Goal: Task Accomplishment & Management: Use online tool/utility

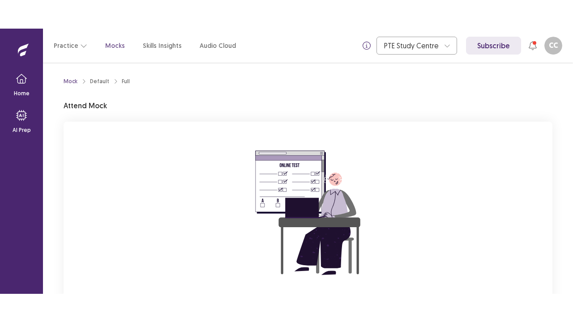
scroll to position [88, 0]
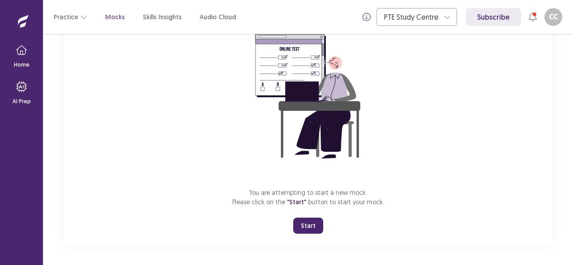
click at [309, 227] on button "Start" at bounding box center [308, 226] width 30 height 16
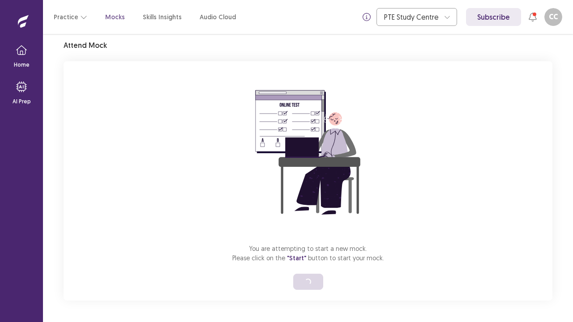
scroll to position [31, 0]
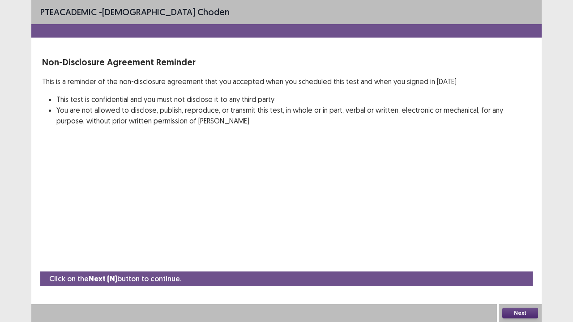
click at [519, 265] on button "Next" at bounding box center [520, 313] width 36 height 11
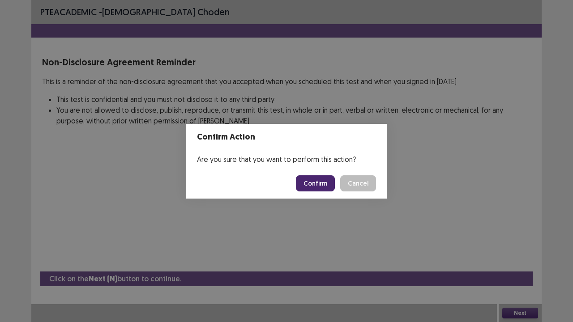
click at [321, 182] on button "Confirm" at bounding box center [315, 183] width 39 height 16
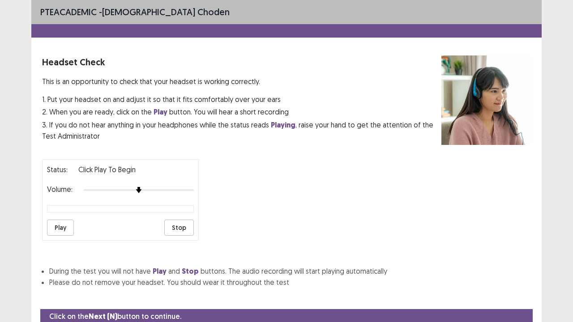
scroll to position [33, 0]
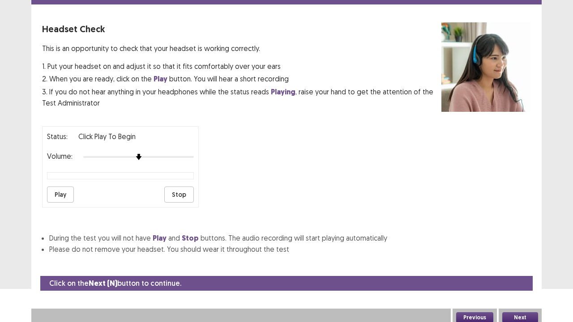
click at [515, 265] on button "Next" at bounding box center [520, 317] width 36 height 11
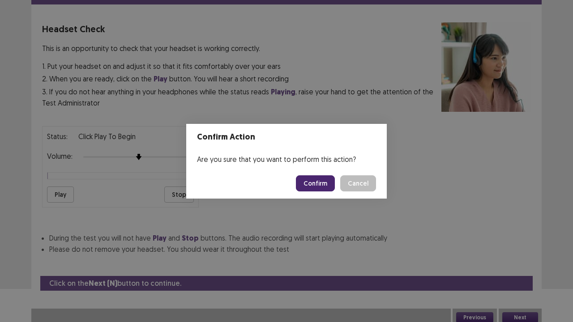
click at [90, 198] on div "Confirm Action Are you sure that you want to perform this action? Confirm Cancel" at bounding box center [286, 161] width 573 height 322
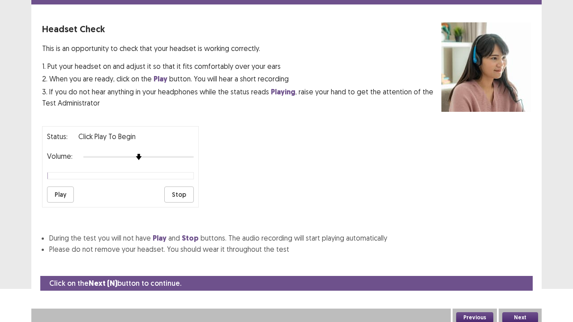
click at [67, 194] on button "Play" at bounding box center [60, 195] width 27 height 16
click at [63, 187] on button "Play" at bounding box center [60, 195] width 27 height 16
click at [526, 265] on button "Next" at bounding box center [520, 317] width 36 height 11
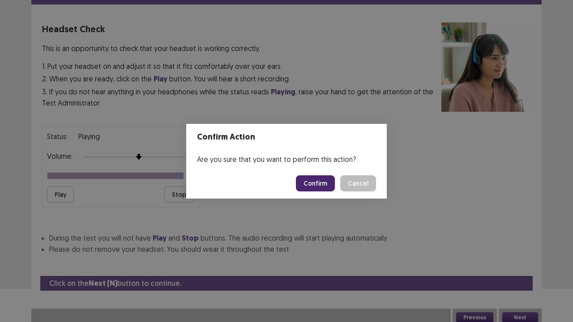
click at [326, 182] on button "Confirm" at bounding box center [315, 183] width 39 height 16
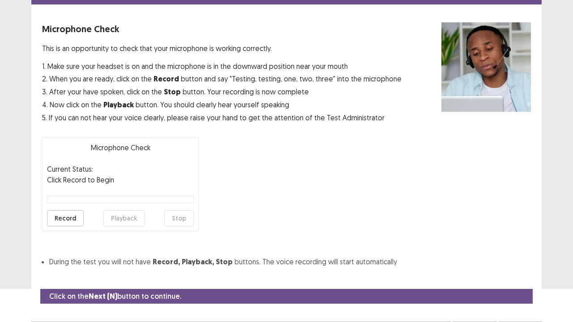
scroll to position [49, 0]
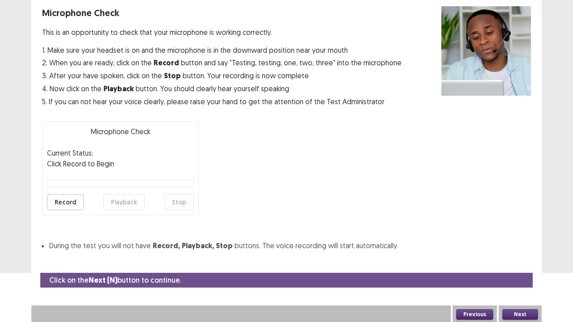
click at [52, 205] on button "Record" at bounding box center [65, 202] width 37 height 16
click at [176, 202] on button "Stop" at bounding box center [179, 202] width 30 height 16
click at [144, 203] on div "Record Playback Stop" at bounding box center [120, 202] width 147 height 16
click at [132, 203] on button "Playback" at bounding box center [123, 202] width 41 height 16
click at [60, 202] on button "Record" at bounding box center [65, 202] width 37 height 16
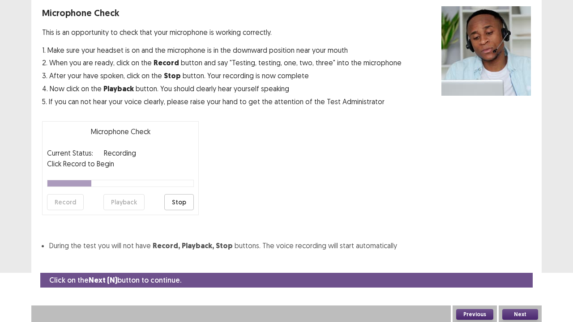
click at [188, 202] on button "Stop" at bounding box center [179, 202] width 30 height 16
click at [115, 201] on button "Playback" at bounding box center [123, 202] width 41 height 16
click at [525, 265] on button "Next" at bounding box center [520, 314] width 36 height 11
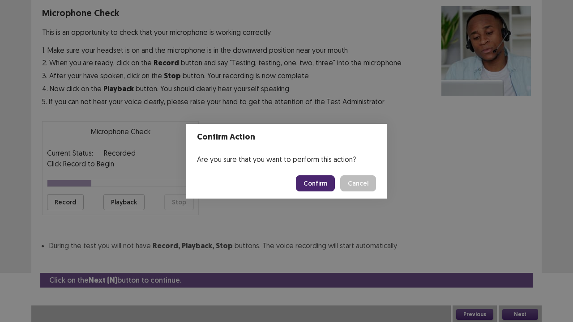
click at [317, 190] on button "Confirm" at bounding box center [315, 183] width 39 height 16
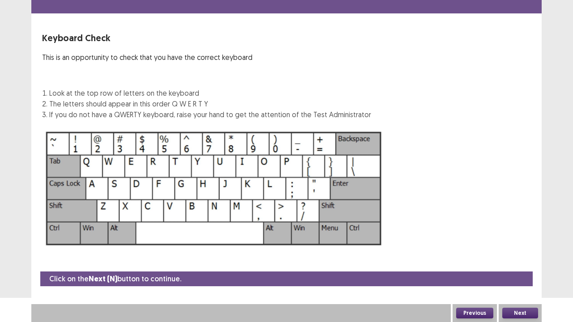
scroll to position [24, 0]
click at [509, 265] on button "Next" at bounding box center [520, 313] width 36 height 11
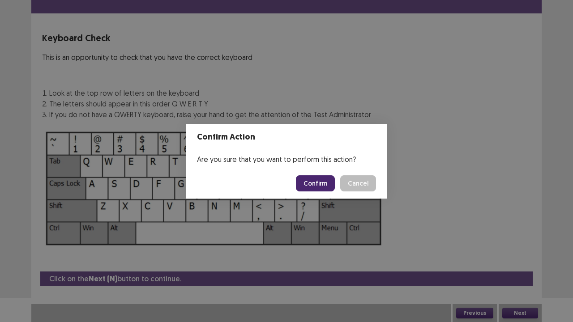
click at [317, 188] on button "Confirm" at bounding box center [315, 183] width 39 height 16
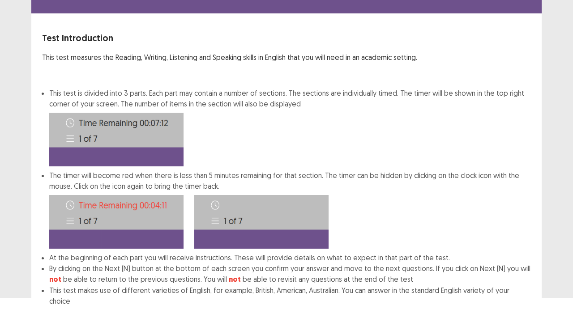
scroll to position [69, 0]
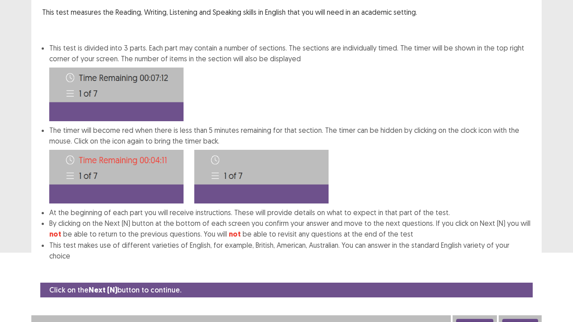
click at [526, 265] on button "Next" at bounding box center [520, 324] width 36 height 11
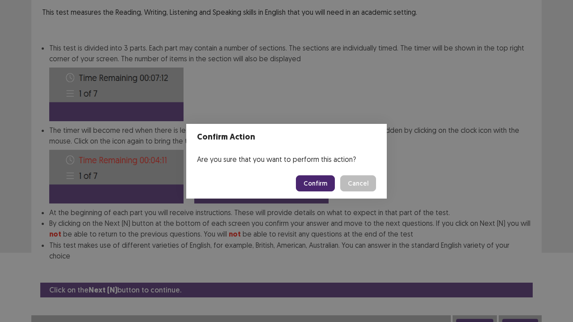
click at [321, 187] on button "Confirm" at bounding box center [315, 183] width 39 height 16
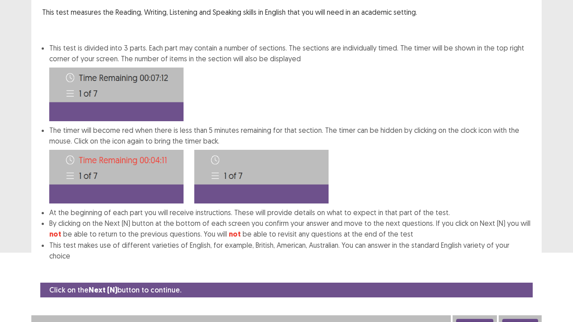
scroll to position [0, 0]
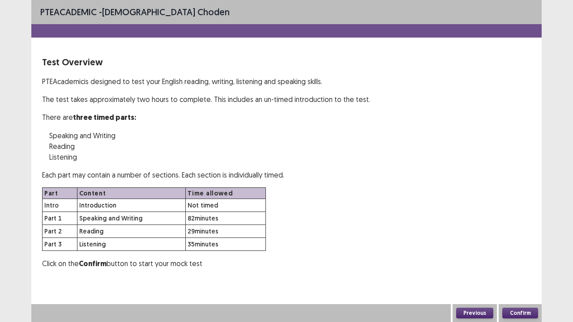
click at [523, 265] on button "Confirm" at bounding box center [520, 313] width 36 height 11
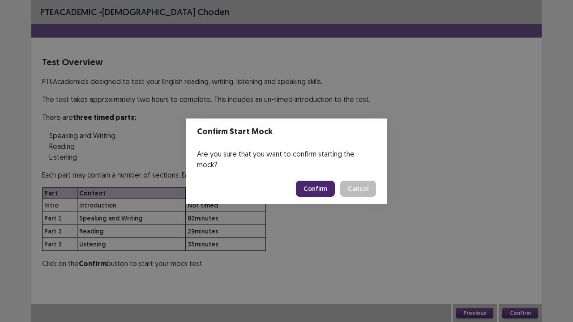
click at [305, 182] on button "Confirm" at bounding box center [315, 189] width 39 height 16
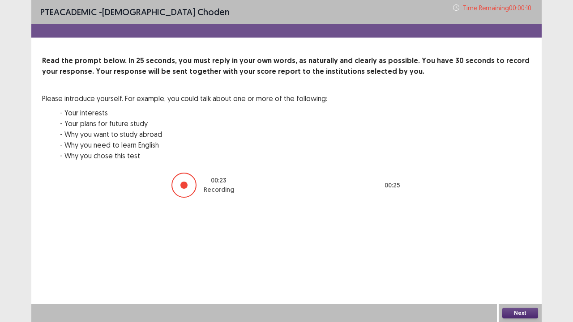
click at [516, 265] on button "Next" at bounding box center [520, 313] width 36 height 11
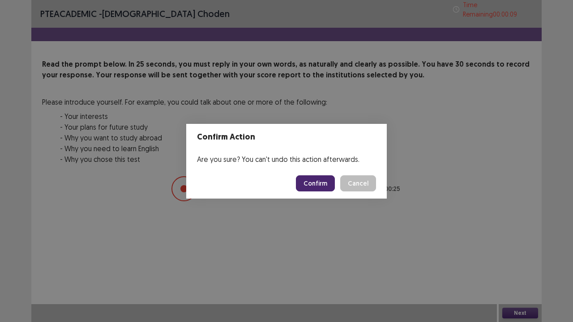
click at [315, 187] on button "Confirm" at bounding box center [315, 183] width 39 height 16
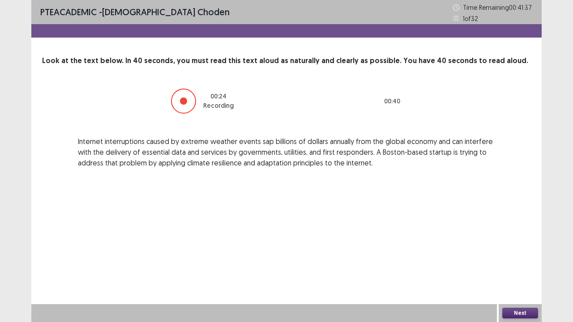
click at [515, 265] on button "Next" at bounding box center [520, 313] width 36 height 11
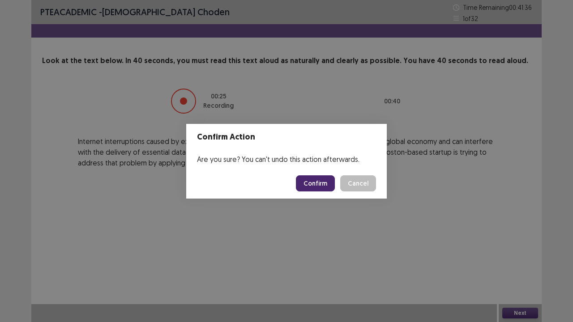
click at [322, 180] on button "Confirm" at bounding box center [315, 183] width 39 height 16
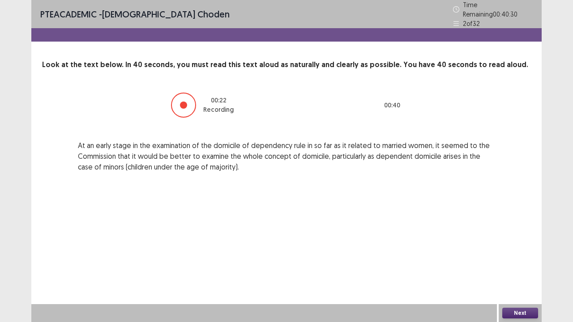
click at [524, 265] on button "Next" at bounding box center [520, 313] width 36 height 11
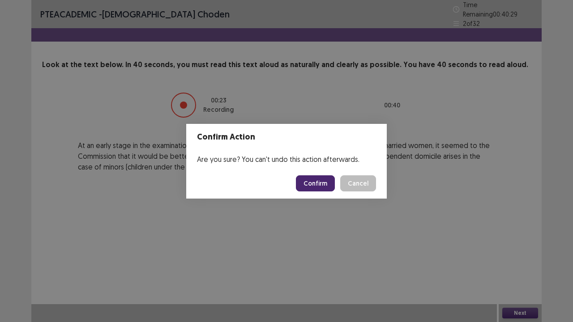
click at [313, 185] on button "Confirm" at bounding box center [315, 183] width 39 height 16
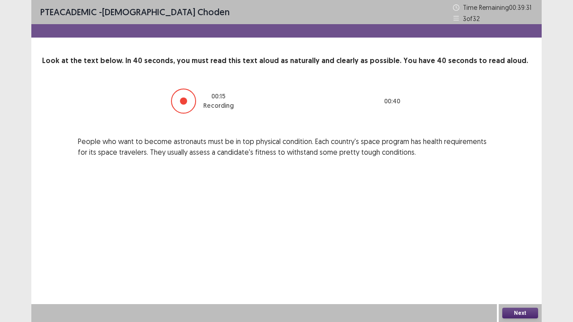
click at [515, 265] on button "Next" at bounding box center [520, 313] width 36 height 11
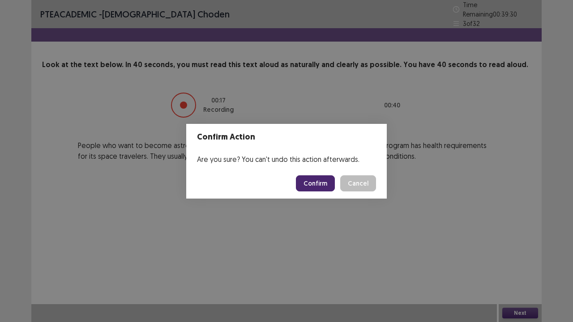
click at [321, 185] on button "Confirm" at bounding box center [315, 183] width 39 height 16
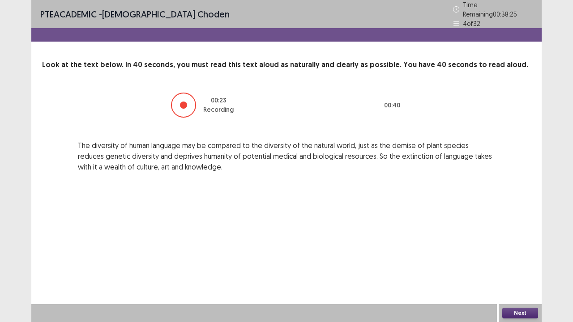
click at [516, 265] on button "Next" at bounding box center [520, 313] width 36 height 11
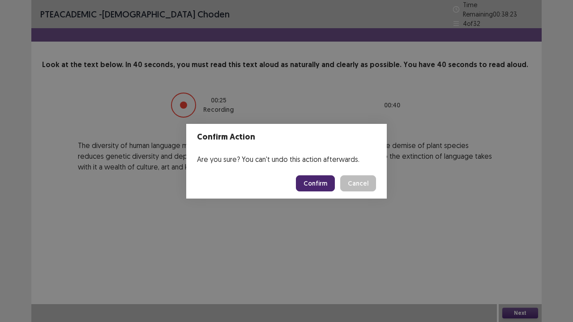
click at [314, 177] on button "Confirm" at bounding box center [315, 183] width 39 height 16
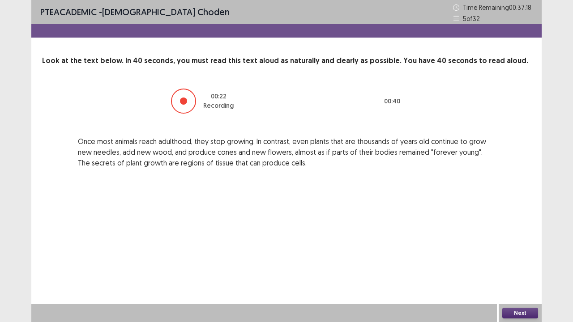
click at [519, 265] on button "Next" at bounding box center [520, 313] width 36 height 11
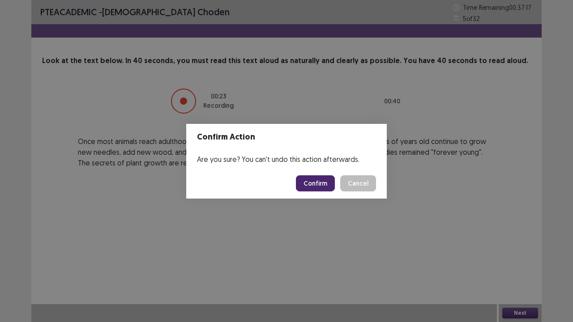
click at [306, 184] on button "Confirm" at bounding box center [315, 183] width 39 height 16
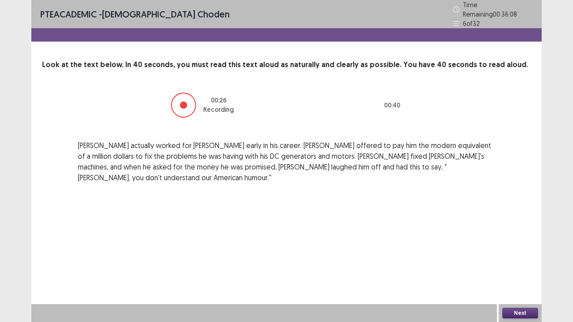
click at [511, 265] on button "Next" at bounding box center [520, 313] width 36 height 11
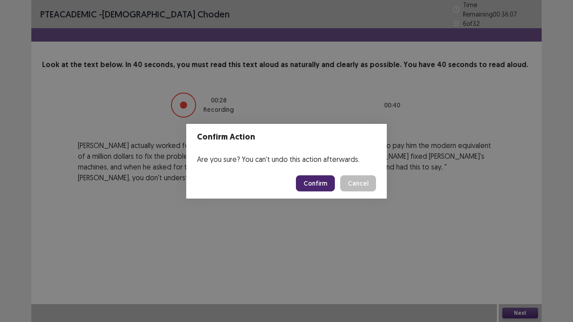
click at [311, 178] on button "Confirm" at bounding box center [315, 183] width 39 height 16
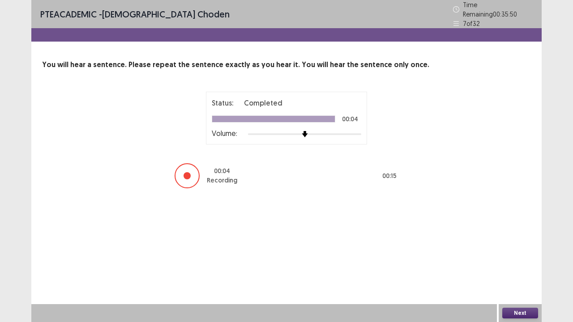
click at [519, 265] on button "Next" at bounding box center [520, 313] width 36 height 11
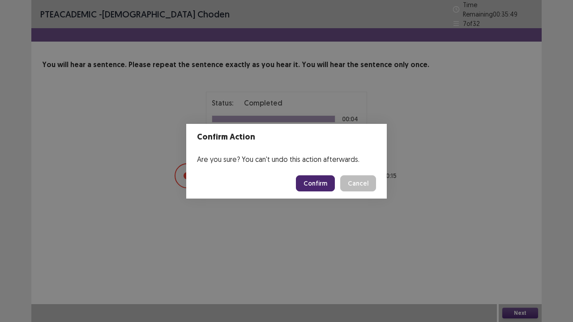
click at [316, 185] on button "Confirm" at bounding box center [315, 183] width 39 height 16
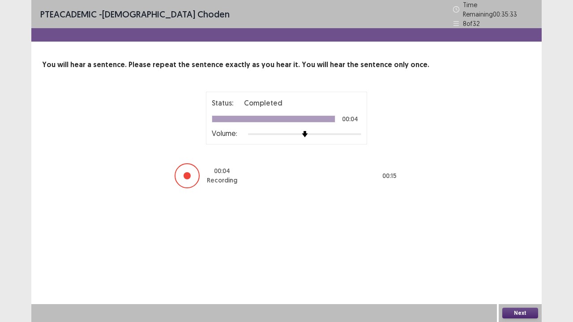
click at [513, 265] on button "Next" at bounding box center [520, 313] width 36 height 11
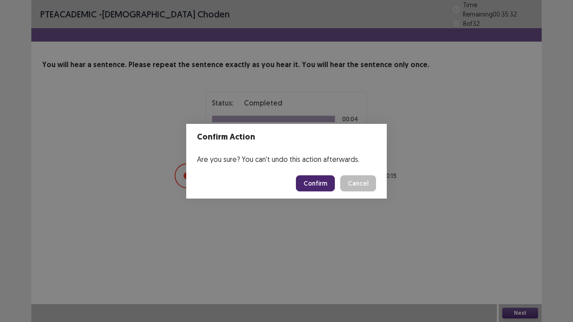
click at [311, 190] on button "Confirm" at bounding box center [315, 183] width 39 height 16
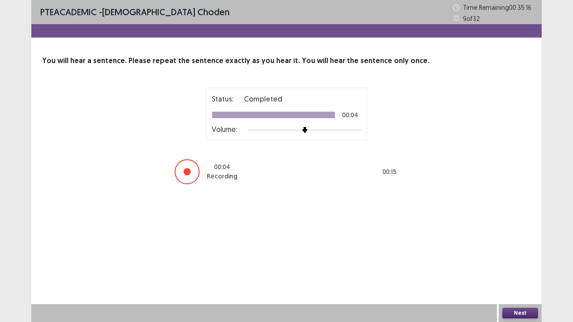
click at [524, 265] on button "Next" at bounding box center [520, 313] width 36 height 11
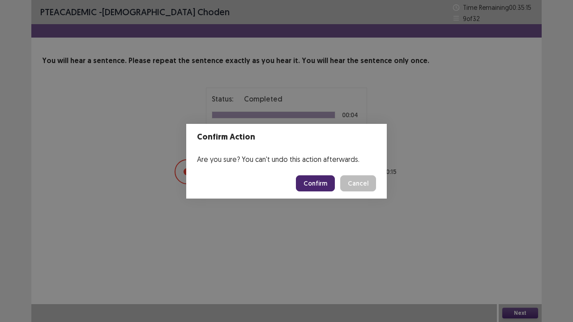
click at [318, 180] on button "Confirm" at bounding box center [315, 183] width 39 height 16
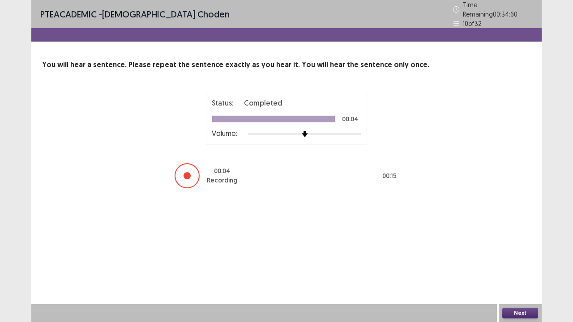
click at [530, 265] on button "Next" at bounding box center [520, 313] width 36 height 11
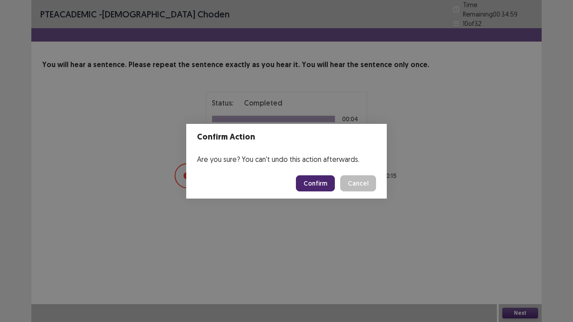
click at [323, 179] on button "Confirm" at bounding box center [315, 183] width 39 height 16
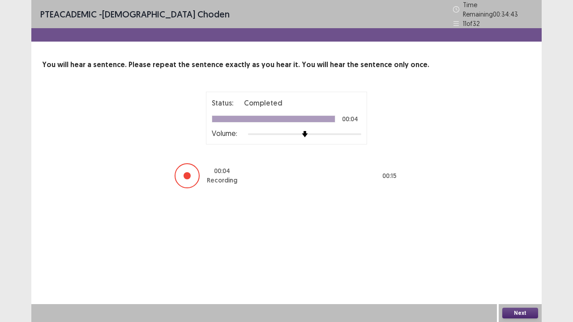
click at [517, 265] on button "Next" at bounding box center [520, 313] width 36 height 11
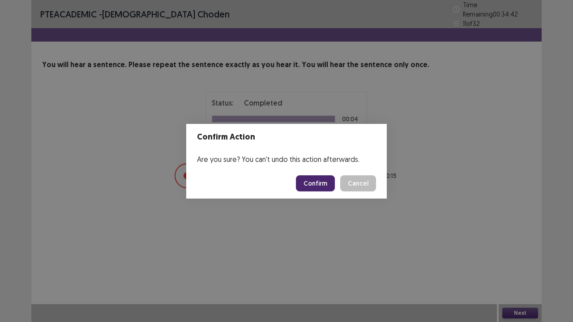
click at [310, 184] on button "Confirm" at bounding box center [315, 183] width 39 height 16
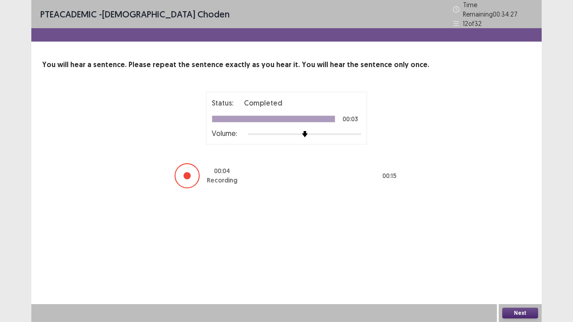
click at [526, 265] on button "Next" at bounding box center [520, 313] width 36 height 11
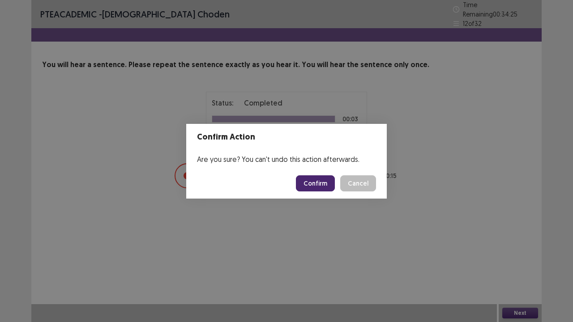
click at [321, 184] on button "Confirm" at bounding box center [315, 183] width 39 height 16
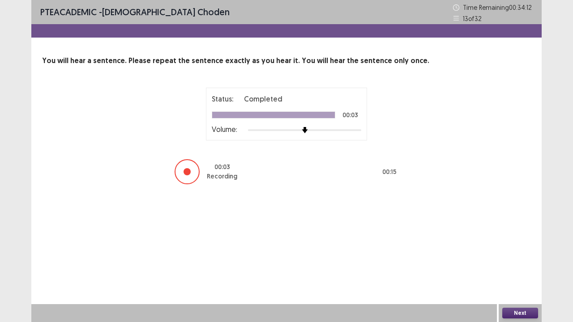
click at [527, 265] on button "Next" at bounding box center [520, 313] width 36 height 11
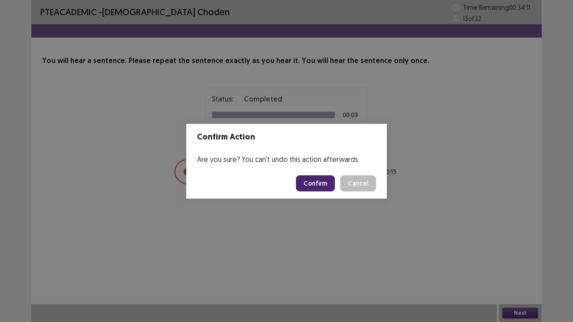
click at [314, 184] on button "Confirm" at bounding box center [315, 183] width 39 height 16
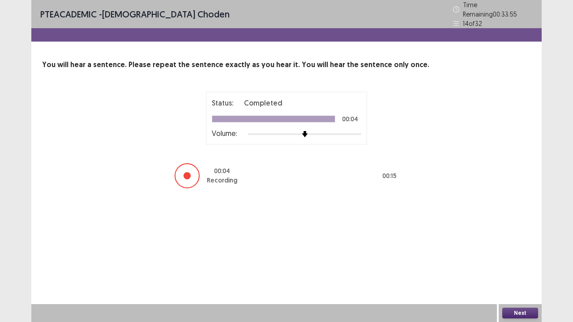
click at [524, 265] on button "Next" at bounding box center [520, 313] width 36 height 11
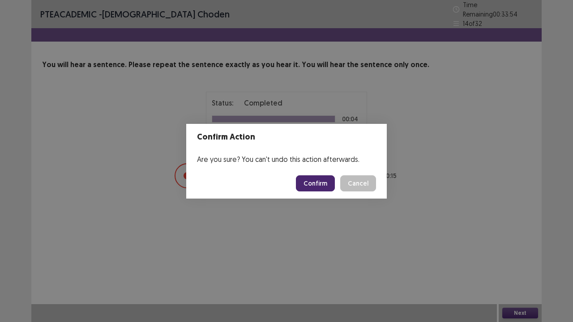
click at [302, 186] on button "Confirm" at bounding box center [315, 183] width 39 height 16
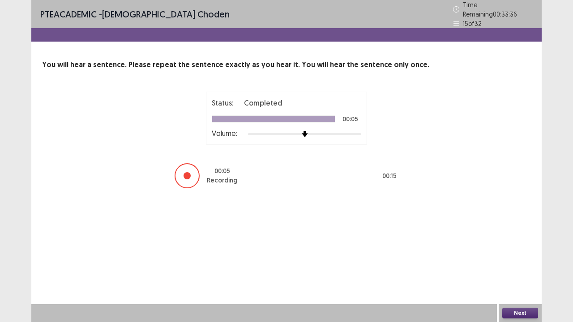
click at [521, 265] on button "Next" at bounding box center [520, 313] width 36 height 11
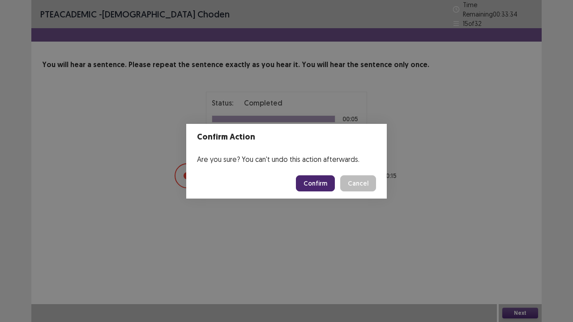
click at [305, 182] on button "Confirm" at bounding box center [315, 183] width 39 height 16
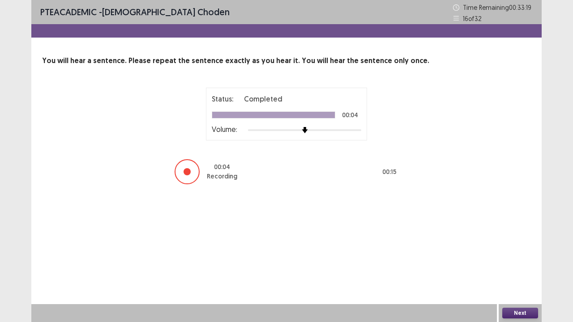
click at [515, 265] on button "Next" at bounding box center [520, 313] width 36 height 11
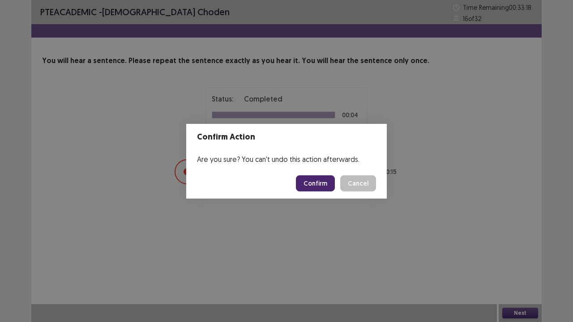
click at [329, 183] on button "Confirm" at bounding box center [315, 183] width 39 height 16
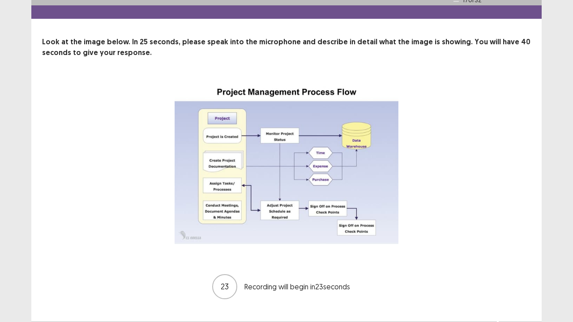
scroll to position [36, 0]
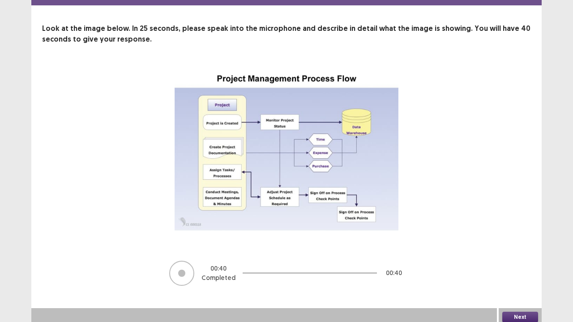
click at [507, 265] on button "Next" at bounding box center [520, 317] width 36 height 11
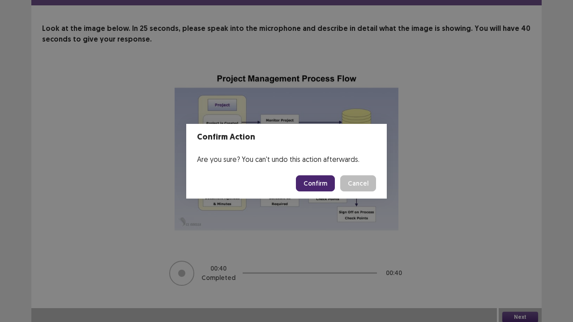
click at [312, 178] on button "Confirm" at bounding box center [315, 183] width 39 height 16
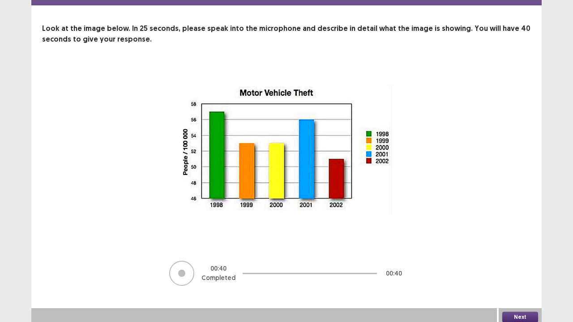
click at [511, 265] on button "Next" at bounding box center [520, 317] width 36 height 11
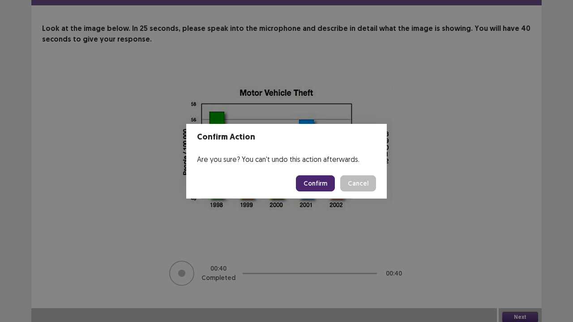
click at [319, 187] on button "Confirm" at bounding box center [315, 183] width 39 height 16
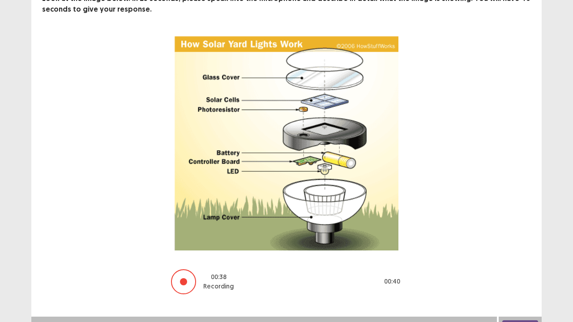
scroll to position [74, 0]
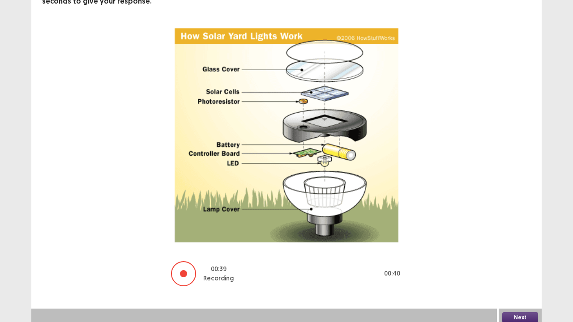
click at [516, 265] on button "Next" at bounding box center [520, 317] width 36 height 11
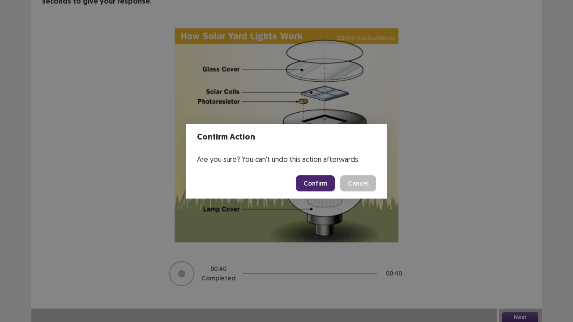
click at [325, 188] on button "Confirm" at bounding box center [315, 183] width 39 height 16
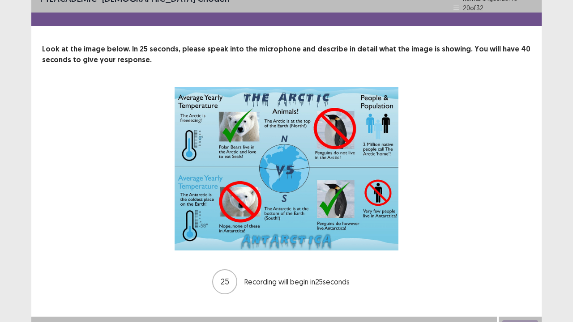
scroll to position [24, 0]
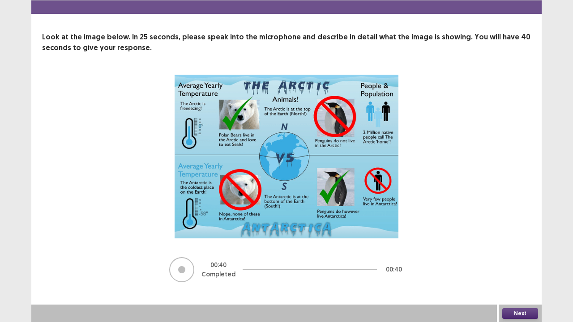
click at [514, 265] on button "Next" at bounding box center [520, 313] width 36 height 11
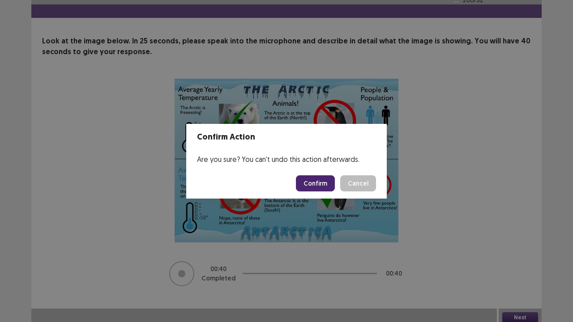
click at [312, 186] on button "Confirm" at bounding box center [315, 183] width 39 height 16
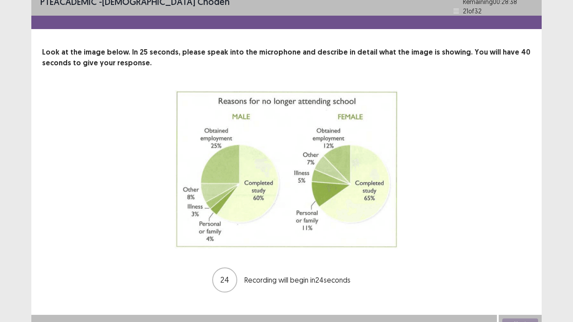
scroll to position [19, 0]
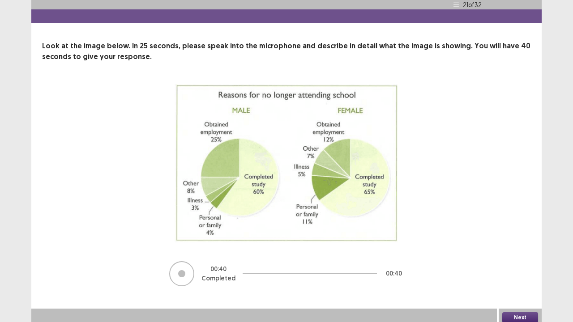
click at [521, 265] on button "Next" at bounding box center [520, 317] width 36 height 11
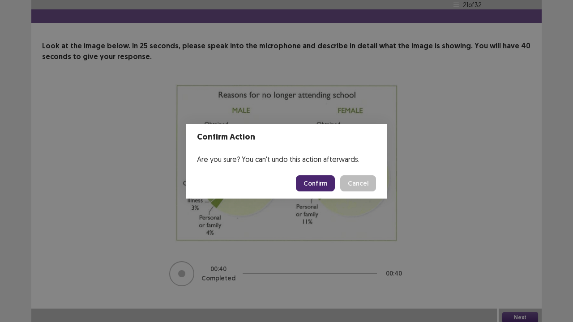
click at [318, 187] on button "Confirm" at bounding box center [315, 183] width 39 height 16
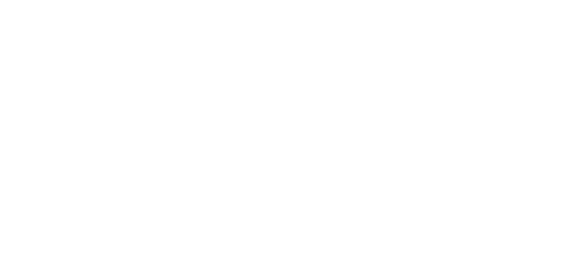
scroll to position [0, 0]
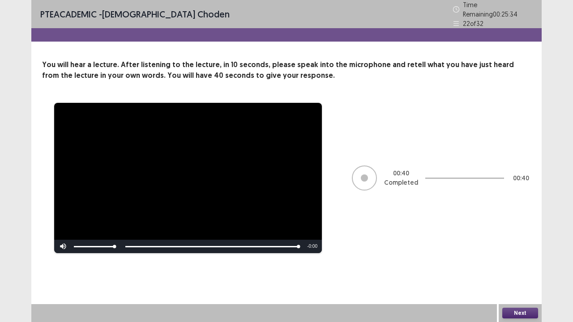
click at [522, 265] on button "Next" at bounding box center [520, 313] width 36 height 11
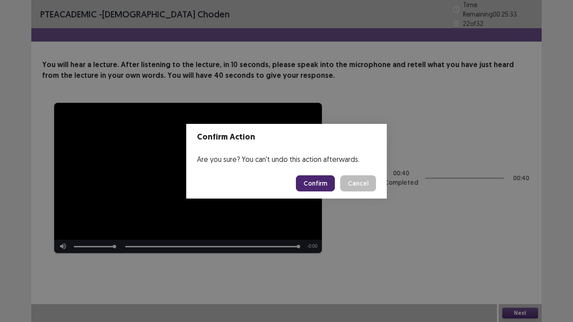
click at [319, 178] on button "Confirm" at bounding box center [315, 183] width 39 height 16
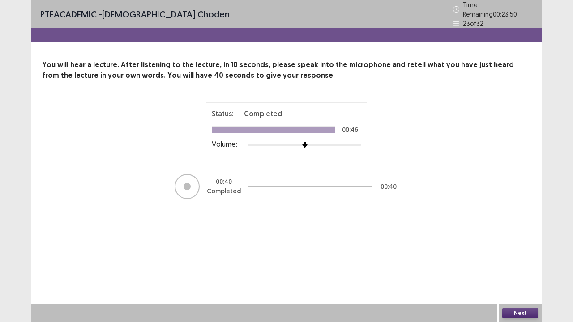
click at [523, 265] on button "Next" at bounding box center [520, 313] width 36 height 11
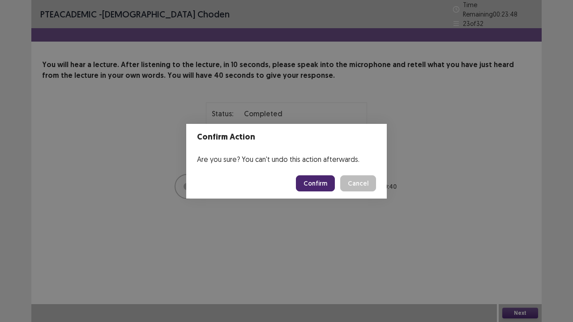
click at [316, 181] on button "Confirm" at bounding box center [315, 183] width 39 height 16
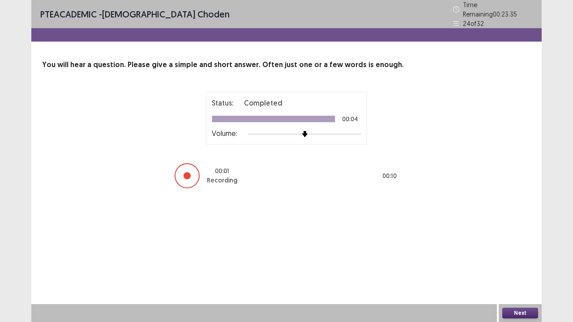
click at [508, 265] on button "Next" at bounding box center [520, 313] width 36 height 11
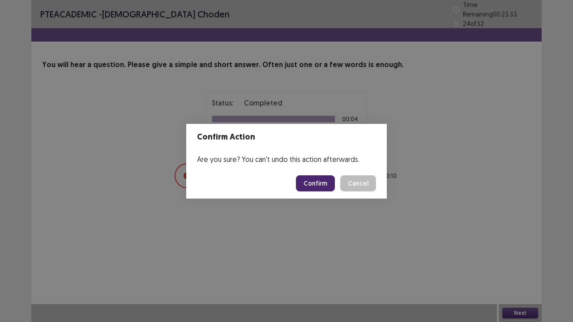
click at [319, 183] on button "Confirm" at bounding box center [315, 183] width 39 height 16
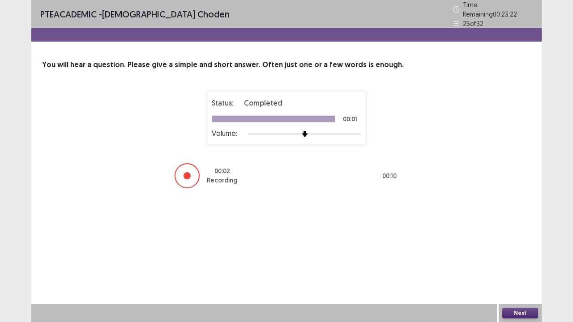
click at [505, 265] on button "Next" at bounding box center [520, 313] width 36 height 11
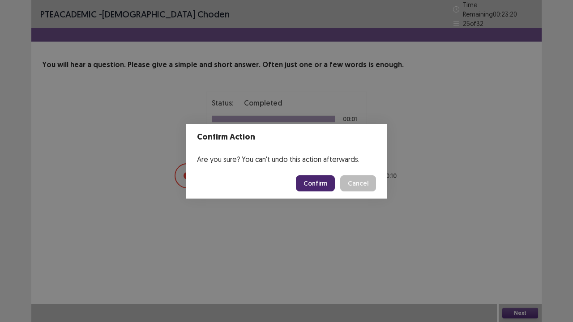
click at [318, 186] on button "Confirm" at bounding box center [315, 183] width 39 height 16
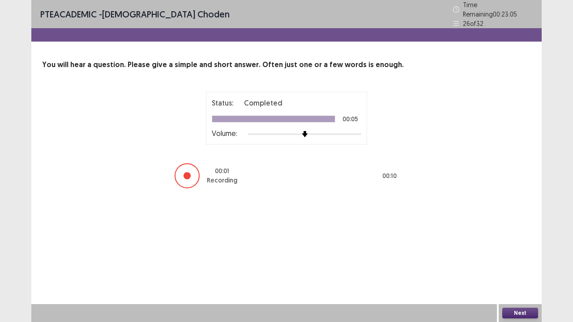
click at [519, 265] on button "Next" at bounding box center [520, 313] width 36 height 11
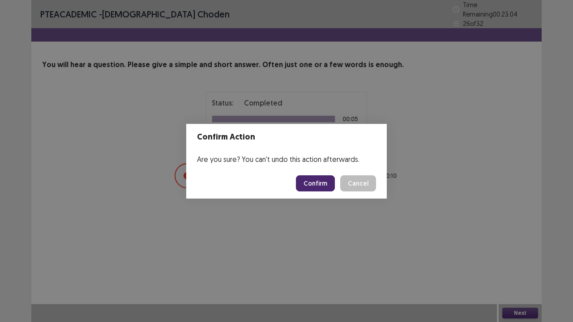
click at [322, 182] on button "Confirm" at bounding box center [315, 183] width 39 height 16
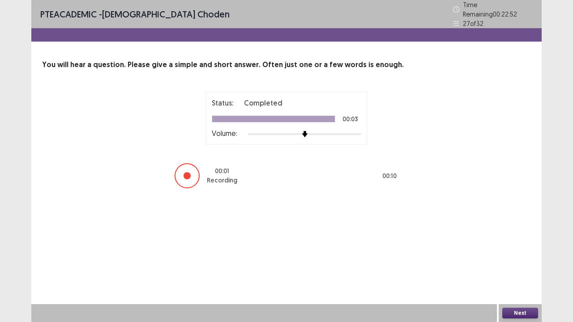
click at [516, 265] on button "Next" at bounding box center [520, 313] width 36 height 11
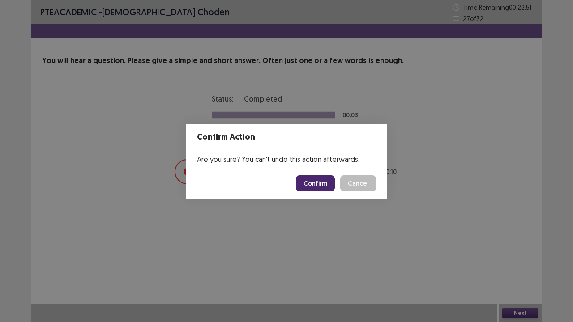
click at [327, 191] on button "Confirm" at bounding box center [315, 183] width 39 height 16
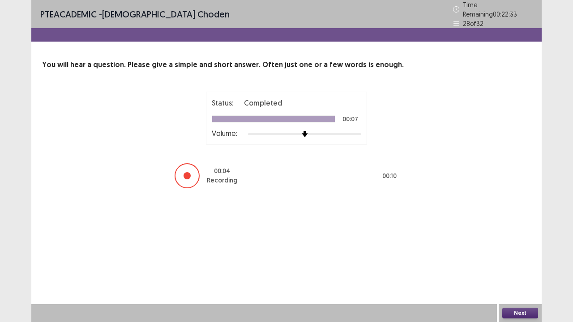
click at [523, 265] on button "Next" at bounding box center [520, 313] width 36 height 11
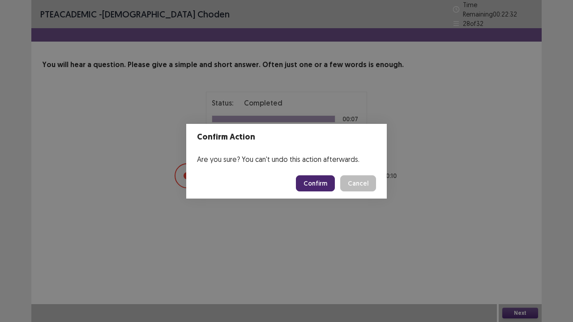
click at [304, 180] on button "Confirm" at bounding box center [315, 183] width 39 height 16
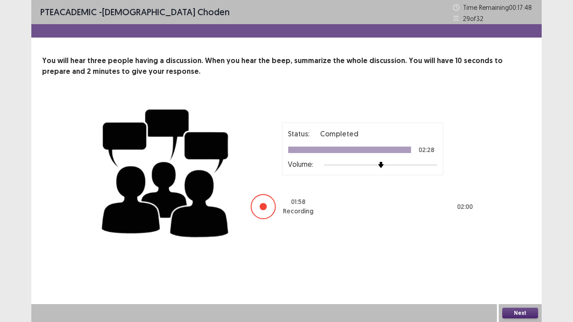
click at [511, 265] on button "Next" at bounding box center [520, 313] width 36 height 11
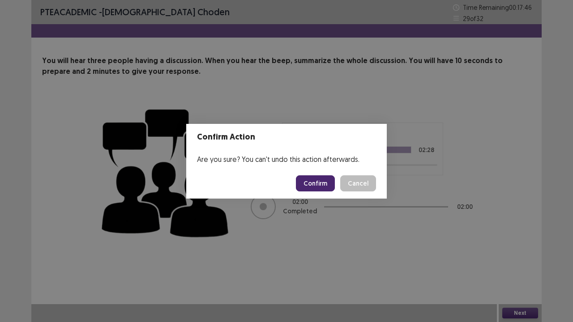
click at [325, 186] on button "Confirm" at bounding box center [315, 183] width 39 height 16
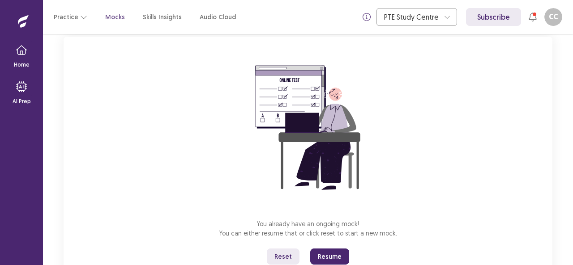
scroll to position [88, 0]
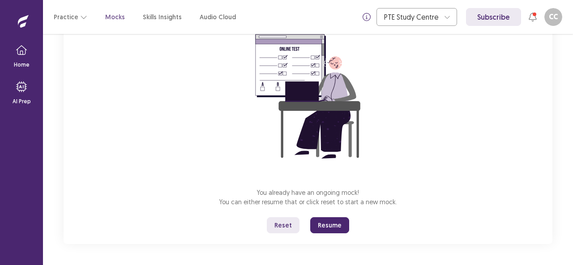
click at [318, 226] on button "Resume" at bounding box center [329, 226] width 39 height 16
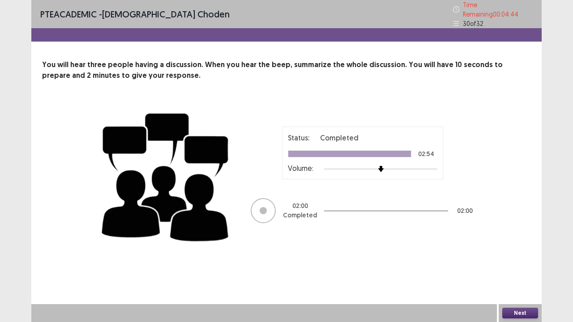
click at [533, 265] on button "Next" at bounding box center [520, 313] width 36 height 11
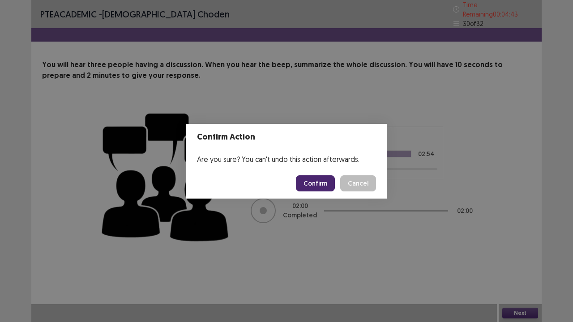
click at [323, 183] on button "Confirm" at bounding box center [315, 183] width 39 height 16
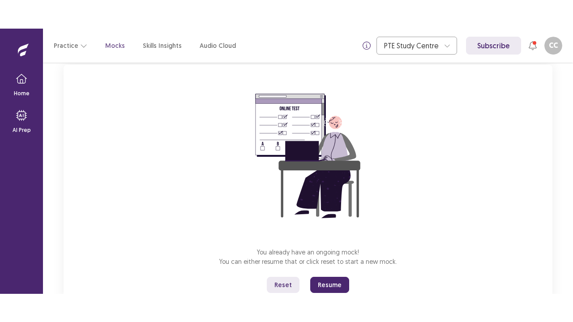
scroll to position [88, 0]
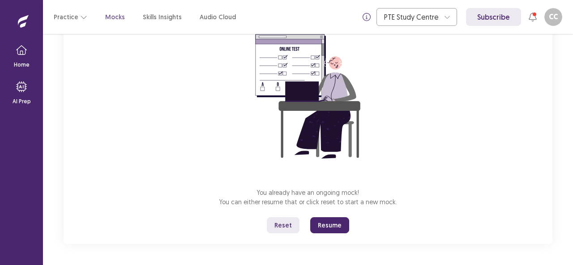
click at [321, 223] on button "Resume" at bounding box center [329, 226] width 39 height 16
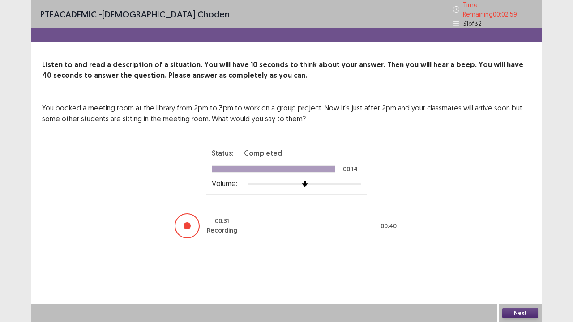
click at [507, 265] on button "Next" at bounding box center [520, 313] width 36 height 11
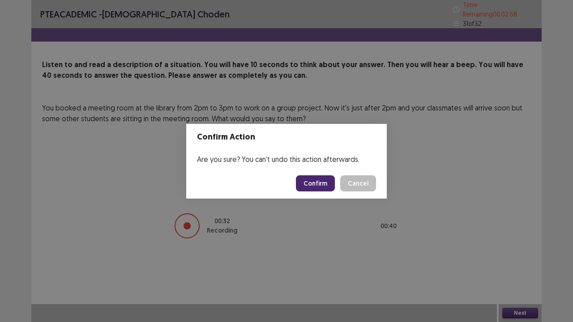
click at [320, 180] on button "Confirm" at bounding box center [315, 183] width 39 height 16
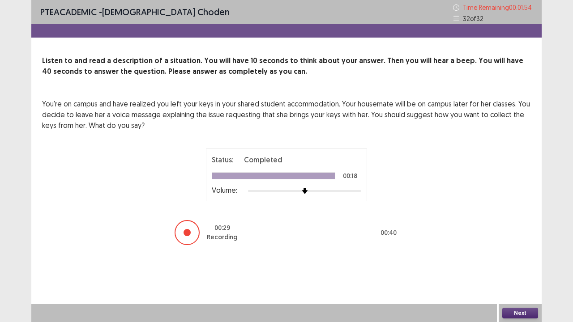
click at [526, 265] on button "Next" at bounding box center [520, 313] width 36 height 11
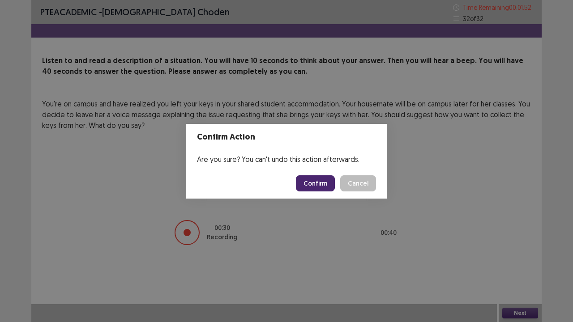
click at [328, 177] on button "Confirm" at bounding box center [315, 183] width 39 height 16
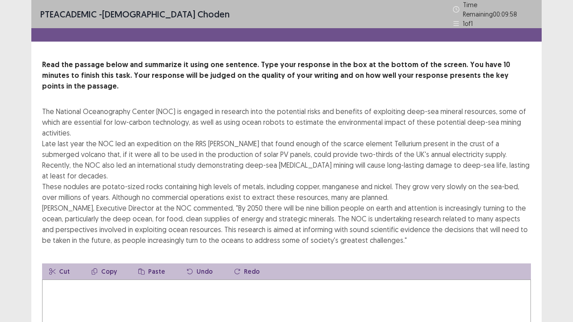
scroll to position [45, 0]
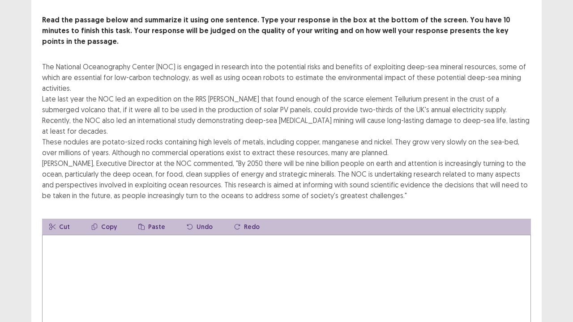
click at [66, 235] on textarea at bounding box center [286, 284] width 489 height 98
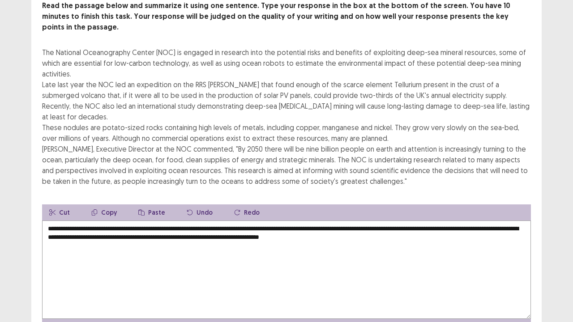
scroll to position [41, 0]
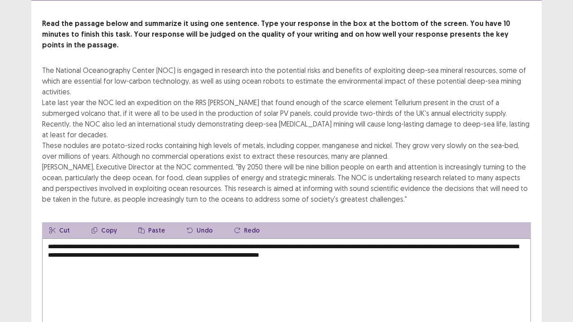
click at [417, 239] on textarea "**********" at bounding box center [286, 288] width 489 height 98
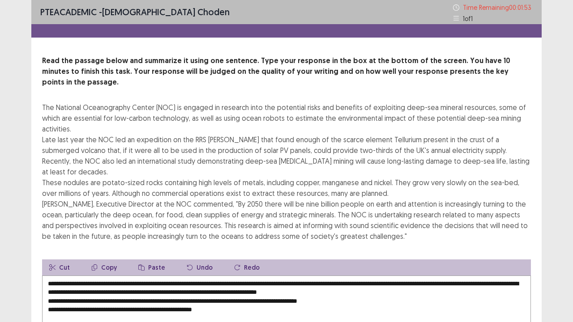
scroll to position [86, 0]
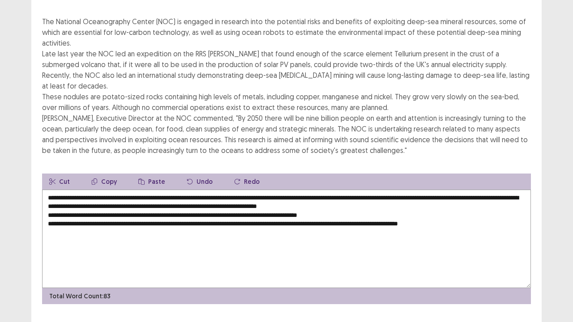
click at [47, 203] on textarea "**********" at bounding box center [286, 239] width 489 height 98
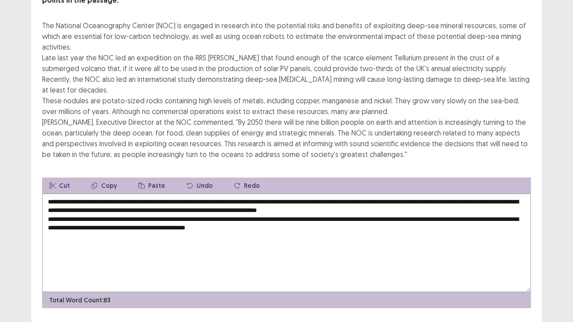
click at [46, 194] on textarea "**********" at bounding box center [286, 243] width 489 height 98
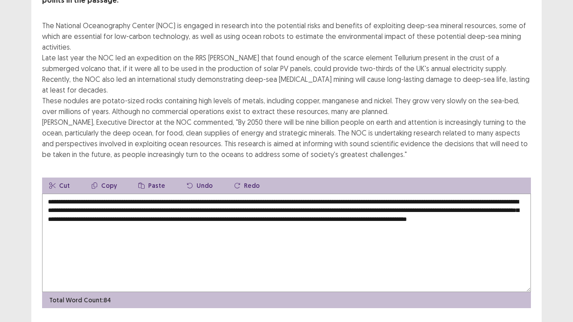
drag, startPoint x: 492, startPoint y: 176, endPoint x: 470, endPoint y: 178, distance: 22.0
click at [470, 194] on textarea "**********" at bounding box center [286, 243] width 489 height 98
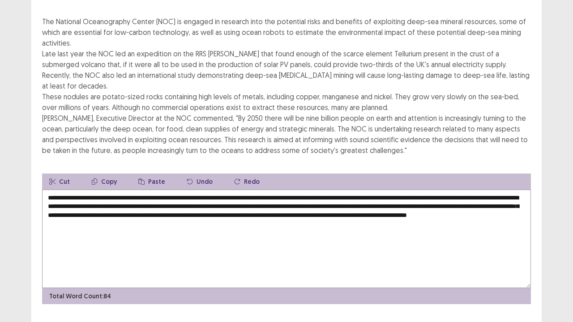
drag, startPoint x: 218, startPoint y: 185, endPoint x: 197, endPoint y: 186, distance: 22.0
click at [197, 190] on textarea "**********" at bounding box center [286, 239] width 489 height 98
type textarea "**********"
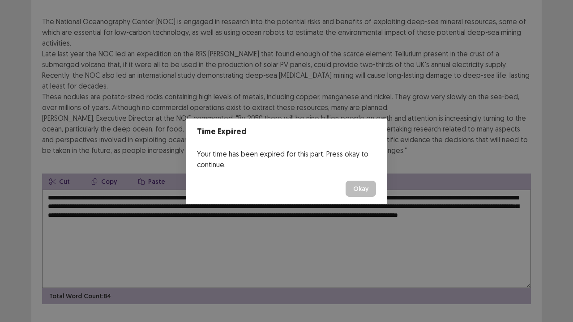
click at [368, 192] on button "Okay" at bounding box center [361, 189] width 30 height 16
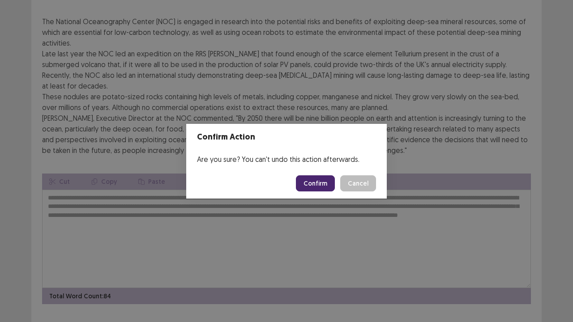
click at [322, 188] on button "Confirm" at bounding box center [315, 183] width 39 height 16
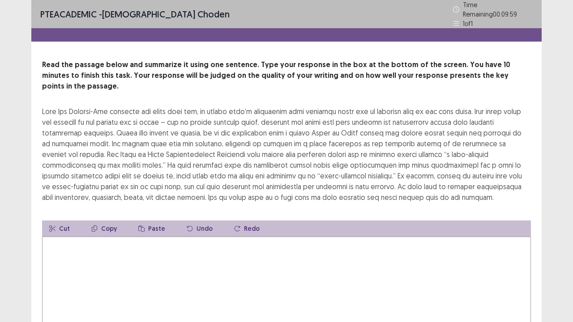
click at [90, 248] on textarea at bounding box center [286, 286] width 489 height 98
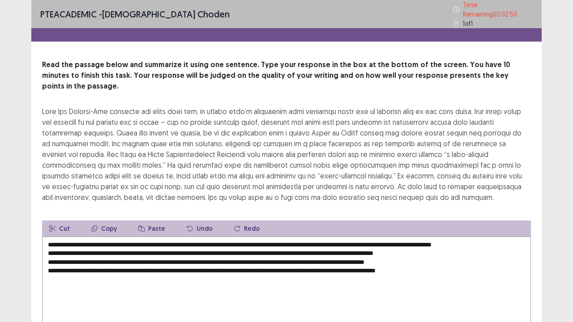
drag, startPoint x: 45, startPoint y: 248, endPoint x: 436, endPoint y: 251, distance: 391.2
click at [436, 251] on textarea "**********" at bounding box center [286, 286] width 489 height 98
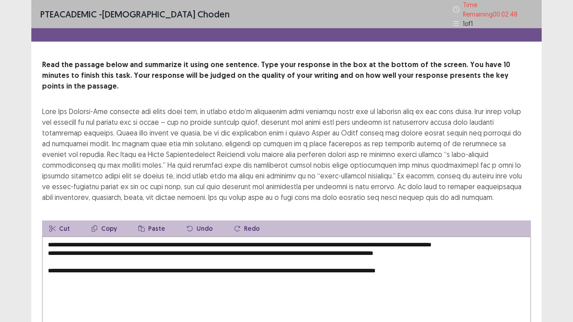
scroll to position [54, 0]
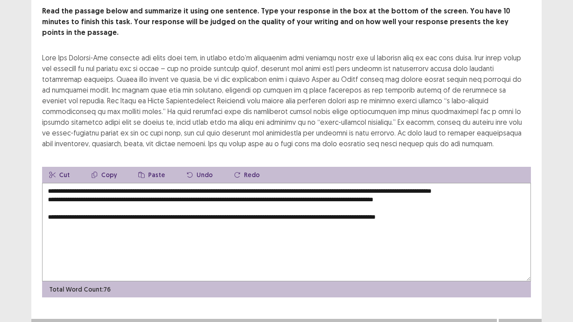
click at [376, 188] on textarea "**********" at bounding box center [286, 232] width 489 height 98
drag, startPoint x: 376, startPoint y: 188, endPoint x: 470, endPoint y: 196, distance: 94.3
click at [470, 196] on textarea "**********" at bounding box center [286, 232] width 489 height 98
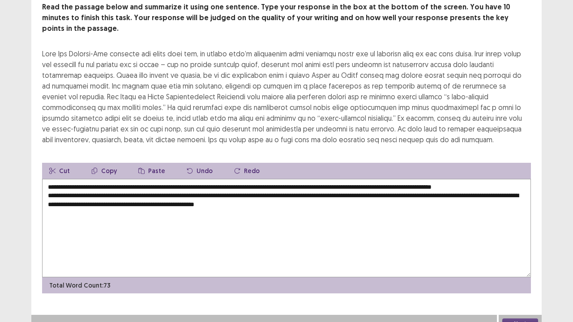
click at [393, 187] on textarea "**********" at bounding box center [286, 228] width 489 height 98
click at [498, 184] on textarea "**********" at bounding box center [286, 228] width 489 height 98
click at [349, 194] on textarea "**********" at bounding box center [286, 228] width 489 height 98
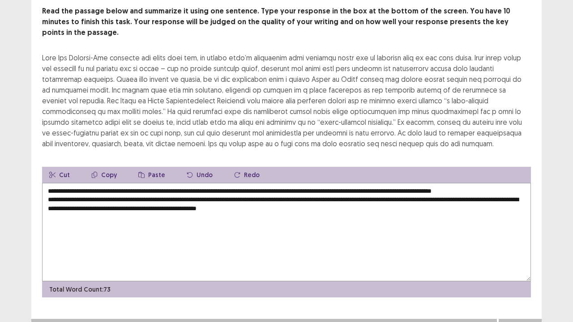
drag, startPoint x: 131, startPoint y: 185, endPoint x: 374, endPoint y: 188, distance: 243.5
click at [374, 188] on textarea "**********" at bounding box center [286, 232] width 489 height 98
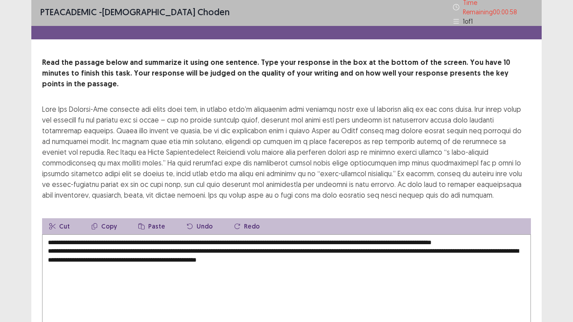
scroll to position [0, 0]
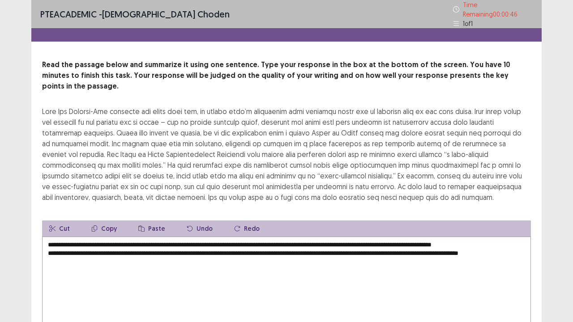
click at [105, 252] on textarea "**********" at bounding box center [286, 286] width 489 height 98
click at [236, 248] on textarea "**********" at bounding box center [286, 286] width 489 height 98
click at [232, 248] on textarea "**********" at bounding box center [286, 286] width 489 height 98
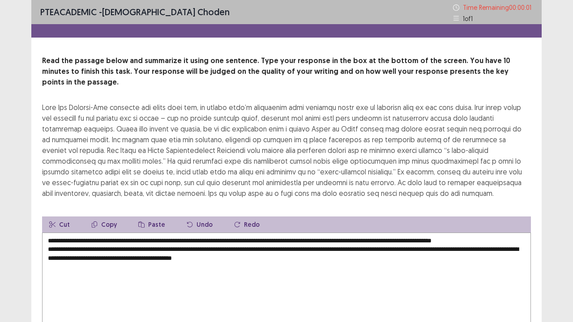
type textarea "**********"
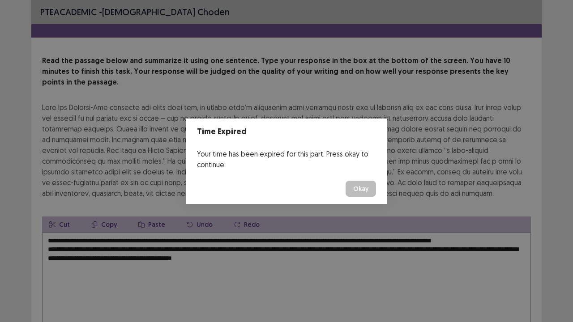
click at [369, 190] on button "Okay" at bounding box center [361, 189] width 30 height 16
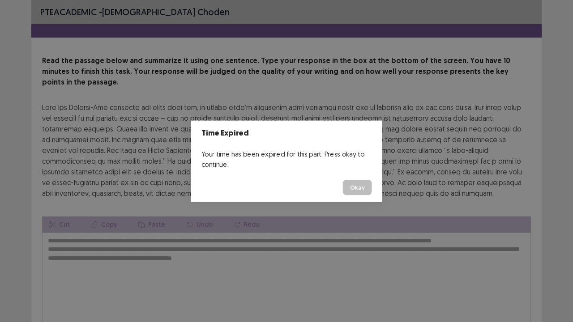
scroll to position [54, 0]
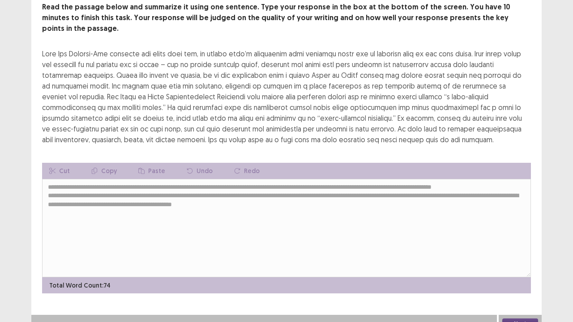
click at [513, 265] on button "Next" at bounding box center [520, 324] width 36 height 11
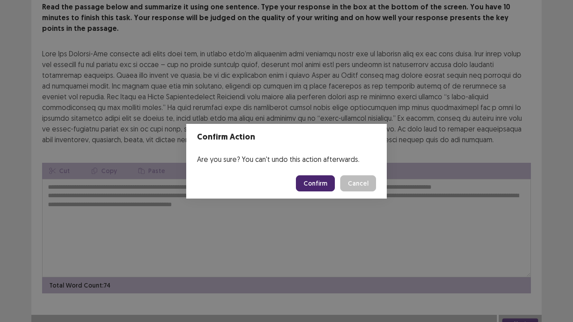
click at [332, 183] on button "Confirm" at bounding box center [315, 183] width 39 height 16
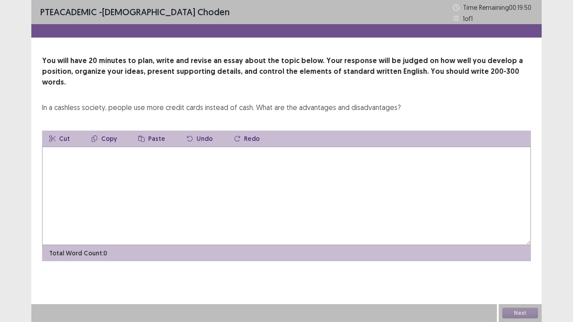
click at [68, 152] on textarea at bounding box center [286, 196] width 489 height 98
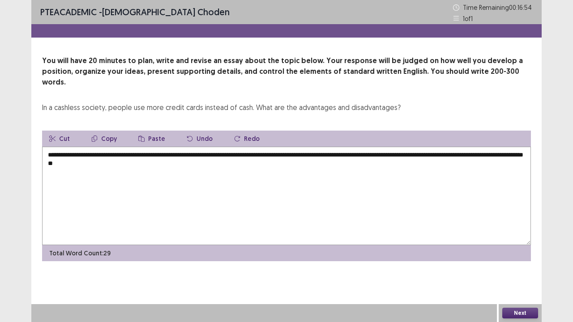
drag, startPoint x: 113, startPoint y: 154, endPoint x: 169, endPoint y: 154, distance: 56.4
click at [169, 154] on textarea "**********" at bounding box center [286, 196] width 489 height 98
click at [184, 164] on textarea "**********" at bounding box center [286, 196] width 489 height 98
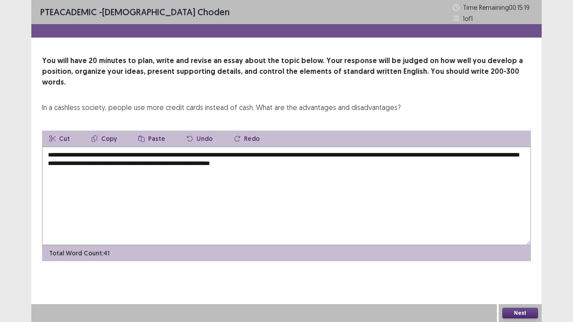
click at [343, 153] on textarea "**********" at bounding box center [286, 196] width 489 height 98
click at [361, 152] on textarea "**********" at bounding box center [286, 196] width 489 height 98
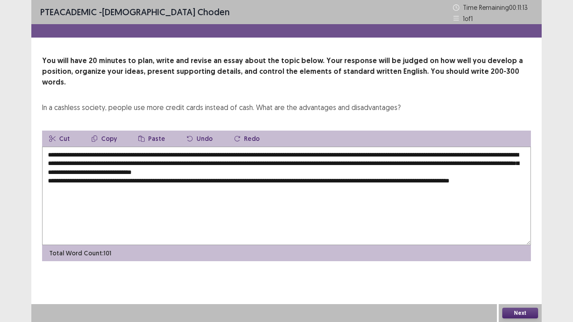
click at [389, 170] on textarea "**********" at bounding box center [286, 196] width 489 height 98
click at [394, 170] on textarea "**********" at bounding box center [286, 196] width 489 height 98
click at [514, 172] on textarea "**********" at bounding box center [286, 196] width 489 height 98
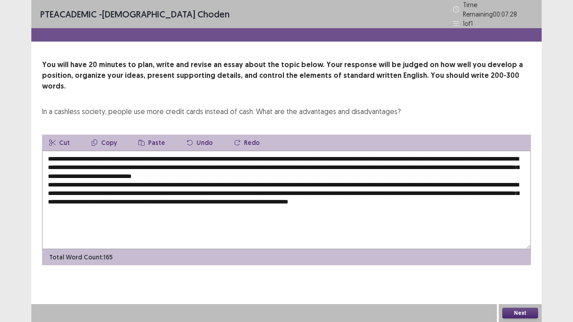
click at [264, 189] on textarea "**********" at bounding box center [286, 200] width 489 height 98
click at [267, 189] on textarea "**********" at bounding box center [286, 200] width 489 height 98
click at [517, 186] on textarea "**********" at bounding box center [286, 200] width 489 height 98
click at [522, 188] on textarea "**********" at bounding box center [286, 200] width 489 height 98
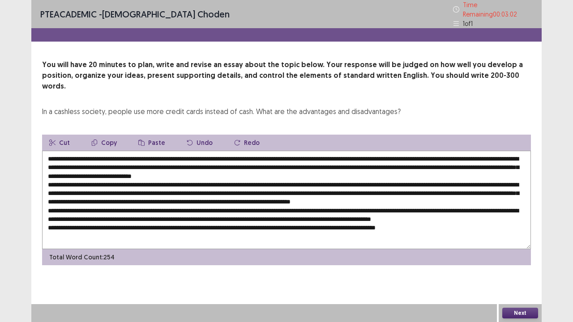
click at [103, 222] on textarea at bounding box center [286, 200] width 489 height 98
click at [262, 151] on textarea at bounding box center [286, 200] width 489 height 98
drag, startPoint x: 204, startPoint y: 153, endPoint x: 158, endPoint y: 153, distance: 46.1
click at [158, 153] on textarea at bounding box center [286, 200] width 489 height 98
click at [179, 153] on textarea at bounding box center [286, 200] width 489 height 98
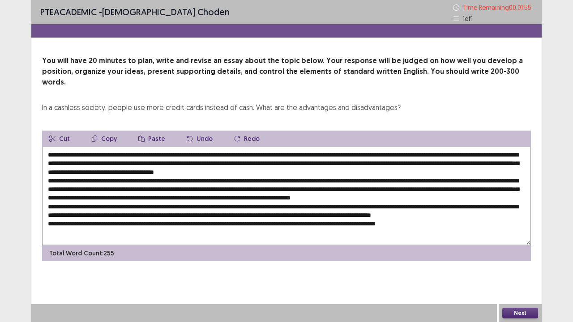
click at [166, 151] on textarea at bounding box center [286, 196] width 489 height 98
click at [219, 160] on textarea at bounding box center [286, 196] width 489 height 98
drag, startPoint x: 389, startPoint y: 160, endPoint x: 350, endPoint y: 161, distance: 39.4
click at [350, 161] on textarea at bounding box center [286, 196] width 489 height 98
drag, startPoint x: 169, startPoint y: 169, endPoint x: 160, endPoint y: 172, distance: 9.5
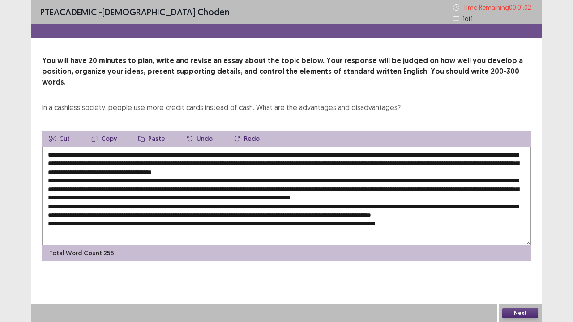
click at [160, 172] on textarea at bounding box center [286, 196] width 489 height 98
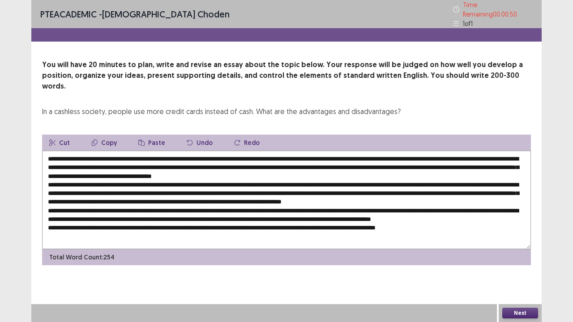
drag, startPoint x: 197, startPoint y: 170, endPoint x: 172, endPoint y: 169, distance: 25.5
click at [172, 169] on textarea at bounding box center [286, 200] width 489 height 98
click at [182, 169] on textarea at bounding box center [286, 200] width 489 height 98
click at [263, 171] on textarea at bounding box center [286, 200] width 489 height 98
click at [327, 169] on textarea at bounding box center [286, 200] width 489 height 98
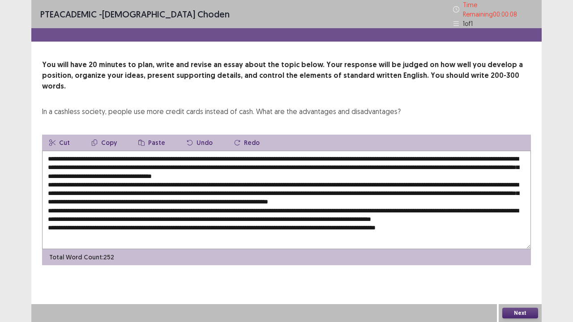
click at [80, 178] on textarea at bounding box center [286, 200] width 489 height 98
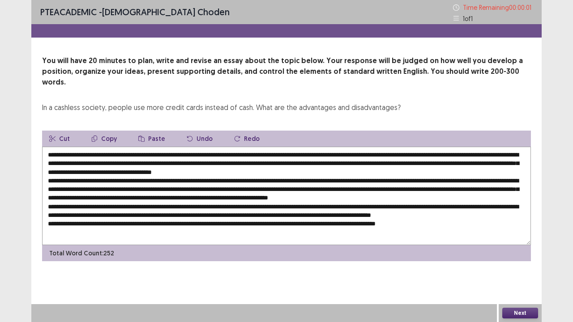
type textarea "**********"
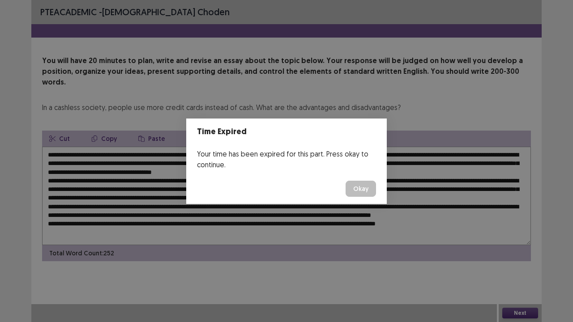
drag, startPoint x: 107, startPoint y: 178, endPoint x: 73, endPoint y: 174, distance: 34.3
click at [73, 174] on body "PTE academic - [PERSON_NAME] You will have 20 minutes to plan, write and revise…" at bounding box center [286, 161] width 573 height 322
click at [364, 189] on button "Okay" at bounding box center [361, 189] width 30 height 16
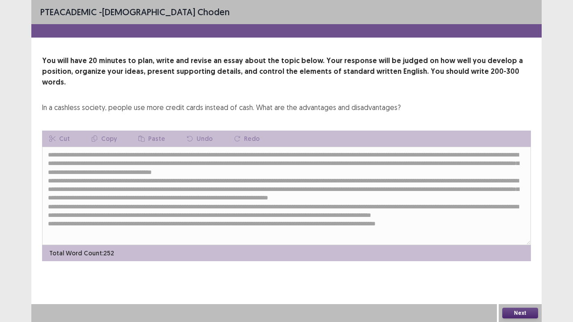
click at [522, 265] on button "Next" at bounding box center [520, 313] width 36 height 11
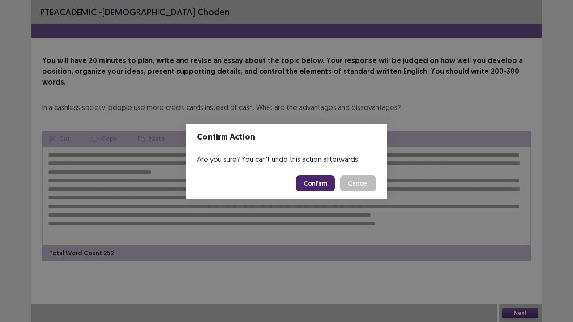
click at [308, 184] on button "Confirm" at bounding box center [315, 183] width 39 height 16
click at [219, 243] on div "Confirm Action Are you sure? You can't undo this action afterwards. Loading... …" at bounding box center [286, 161] width 573 height 322
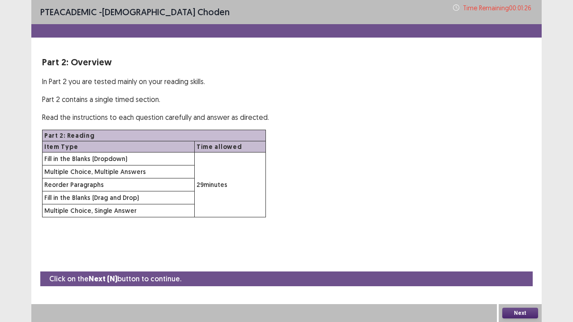
click at [525, 265] on button "Next" at bounding box center [520, 313] width 36 height 11
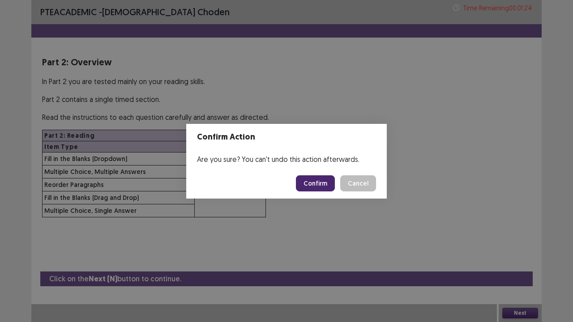
click at [313, 180] on button "Confirm" at bounding box center [315, 183] width 39 height 16
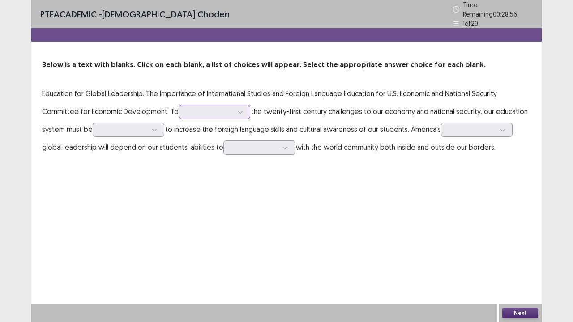
click at [237, 109] on icon at bounding box center [240, 112] width 6 height 6
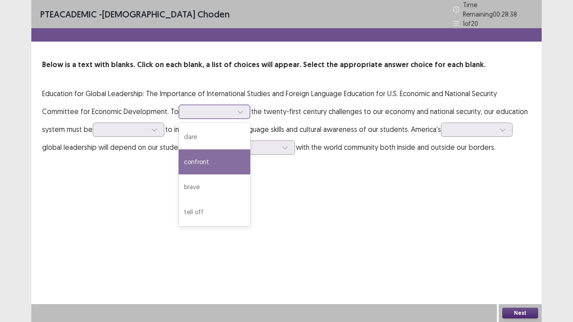
click at [216, 155] on div "confront" at bounding box center [215, 162] width 72 height 25
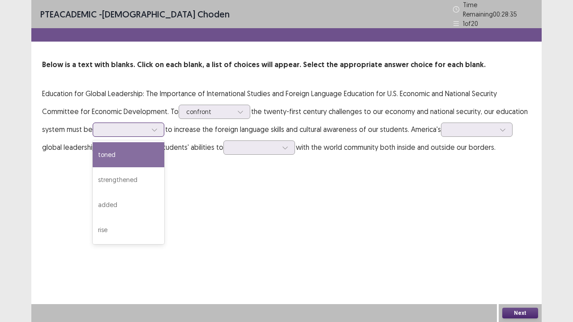
click at [127, 127] on div at bounding box center [123, 129] width 47 height 9
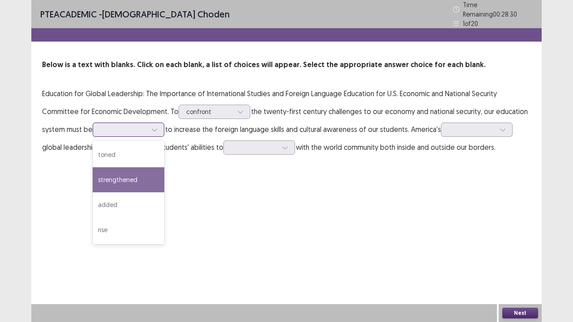
click at [130, 168] on div "strengthened" at bounding box center [129, 179] width 72 height 25
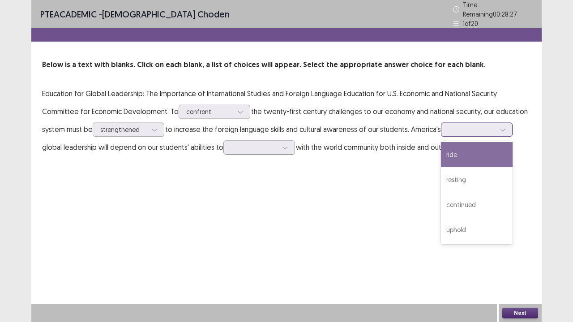
click at [482, 125] on div at bounding box center [472, 129] width 47 height 9
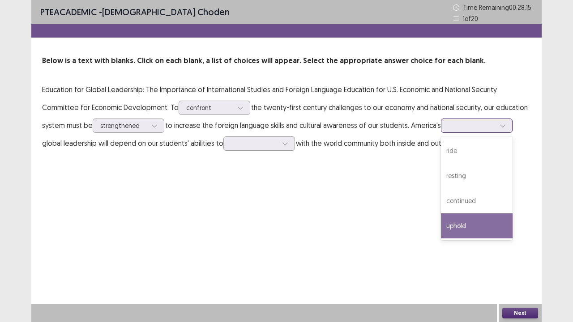
click at [461, 224] on div "uphold" at bounding box center [477, 226] width 72 height 25
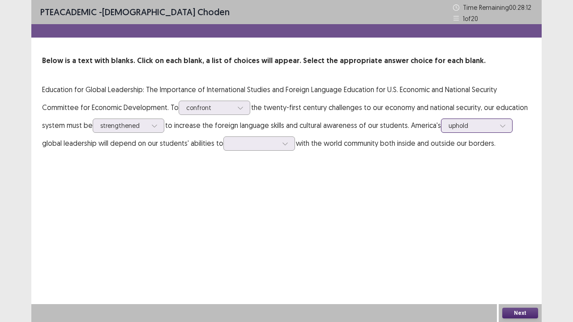
click at [472, 127] on div at bounding box center [472, 125] width 47 height 9
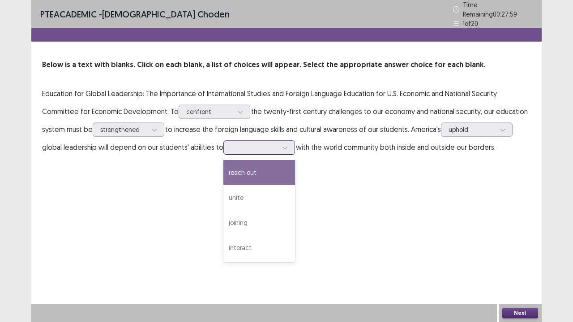
click at [252, 146] on div at bounding box center [254, 147] width 47 height 9
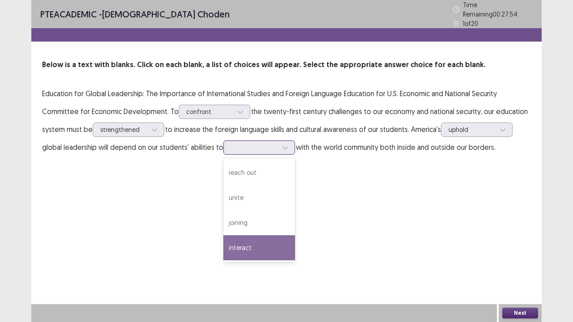
click at [245, 245] on div "interact" at bounding box center [259, 247] width 72 height 25
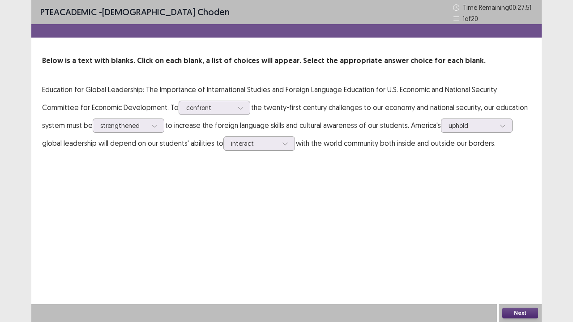
click at [516, 265] on button "Next" at bounding box center [520, 313] width 36 height 11
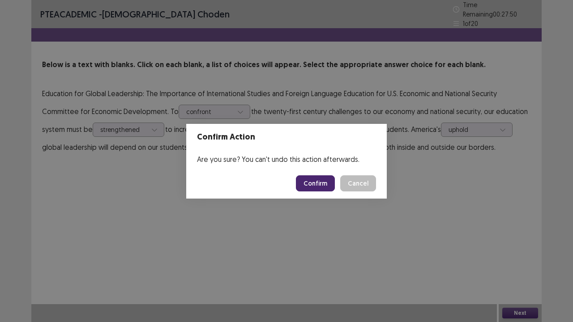
click at [311, 188] on button "Confirm" at bounding box center [315, 183] width 39 height 16
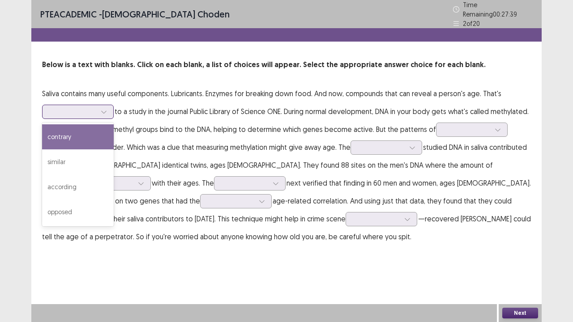
click at [106, 112] on div at bounding box center [103, 111] width 13 height 13
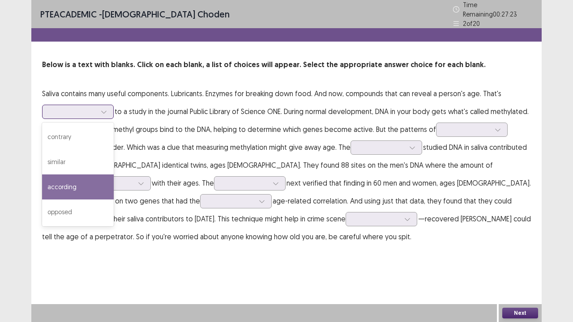
click at [73, 185] on div "according" at bounding box center [78, 187] width 72 height 25
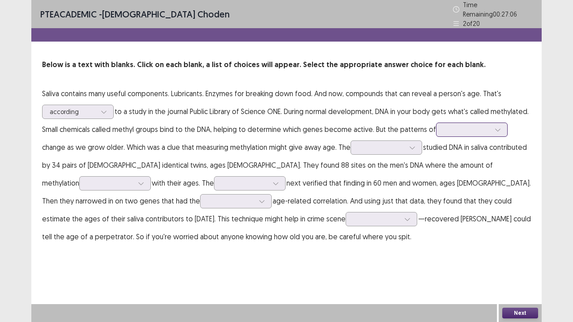
click at [495, 132] on icon at bounding box center [497, 130] width 5 height 3
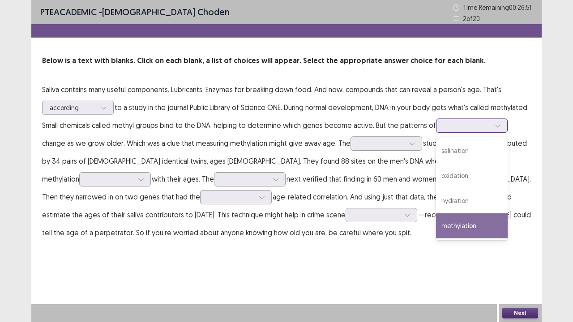
click at [436, 239] on div "methylation" at bounding box center [472, 226] width 72 height 25
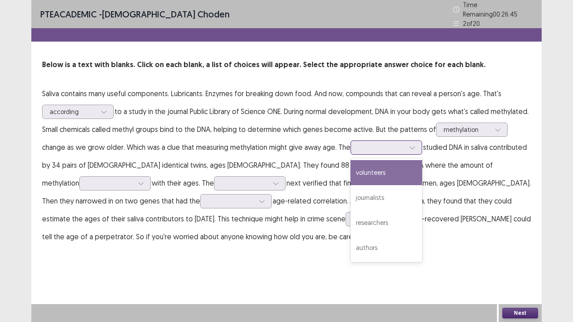
click at [405, 146] on div at bounding box center [381, 147] width 47 height 9
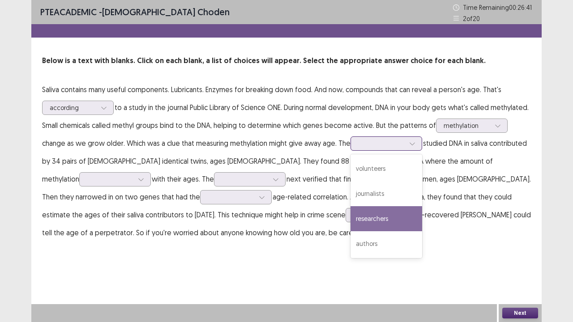
click at [422, 219] on div "researchers" at bounding box center [386, 218] width 72 height 25
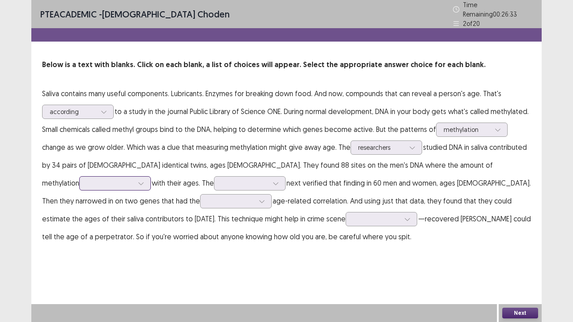
click at [138, 180] on icon at bounding box center [141, 183] width 6 height 6
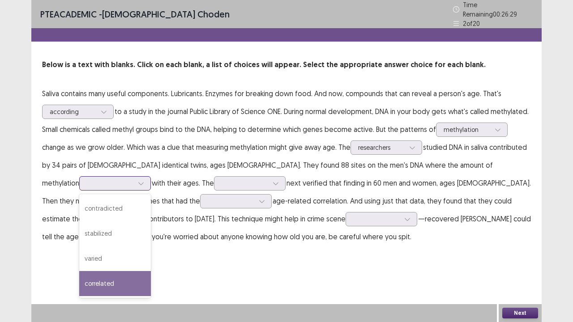
click at [79, 265] on div "correlated" at bounding box center [115, 283] width 72 height 25
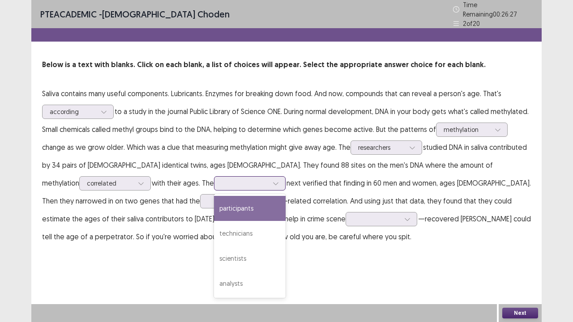
click at [214, 185] on div at bounding box center [250, 183] width 72 height 14
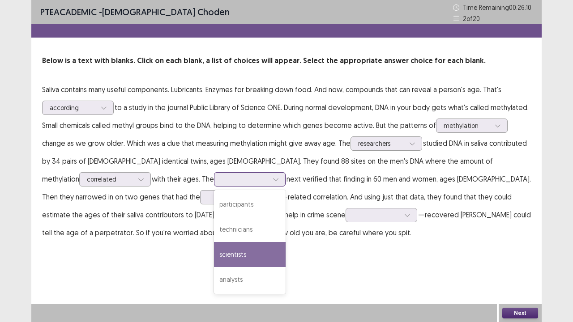
click at [214, 255] on div "scientists" at bounding box center [250, 254] width 72 height 25
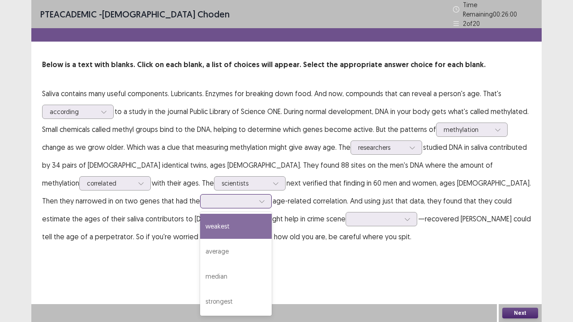
click at [208, 199] on div at bounding box center [231, 201] width 47 height 9
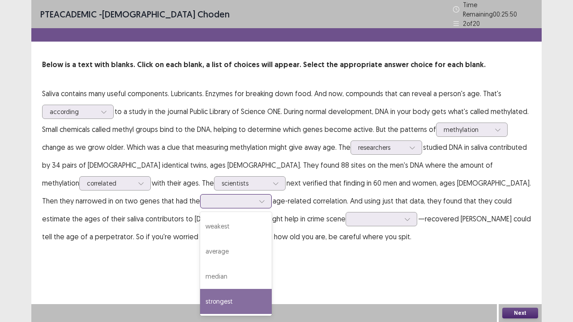
click at [200, 265] on div "strongest" at bounding box center [236, 301] width 72 height 25
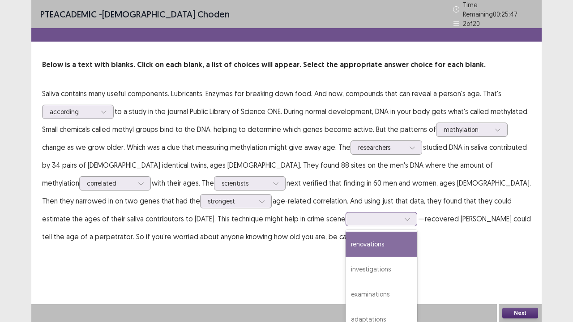
click at [353, 219] on div at bounding box center [376, 219] width 47 height 9
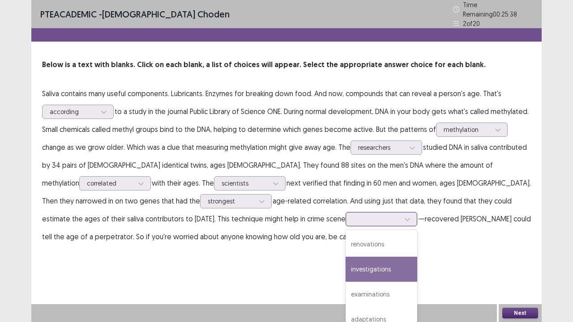
click at [346, 265] on div "investigations" at bounding box center [382, 269] width 72 height 25
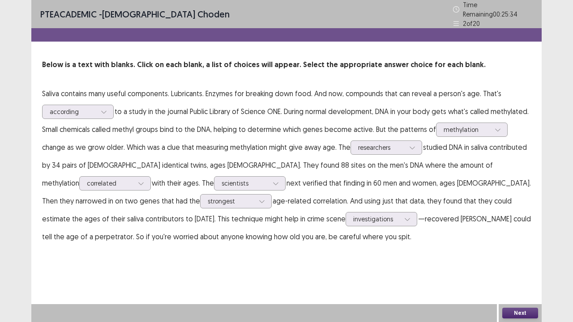
click at [527, 265] on button "Next" at bounding box center [520, 313] width 36 height 11
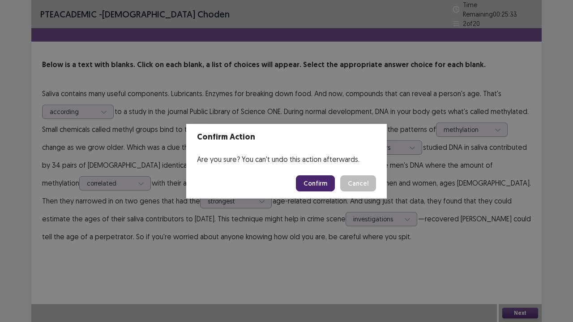
click at [325, 190] on button "Confirm" at bounding box center [315, 183] width 39 height 16
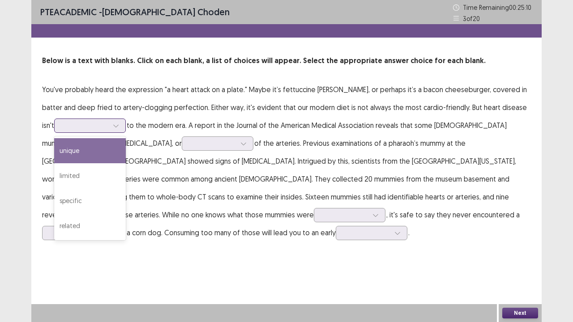
click at [97, 129] on div at bounding box center [85, 125] width 48 height 10
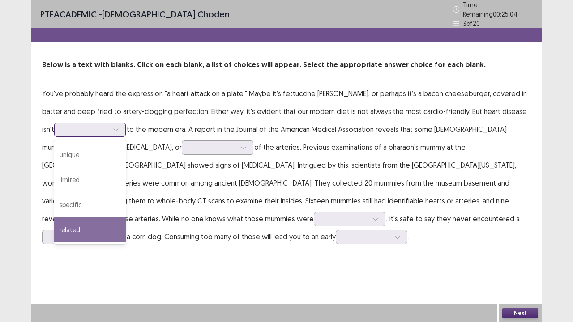
click at [72, 224] on div "related" at bounding box center [90, 230] width 72 height 25
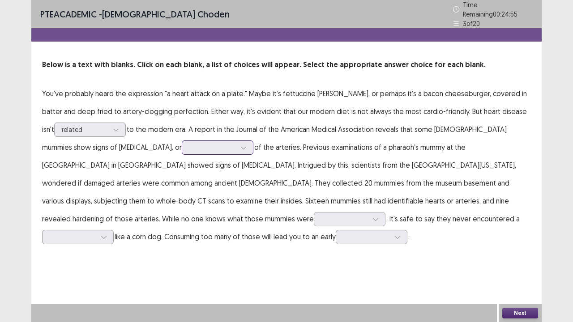
click at [189, 143] on div at bounding box center [212, 147] width 47 height 9
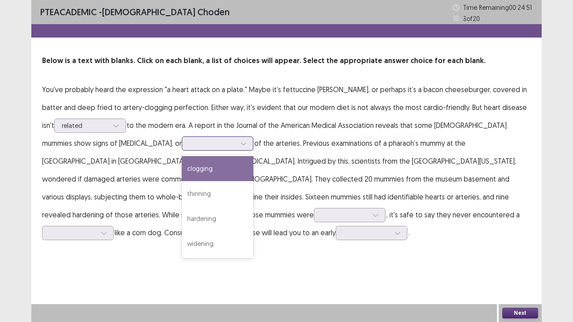
click at [182, 167] on div "clogging" at bounding box center [218, 168] width 72 height 25
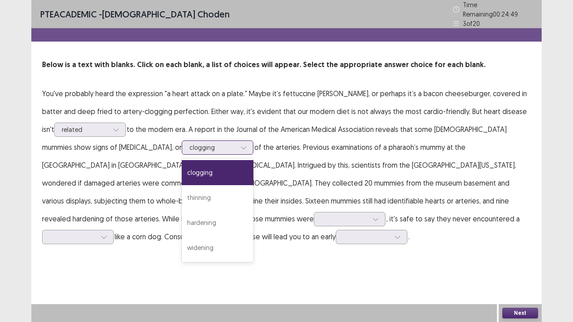
click at [237, 146] on div at bounding box center [243, 147] width 13 height 13
click at [312, 204] on p "You've probably heard the expression "a heart attack on a plate." Maybe it’s fe…" at bounding box center [286, 165] width 489 height 161
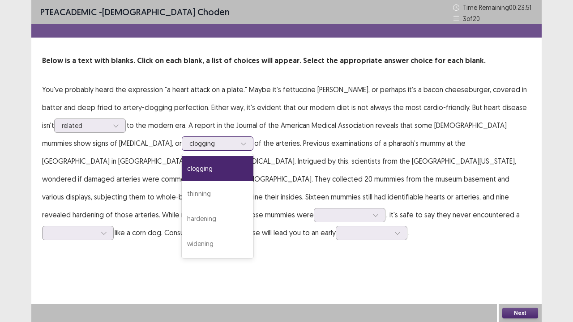
click at [240, 143] on icon at bounding box center [243, 144] width 6 height 6
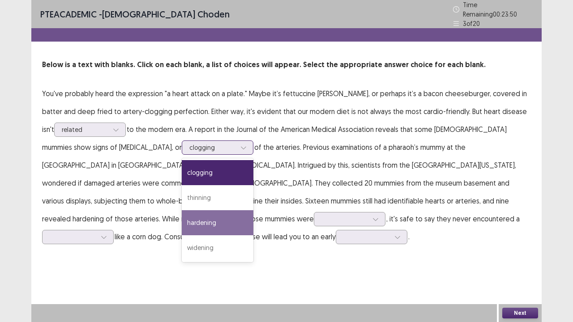
click at [182, 219] on div "hardening" at bounding box center [218, 222] width 72 height 25
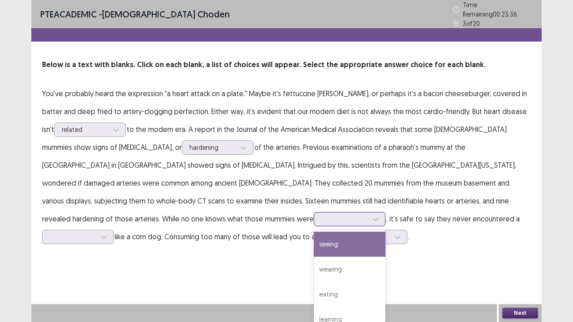
click at [372, 216] on icon at bounding box center [375, 219] width 6 height 6
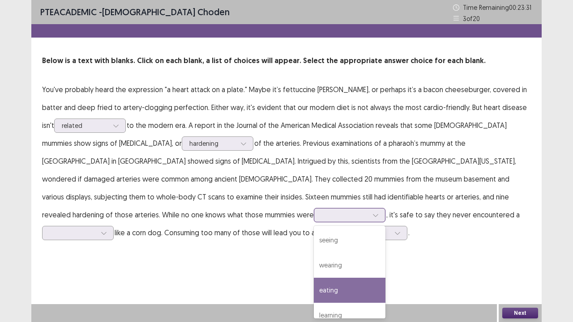
click at [314, 265] on div "eating" at bounding box center [350, 290] width 72 height 25
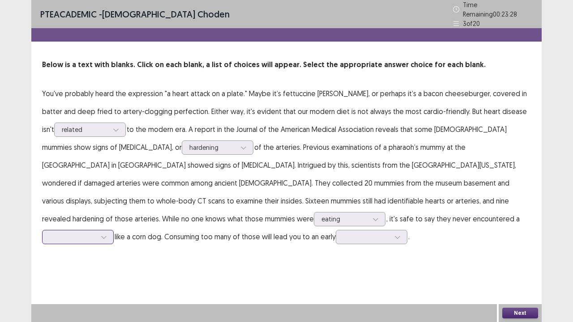
click at [96, 233] on div at bounding box center [73, 237] width 47 height 9
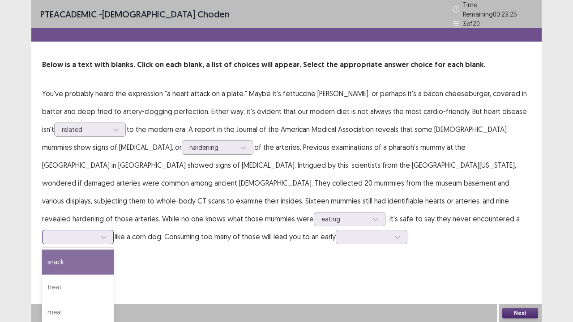
click at [114, 250] on div "snack" at bounding box center [78, 262] width 72 height 25
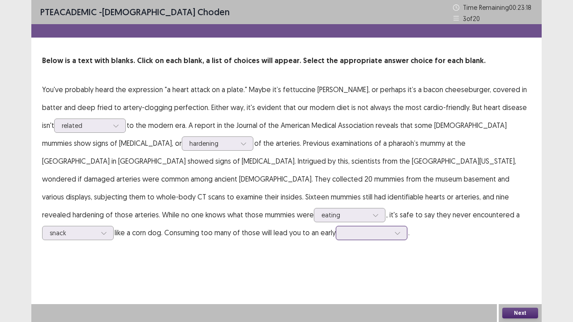
click at [343, 233] on div at bounding box center [366, 233] width 47 height 9
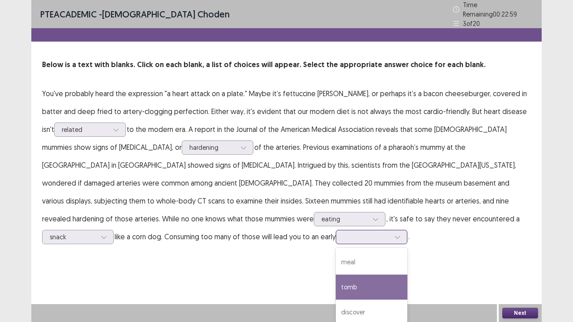
scroll to position [29, 0]
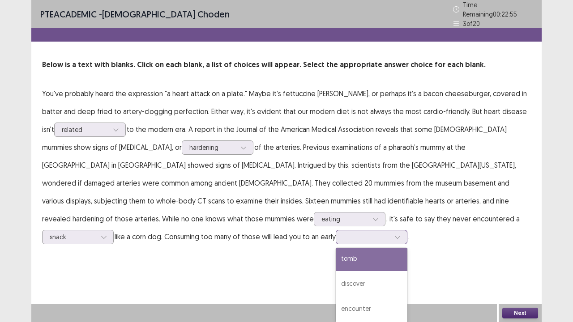
click at [336, 257] on div "tomb" at bounding box center [372, 258] width 72 height 25
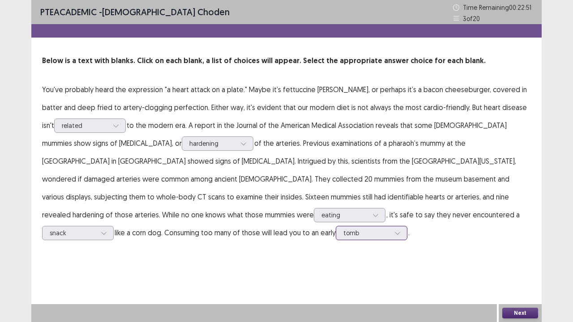
click at [343, 237] on div at bounding box center [366, 233] width 47 height 9
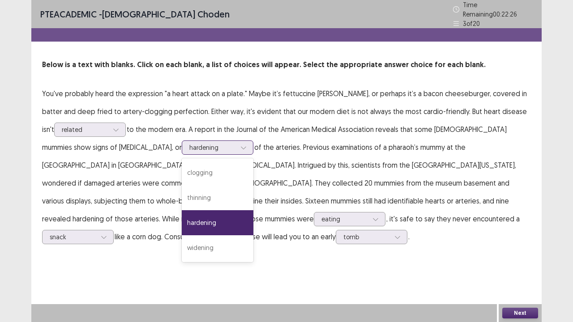
click at [182, 144] on div "hardening" at bounding box center [218, 148] width 72 height 14
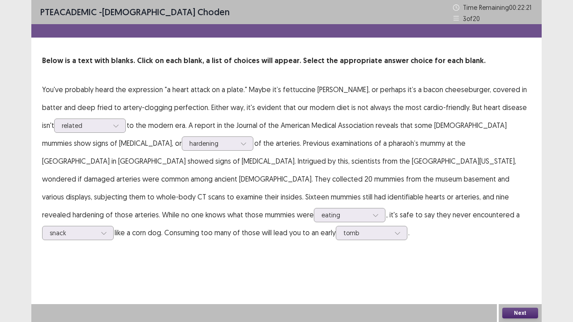
click at [234, 251] on div "PTE academic - [PERSON_NAME] Time Remaining 00 : 22 : 21 3 of 20 Below is a tex…" at bounding box center [286, 130] width 510 height 260
click at [516, 265] on button "Next" at bounding box center [520, 313] width 36 height 11
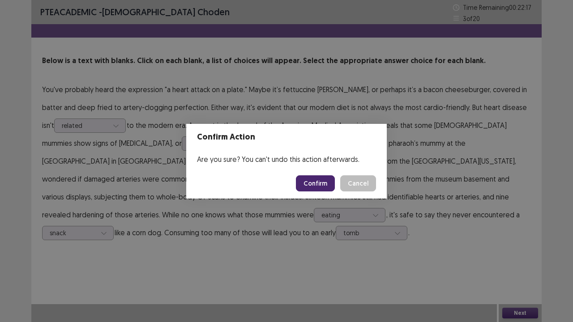
click at [320, 180] on button "Confirm" at bounding box center [315, 183] width 39 height 16
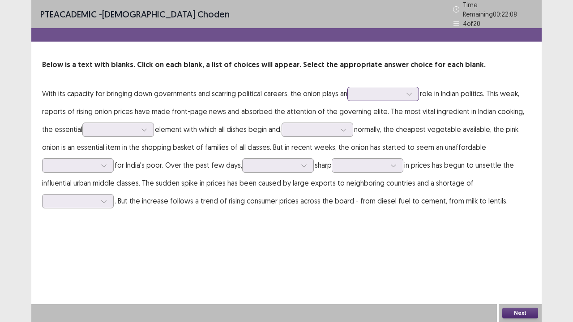
click at [371, 90] on div at bounding box center [378, 94] width 47 height 9
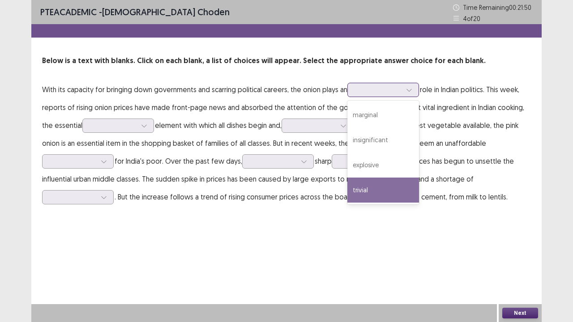
click at [368, 195] on div "trivial" at bounding box center [383, 190] width 72 height 25
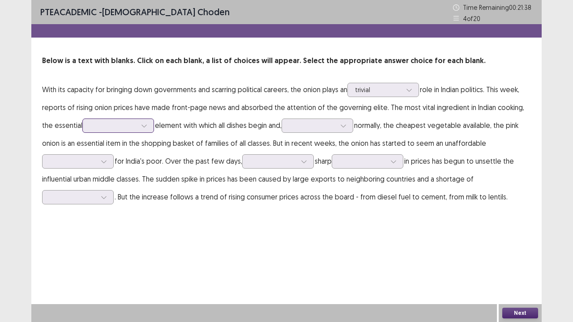
click at [107, 130] on div at bounding box center [113, 125] width 47 height 9
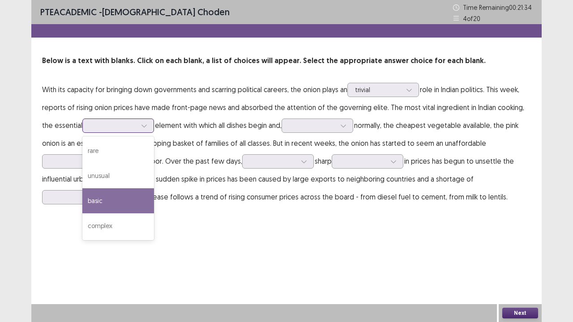
click at [91, 200] on div "basic" at bounding box center [118, 200] width 72 height 25
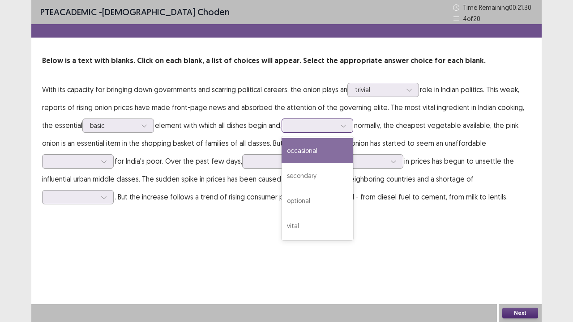
click at [296, 125] on div at bounding box center [312, 125] width 47 height 9
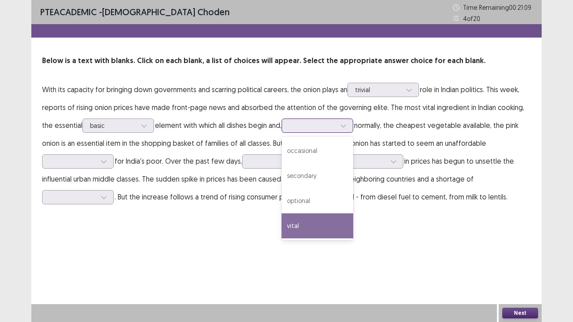
click at [288, 231] on div "vital" at bounding box center [318, 226] width 72 height 25
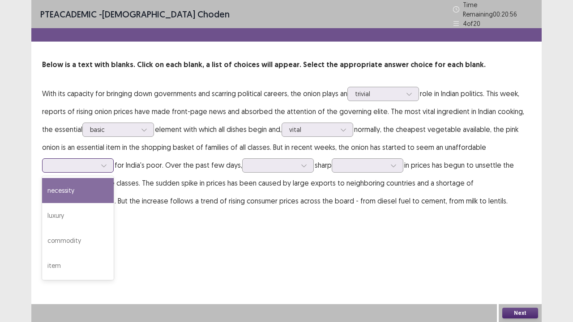
click at [110, 163] on div at bounding box center [103, 165] width 13 height 13
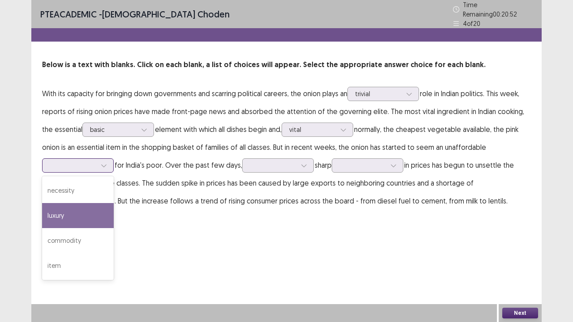
click at [64, 210] on div "luxury" at bounding box center [78, 215] width 72 height 25
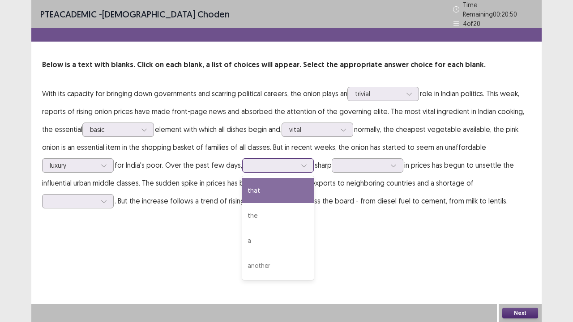
click at [275, 163] on div at bounding box center [273, 165] width 47 height 9
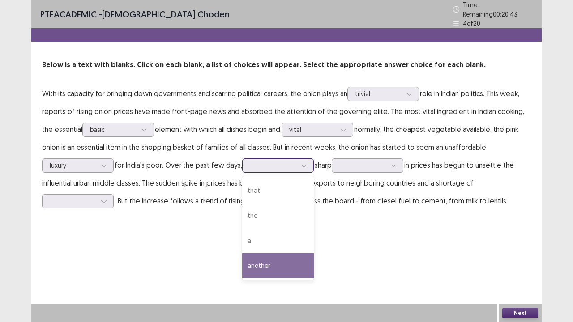
click at [270, 265] on div "another" at bounding box center [278, 265] width 72 height 25
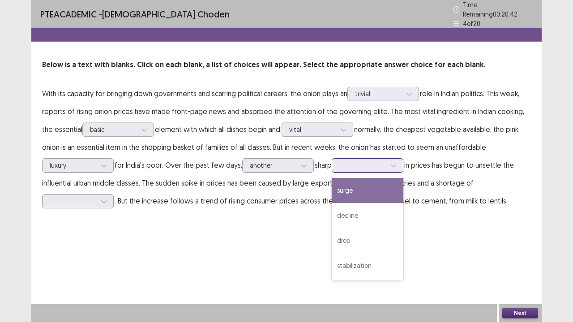
click at [366, 163] on div at bounding box center [362, 165] width 47 height 9
click at [355, 187] on div "surge" at bounding box center [368, 190] width 72 height 25
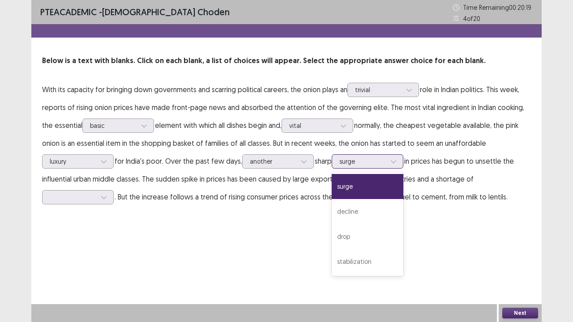
click at [387, 164] on div "surge" at bounding box center [362, 161] width 48 height 13
click at [309, 192] on p "With its capacity for bringing down governments and scarring political careers,…" at bounding box center [286, 143] width 489 height 125
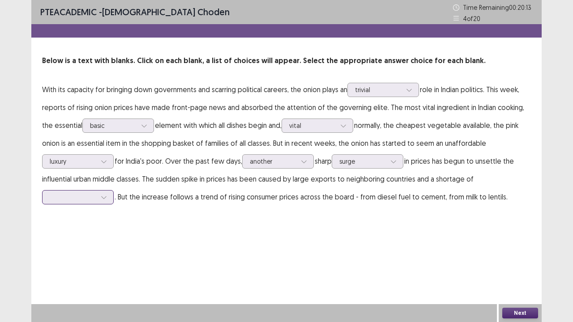
click at [100, 202] on div at bounding box center [103, 197] width 13 height 13
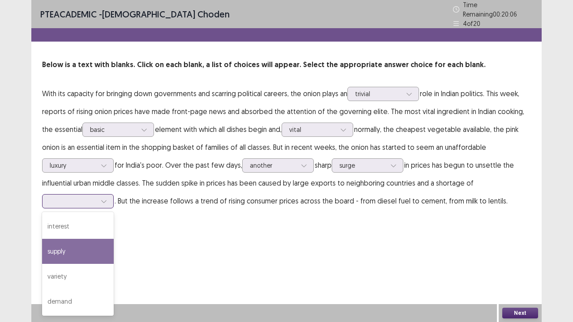
click at [59, 252] on div "supply" at bounding box center [78, 251] width 72 height 25
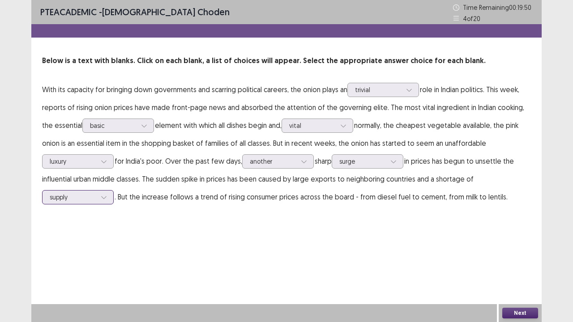
click at [96, 200] on div at bounding box center [73, 197] width 47 height 9
click at [514, 265] on button "Next" at bounding box center [520, 313] width 36 height 11
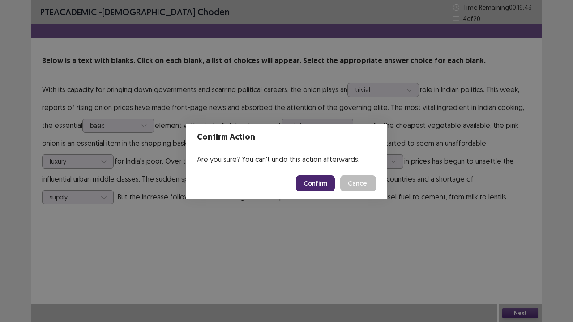
click at [322, 191] on button "Confirm" at bounding box center [315, 183] width 39 height 16
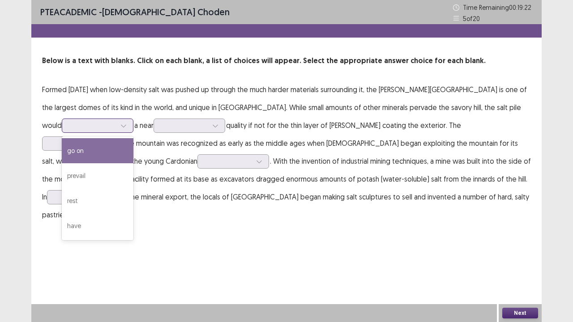
click at [117, 123] on div at bounding box center [123, 125] width 13 height 13
click at [74, 155] on div "go on" at bounding box center [98, 150] width 72 height 25
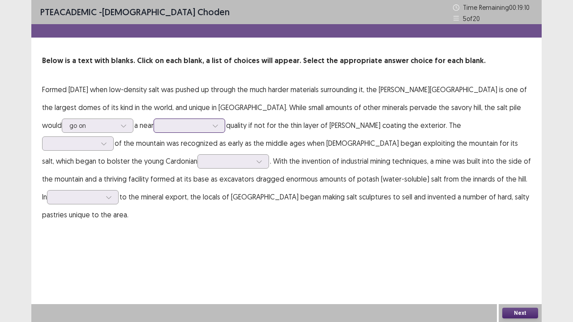
click at [167, 125] on div at bounding box center [184, 125] width 47 height 9
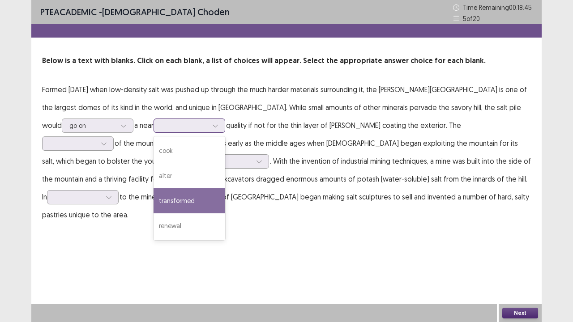
click at [180, 200] on div "transformed" at bounding box center [190, 200] width 72 height 25
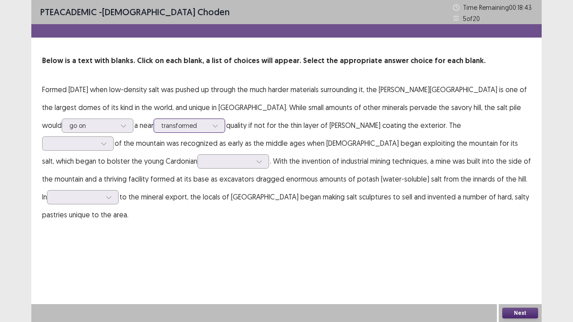
click at [176, 126] on div at bounding box center [184, 125] width 47 height 9
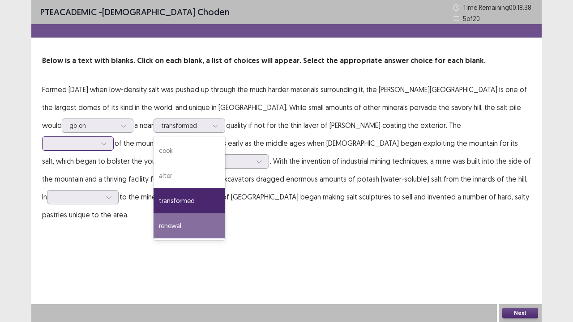
click at [96, 139] on div at bounding box center [73, 143] width 47 height 9
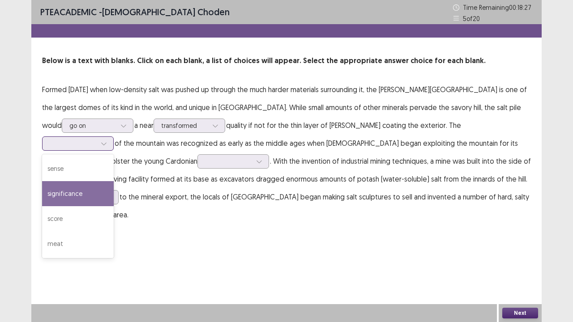
click at [114, 181] on div "significance" at bounding box center [78, 193] width 72 height 25
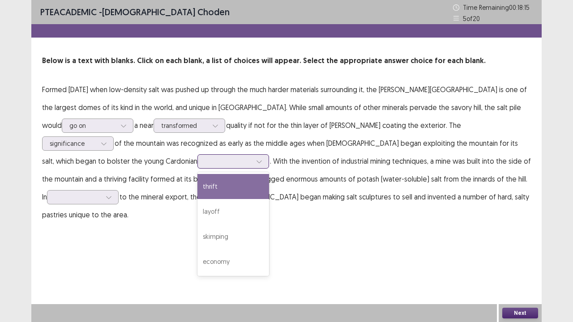
click at [197, 168] on div at bounding box center [233, 161] width 72 height 14
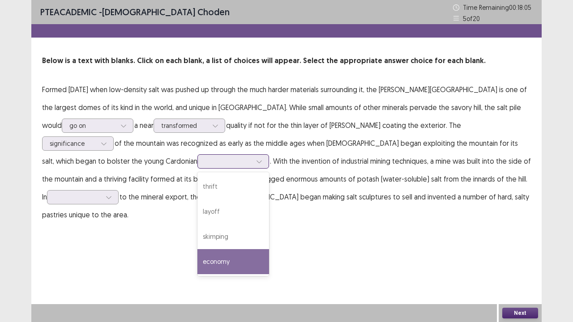
click at [197, 261] on div "economy" at bounding box center [233, 261] width 72 height 25
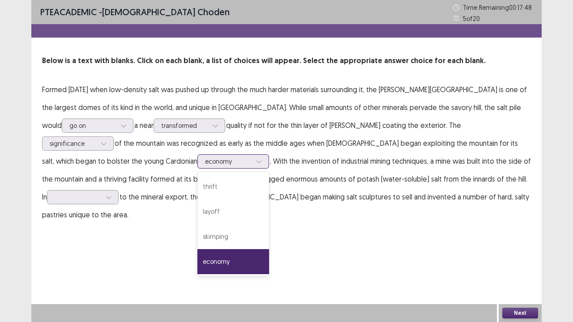
click at [205, 167] on div "economy" at bounding box center [228, 161] width 47 height 13
click at [197, 192] on div "thrift" at bounding box center [233, 186] width 72 height 25
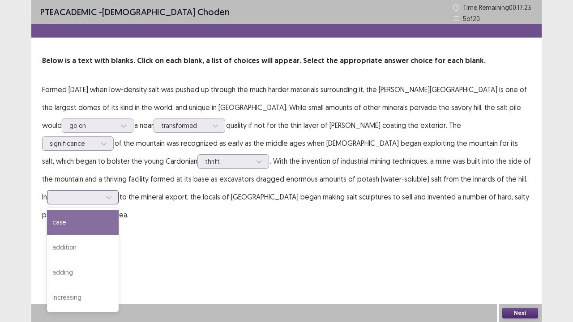
click at [101, 193] on div at bounding box center [78, 197] width 47 height 9
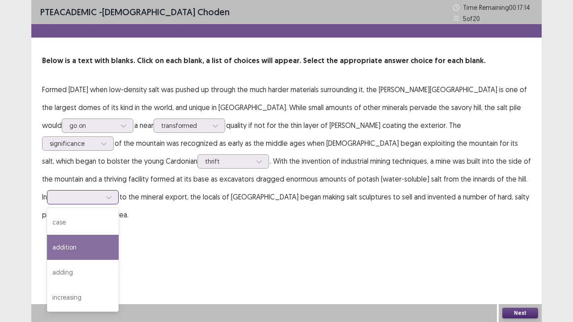
click at [119, 235] on div "addition" at bounding box center [83, 247] width 72 height 25
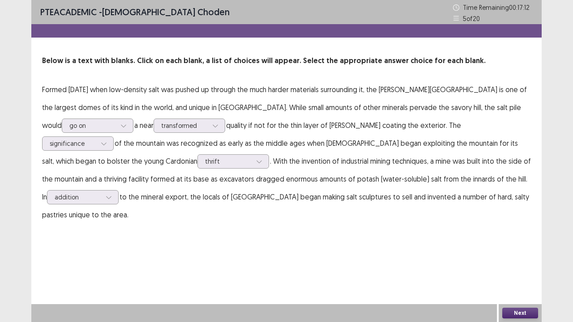
click at [518, 265] on button "Next" at bounding box center [520, 313] width 36 height 11
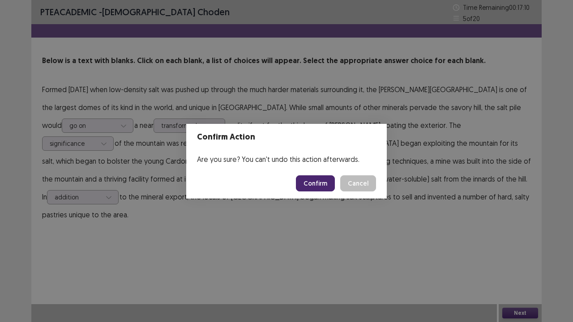
click at [312, 189] on button "Confirm" at bounding box center [315, 183] width 39 height 16
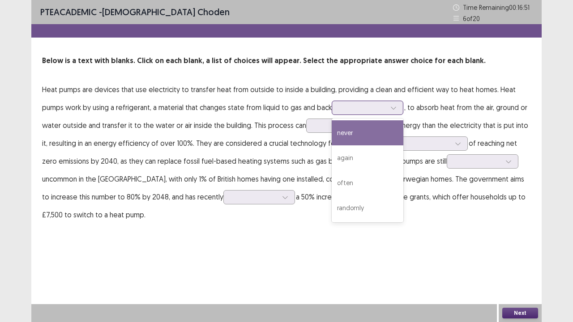
click at [357, 108] on div at bounding box center [362, 107] width 47 height 9
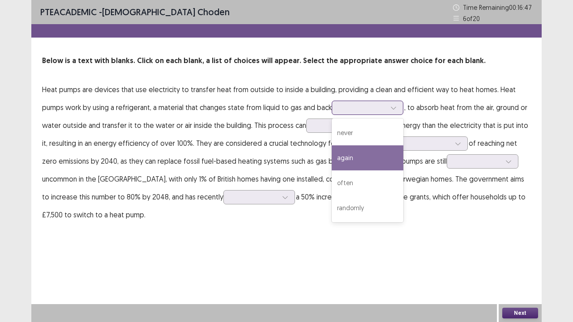
click at [347, 158] on div "again" at bounding box center [368, 157] width 72 height 25
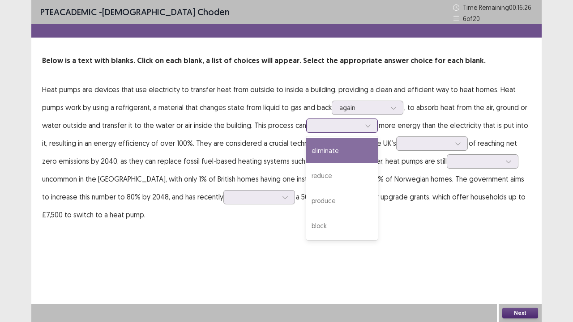
click at [333, 125] on div at bounding box center [337, 125] width 47 height 9
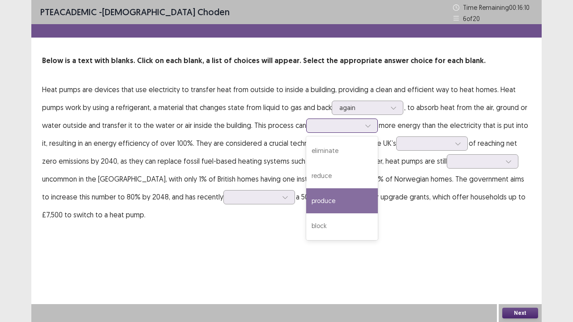
click at [333, 200] on div "produce" at bounding box center [342, 200] width 72 height 25
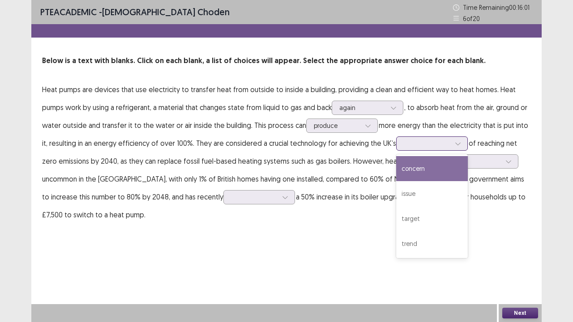
click at [421, 145] on div at bounding box center [427, 143] width 47 height 9
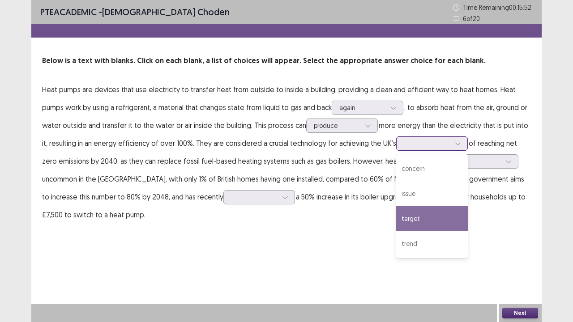
click at [409, 217] on div "target" at bounding box center [432, 218] width 72 height 25
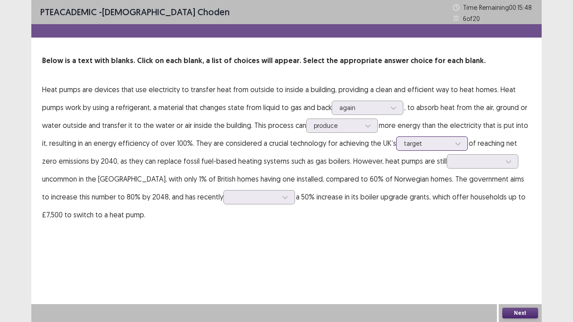
click at [404, 144] on input "text" at bounding box center [405, 143] width 2 height 7
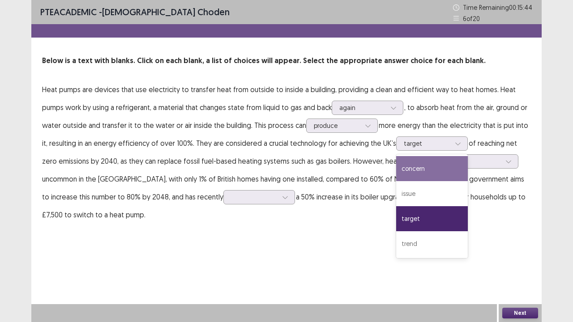
click at [302, 184] on p "Heat pumps are devices that use electricity to transfer heat from outside to in…" at bounding box center [286, 152] width 489 height 143
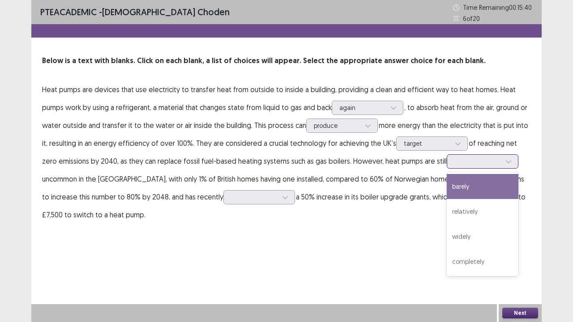
click at [482, 162] on div at bounding box center [477, 161] width 47 height 9
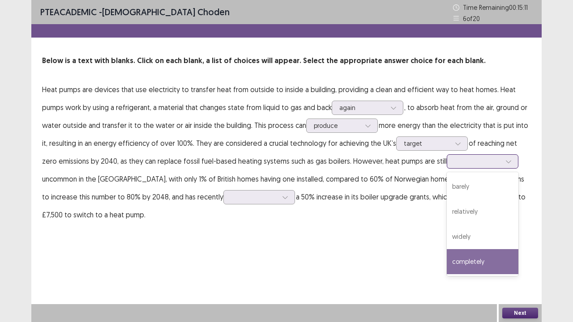
click at [464, 261] on div "completely" at bounding box center [483, 261] width 72 height 25
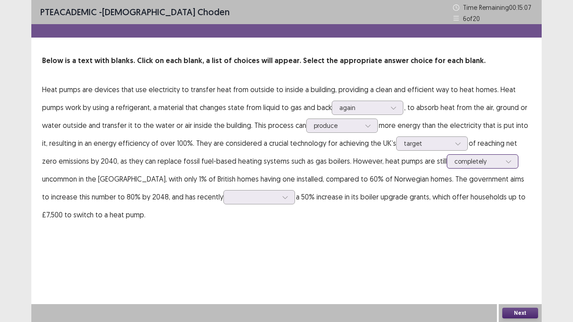
click at [482, 159] on div at bounding box center [477, 161] width 47 height 9
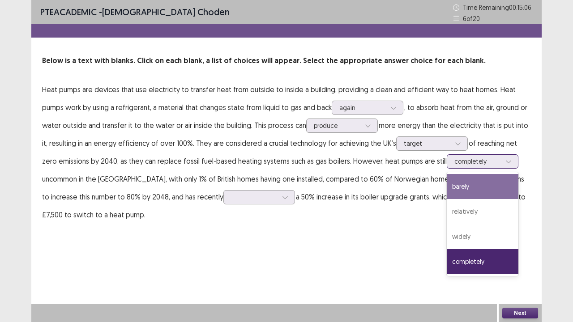
click at [455, 187] on div "barely" at bounding box center [483, 186] width 72 height 25
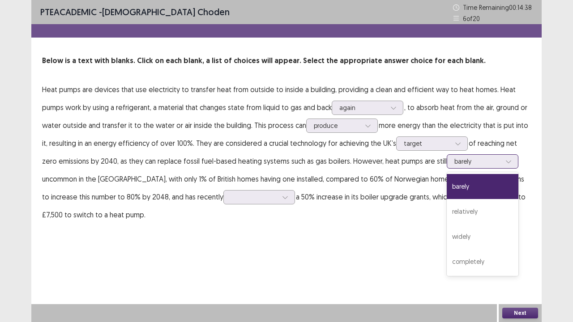
click at [470, 166] on div at bounding box center [477, 161] width 47 height 9
click at [460, 235] on div "widely" at bounding box center [483, 236] width 72 height 25
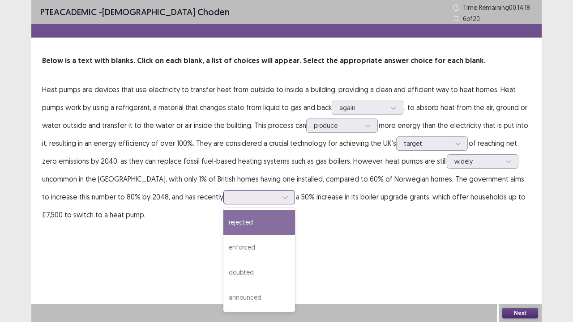
click at [278, 202] on div at bounding box center [284, 197] width 13 height 13
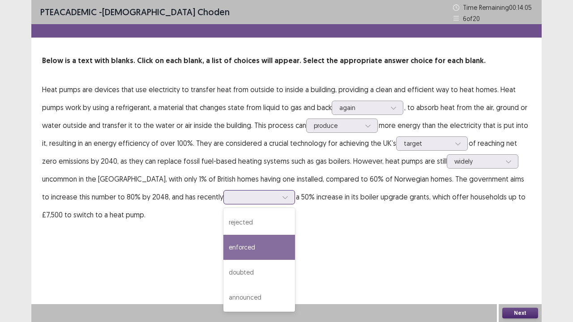
click at [223, 248] on div "enforced" at bounding box center [259, 247] width 72 height 25
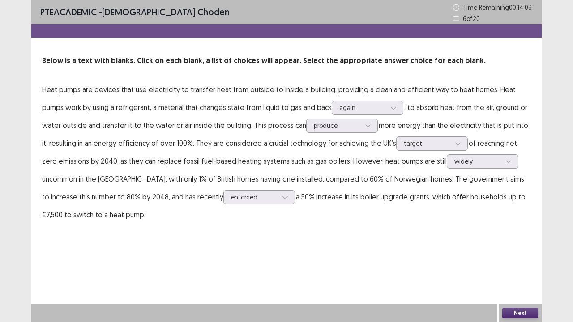
click at [526, 265] on button "Next" at bounding box center [520, 313] width 36 height 11
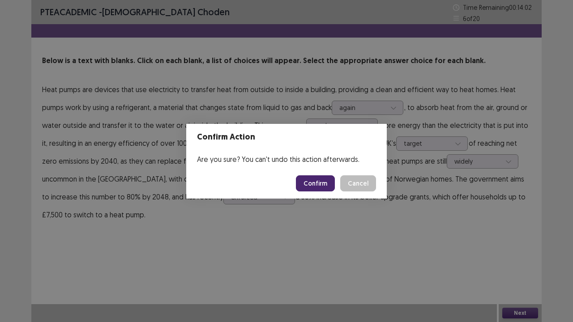
click at [321, 177] on button "Confirm" at bounding box center [315, 183] width 39 height 16
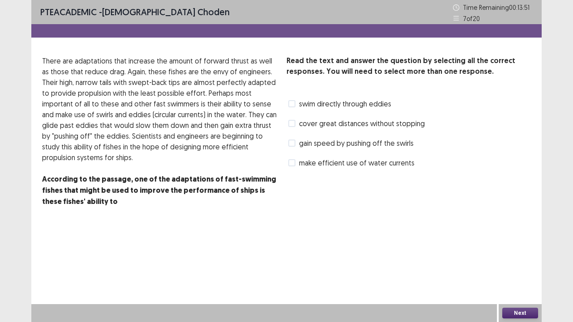
click at [293, 126] on span at bounding box center [291, 123] width 7 height 7
click at [522, 265] on button "Next" at bounding box center [520, 313] width 36 height 11
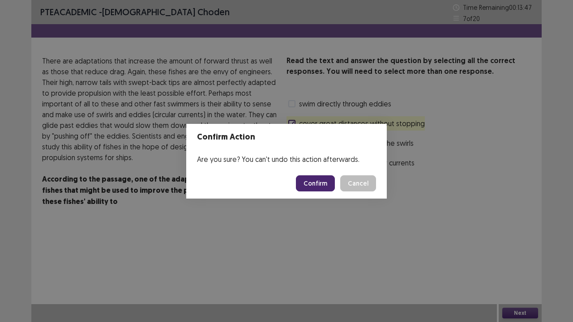
click at [307, 184] on button "Confirm" at bounding box center [315, 183] width 39 height 16
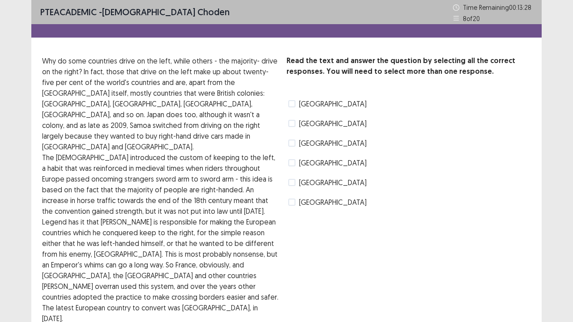
click at [290, 144] on span at bounding box center [291, 143] width 7 height 7
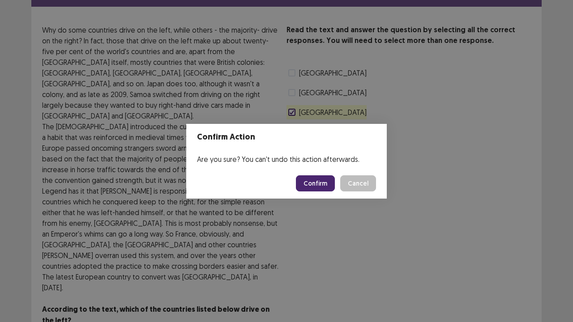
click at [318, 185] on button "Confirm" at bounding box center [315, 183] width 39 height 16
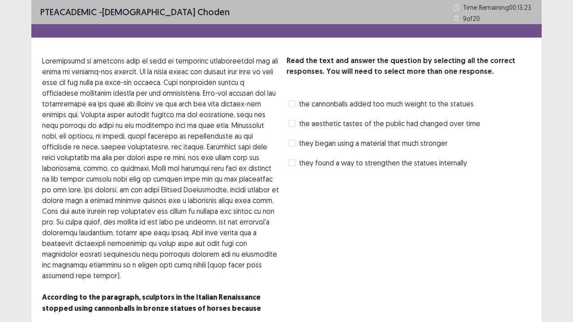
scroll to position [42, 0]
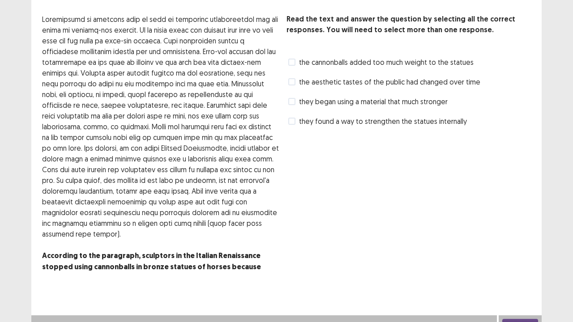
click at [295, 60] on span at bounding box center [291, 62] width 7 height 7
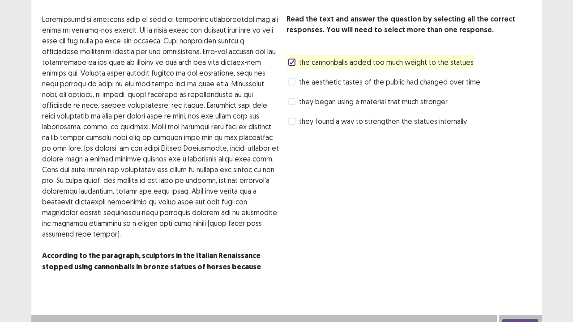
click at [517, 265] on button "Next" at bounding box center [520, 324] width 36 height 11
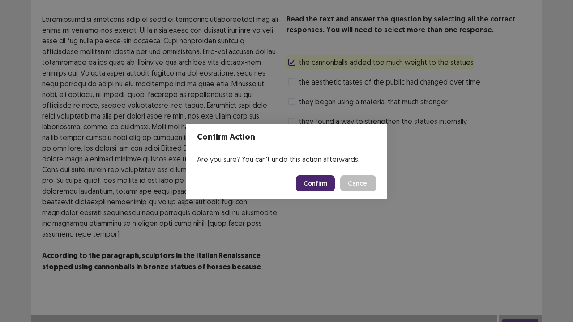
click at [316, 188] on button "Confirm" at bounding box center [315, 183] width 39 height 16
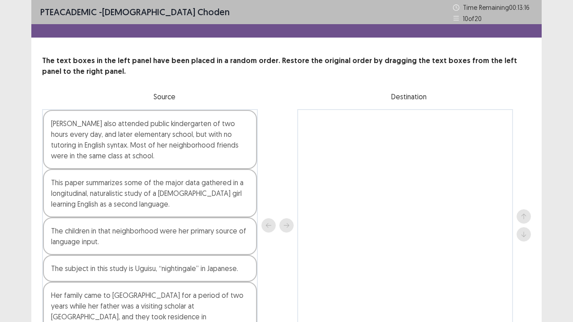
scroll to position [45, 0]
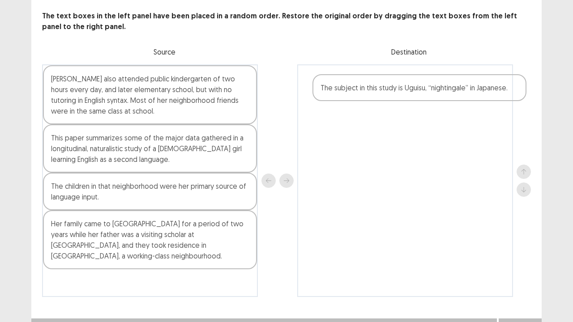
drag, startPoint x: 87, startPoint y: 229, endPoint x: 361, endPoint y: 93, distance: 305.9
click at [361, 93] on div "[PERSON_NAME] also attended public kindergarten of two hours every day, and lat…" at bounding box center [286, 180] width 489 height 233
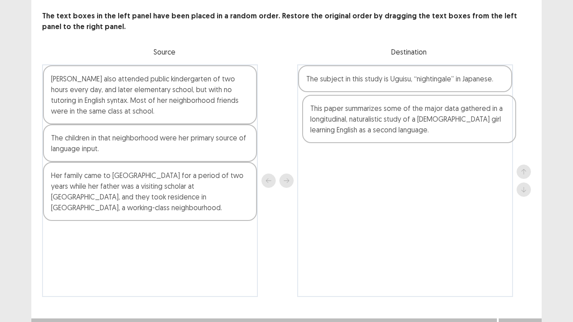
drag, startPoint x: 95, startPoint y: 155, endPoint x: 358, endPoint y: 125, distance: 264.5
click at [358, 125] on div "[PERSON_NAME] also attended public kindergarten of two hours every day, and lat…" at bounding box center [286, 180] width 489 height 233
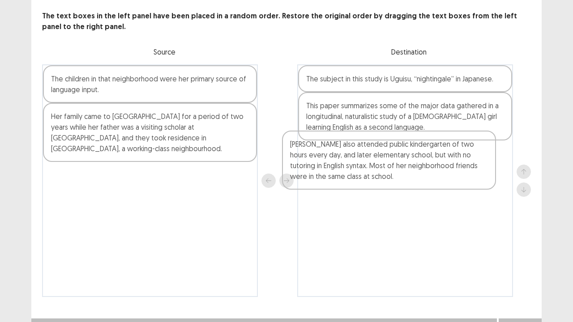
drag, startPoint x: 138, startPoint y: 100, endPoint x: 394, endPoint y: 177, distance: 266.9
click at [394, 177] on div "[PERSON_NAME] also attended public kindergarten of two hours every day, and lat…" at bounding box center [286, 180] width 489 height 233
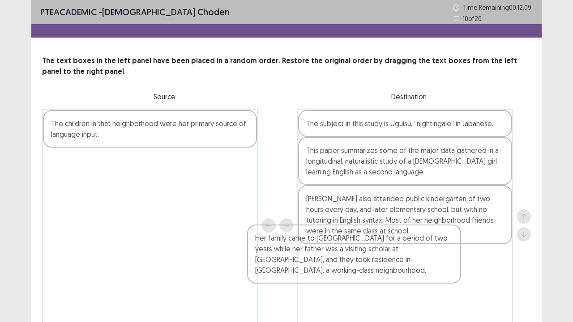
scroll to position [59, 0]
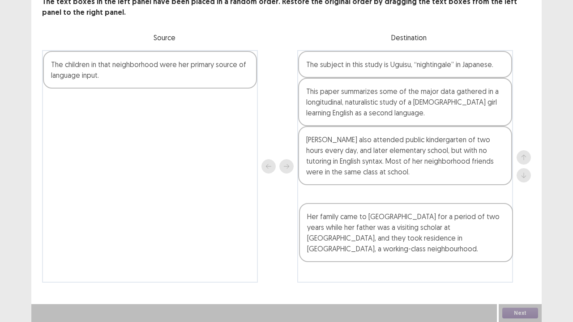
drag, startPoint x: 118, startPoint y: 138, endPoint x: 376, endPoint y: 242, distance: 278.4
click at [376, 242] on div "The children in that neighborhood were her primary source of language input. He…" at bounding box center [286, 166] width 489 height 233
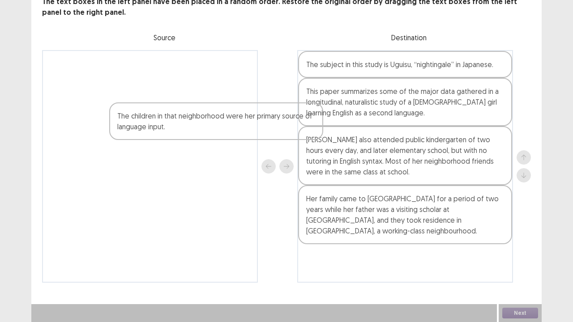
scroll to position [59, 0]
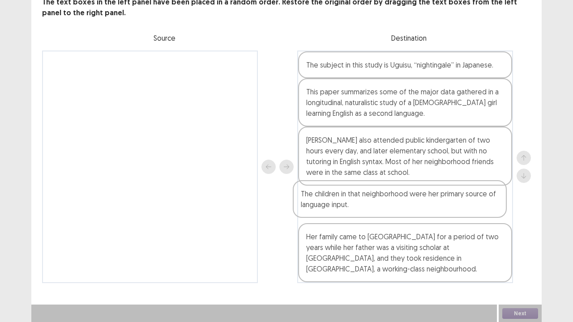
drag, startPoint x: 158, startPoint y: 71, endPoint x: 413, endPoint y: 205, distance: 287.5
click at [413, 205] on div "The children in that neighborhood were her primary source of language input. Th…" at bounding box center [286, 167] width 489 height 233
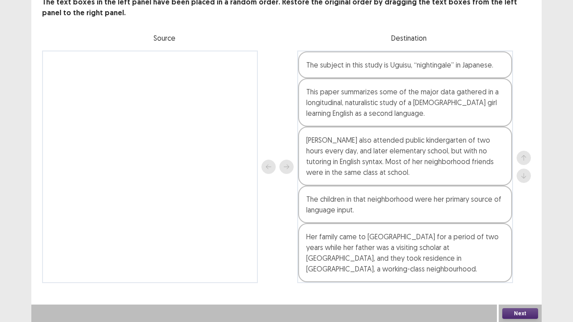
scroll to position [59, 0]
click at [519, 265] on button "Next" at bounding box center [520, 313] width 36 height 11
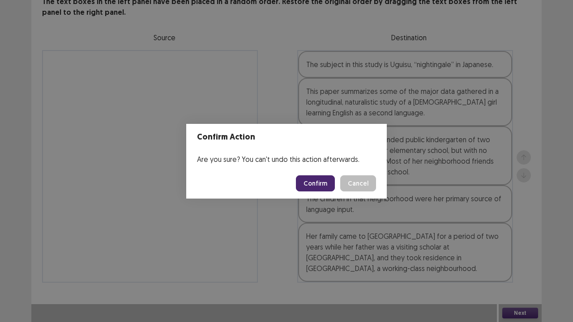
click at [324, 180] on button "Confirm" at bounding box center [315, 183] width 39 height 16
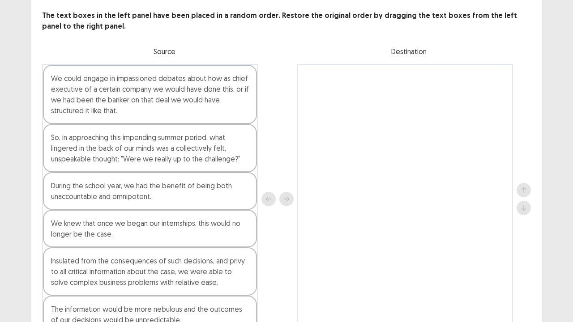
scroll to position [90, 0]
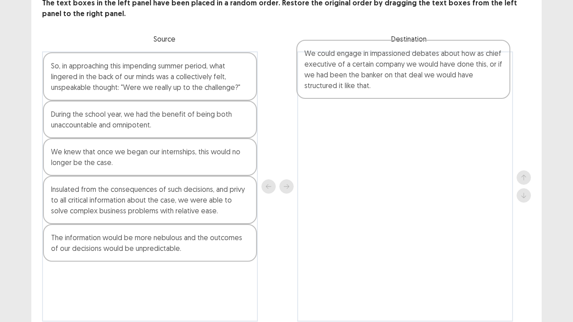
drag, startPoint x: 97, startPoint y: 65, endPoint x: 353, endPoint y: 85, distance: 256.8
click at [353, 85] on div "We could engage in impassioned debates about how as chief executive of a certai…" at bounding box center [286, 186] width 489 height 270
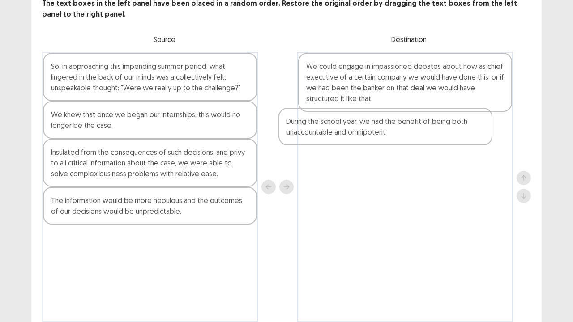
drag, startPoint x: 107, startPoint y: 130, endPoint x: 346, endPoint y: 137, distance: 238.7
click at [346, 137] on div "So, in approaching this impending summer period, what lingered in the back of o…" at bounding box center [286, 187] width 489 height 270
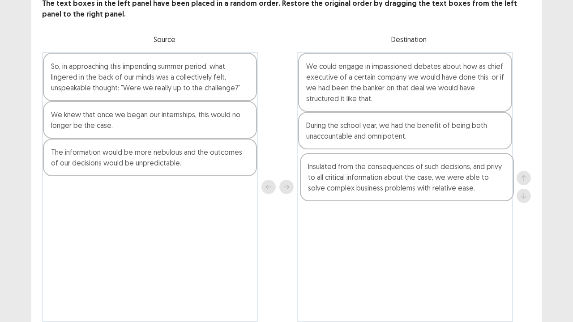
drag, startPoint x: 88, startPoint y: 174, endPoint x: 351, endPoint y: 193, distance: 264.4
click at [351, 193] on div "So, in approaching this impending summer period, what lingered in the back of o…" at bounding box center [286, 187] width 489 height 270
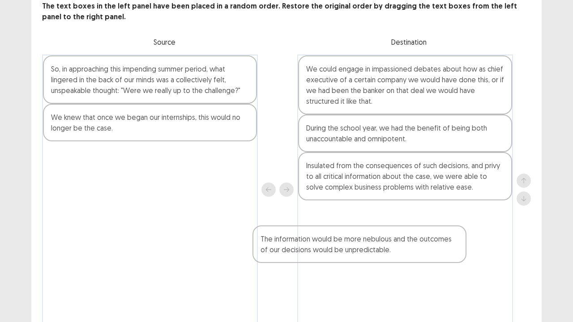
scroll to position [56, 0]
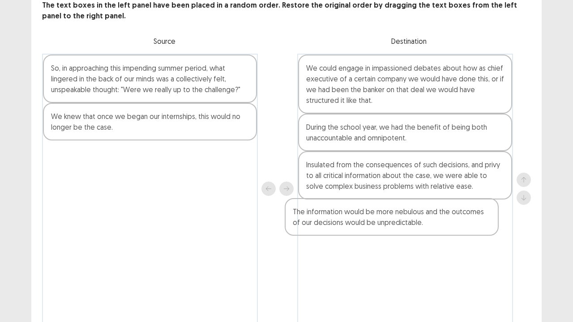
drag, startPoint x: 179, startPoint y: 178, endPoint x: 424, endPoint y: 225, distance: 249.3
click at [424, 225] on div "So, in approaching this impending summer period, what lingered in the back of o…" at bounding box center [286, 189] width 489 height 270
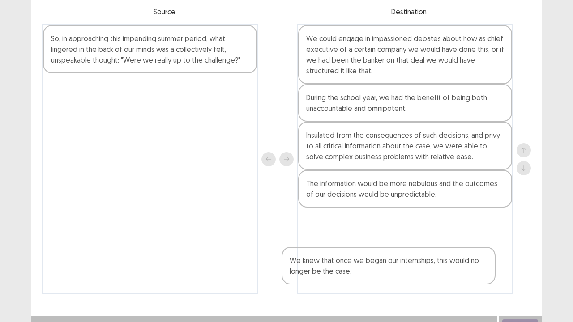
scroll to position [90, 0]
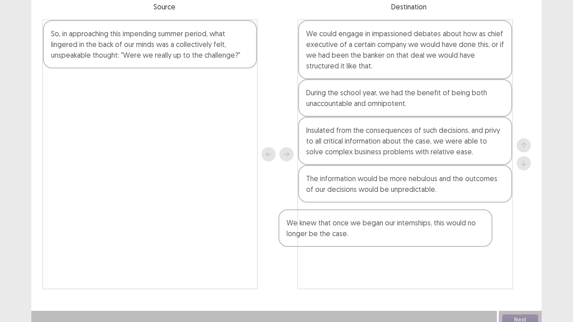
drag, startPoint x: 167, startPoint y: 122, endPoint x: 408, endPoint y: 222, distance: 260.7
click at [408, 222] on div "So, in approaching this impending summer period, what lingered in the back of o…" at bounding box center [286, 154] width 489 height 270
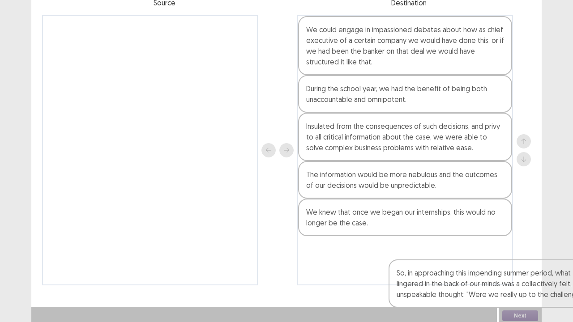
scroll to position [97, 0]
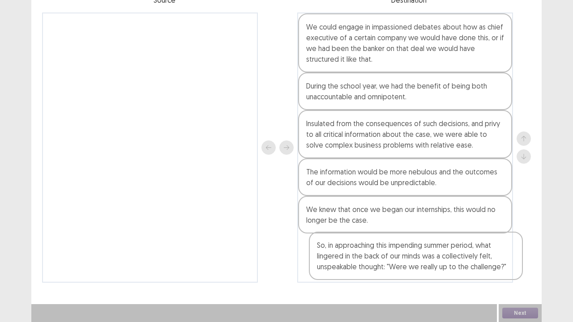
drag, startPoint x: 110, startPoint y: 60, endPoint x: 378, endPoint y: 282, distance: 347.8
click at [378, 265] on div "So, in approaching this impending summer period, what lingered in the back of o…" at bounding box center [286, 148] width 489 height 270
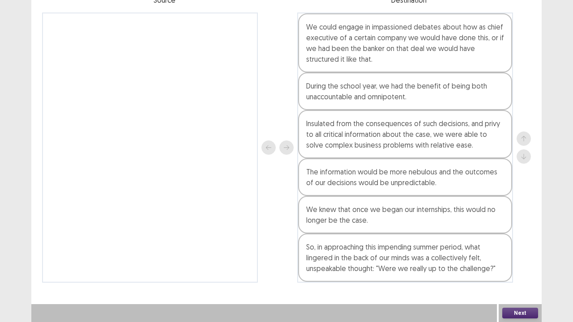
click at [521, 265] on button "Next" at bounding box center [520, 313] width 36 height 11
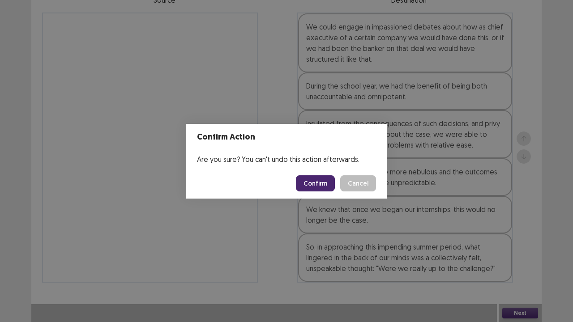
click at [317, 188] on button "Confirm" at bounding box center [315, 183] width 39 height 16
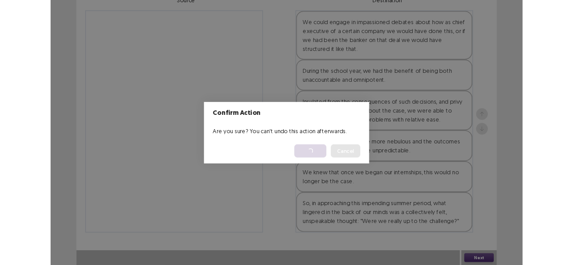
scroll to position [0, 0]
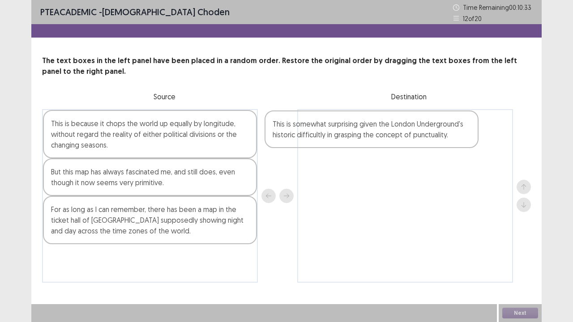
drag, startPoint x: 157, startPoint y: 222, endPoint x: 382, endPoint y: 136, distance: 240.8
click at [382, 136] on div "This is because it chops the world up equally by longitude, without regard the …" at bounding box center [286, 196] width 489 height 174
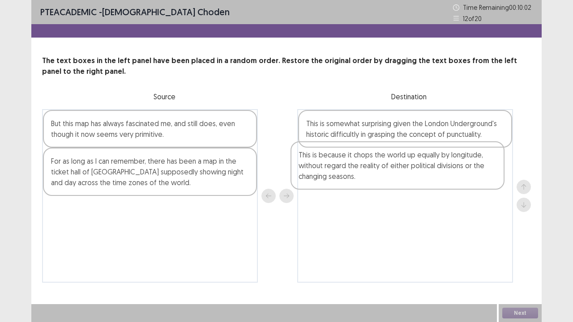
drag, startPoint x: 94, startPoint y: 149, endPoint x: 355, endPoint y: 182, distance: 263.1
click at [355, 182] on div "This is because it chops the world up equally by longitude, without regard the …" at bounding box center [286, 196] width 489 height 174
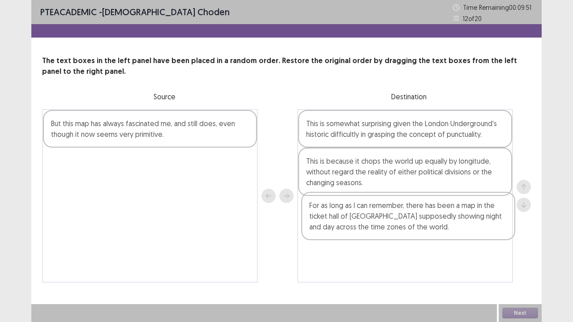
drag, startPoint x: 141, startPoint y: 178, endPoint x: 402, endPoint y: 224, distance: 264.6
click at [402, 224] on div "But this map has always fascinated me, and still does, even though it now seems…" at bounding box center [286, 196] width 489 height 174
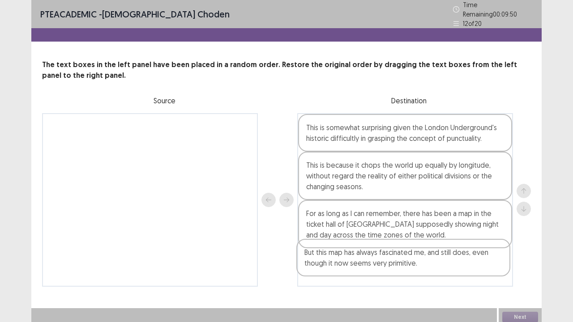
drag, startPoint x: 187, startPoint y: 143, endPoint x: 443, endPoint y: 278, distance: 288.7
click at [443, 265] on div "But this map has always fascinated me, and still does, even though it now seems…" at bounding box center [286, 200] width 489 height 174
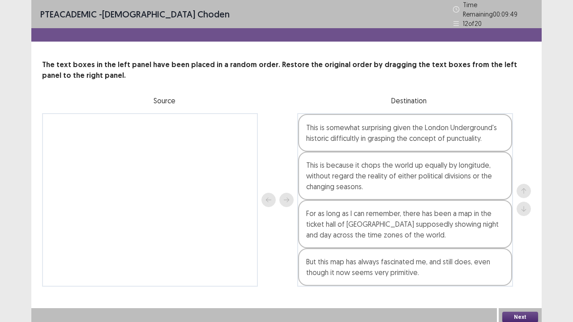
click at [515, 265] on button "Next" at bounding box center [520, 317] width 36 height 11
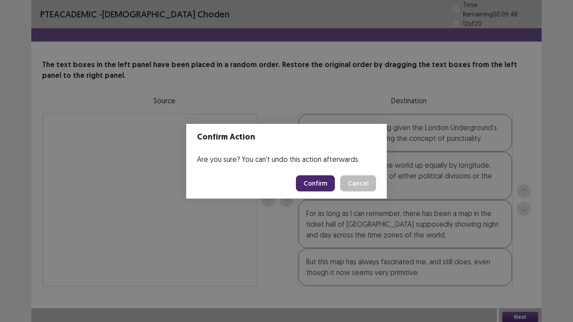
click at [323, 188] on button "Confirm" at bounding box center [315, 183] width 39 height 16
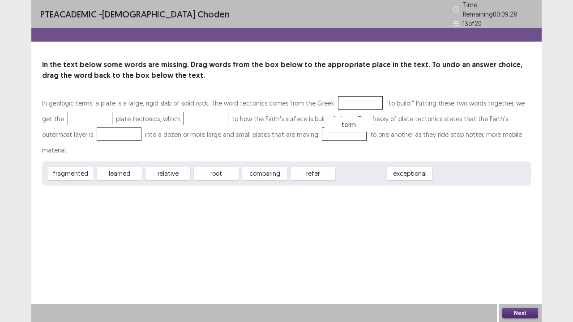
drag, startPoint x: 350, startPoint y: 157, endPoint x: 338, endPoint y: 109, distance: 49.8
drag, startPoint x: 313, startPoint y: 157, endPoint x: 174, endPoint y: 123, distance: 143.9
drag, startPoint x: 79, startPoint y: 154, endPoint x: 79, endPoint y: 118, distance: 35.8
click at [105, 167] on div "relative" at bounding box center [118, 174] width 49 height 15
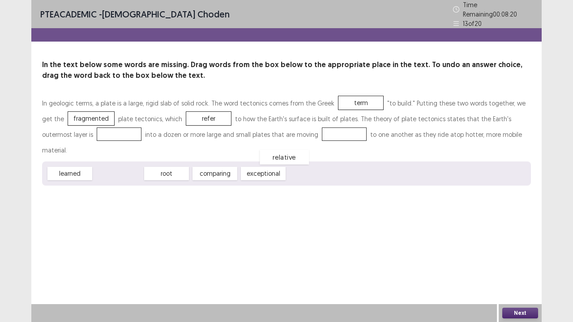
drag, startPoint x: 113, startPoint y: 154, endPoint x: 279, endPoint y: 138, distance: 166.9
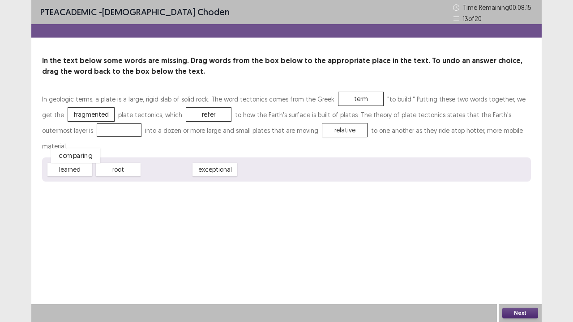
drag, startPoint x: 158, startPoint y: 154, endPoint x: 67, endPoint y: 139, distance: 92.0
click at [514, 265] on button "Next" at bounding box center [520, 313] width 36 height 11
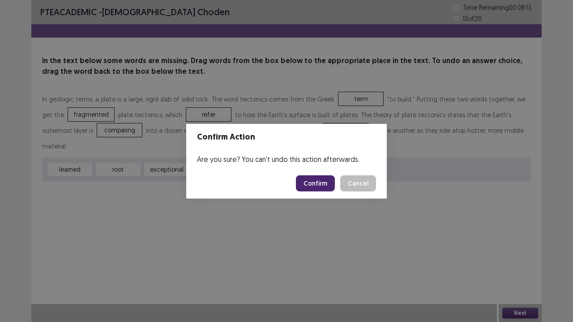
click at [313, 189] on button "Confirm" at bounding box center [315, 183] width 39 height 16
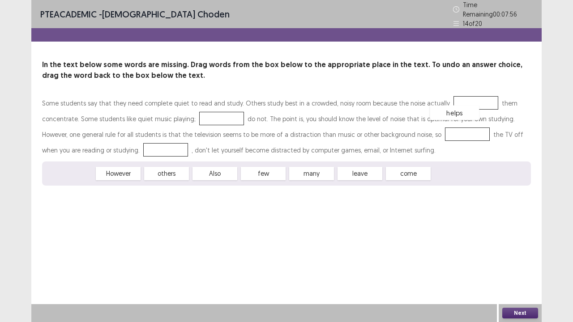
drag, startPoint x: 70, startPoint y: 172, endPoint x: 455, endPoint y: 111, distance: 389.3
drag, startPoint x: 256, startPoint y: 172, endPoint x: 175, endPoint y: 120, distance: 95.7
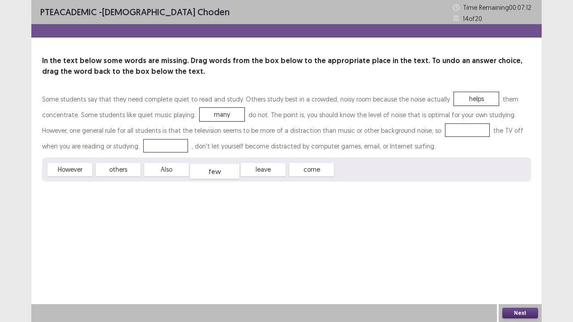
click at [222, 178] on div "few" at bounding box center [214, 171] width 49 height 15
drag, startPoint x: 119, startPoint y: 172, endPoint x: 154, endPoint y: 115, distance: 66.7
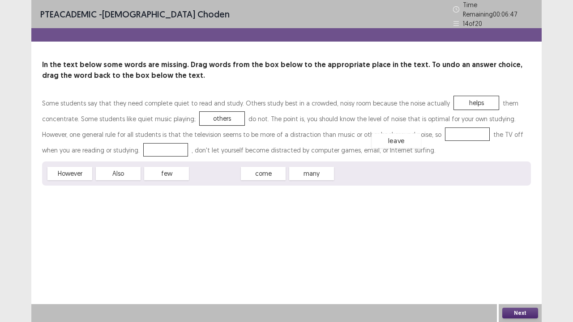
drag, startPoint x: 218, startPoint y: 172, endPoint x: 400, endPoint y: 138, distance: 185.7
drag, startPoint x: 71, startPoint y: 171, endPoint x: 100, endPoint y: 152, distance: 34.9
click at [517, 265] on button "Next" at bounding box center [520, 313] width 36 height 11
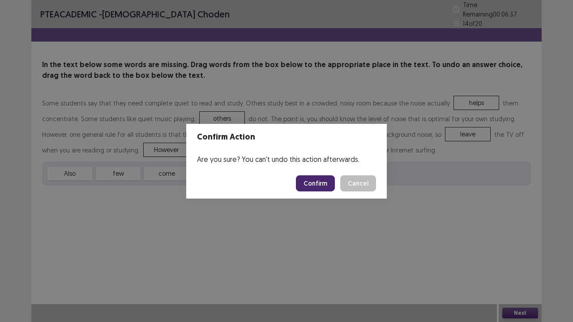
click at [220, 234] on div "Confirm Action Are you sure? You can't undo this action afterwards. Confirm Can…" at bounding box center [286, 161] width 573 height 322
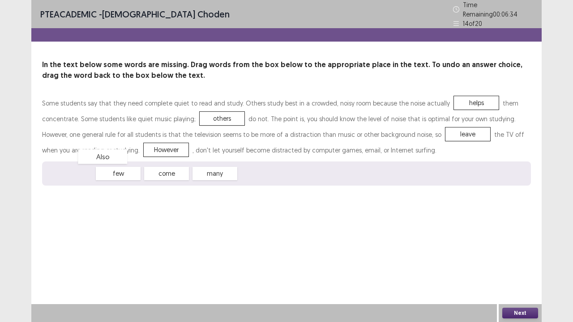
drag, startPoint x: 58, startPoint y: 169, endPoint x: 90, endPoint y: 152, distance: 36.8
click at [517, 265] on button "Next" at bounding box center [520, 313] width 36 height 11
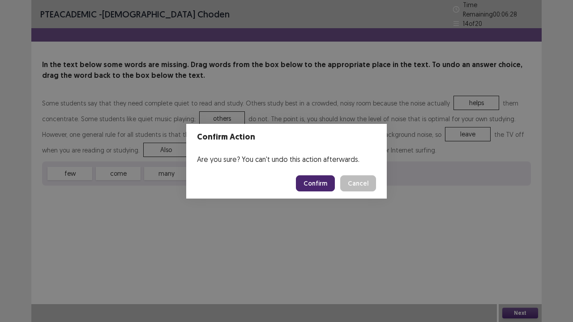
drag, startPoint x: 222, startPoint y: 211, endPoint x: 229, endPoint y: 210, distance: 7.7
click at [228, 210] on div "Confirm Action Are you sure? You can't undo this action afterwards. Confirm Can…" at bounding box center [286, 161] width 573 height 322
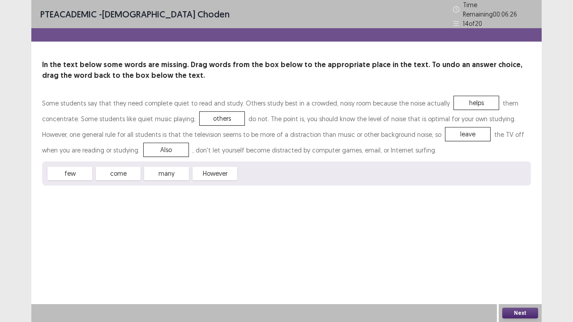
click at [508, 265] on button "Next" at bounding box center [520, 313] width 36 height 11
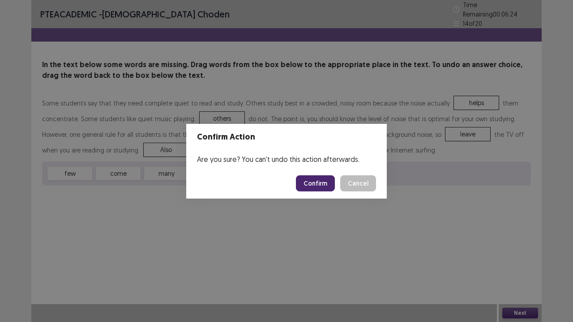
click at [316, 182] on button "Confirm" at bounding box center [315, 183] width 39 height 16
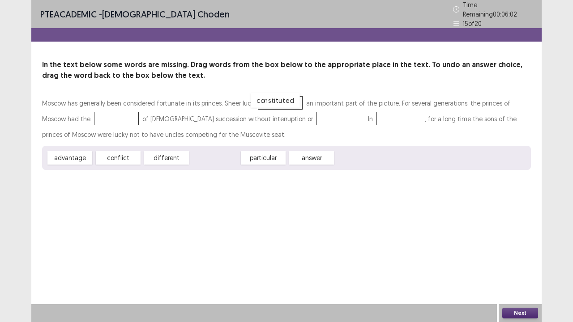
drag, startPoint x: 223, startPoint y: 156, endPoint x: 284, endPoint y: 98, distance: 83.6
drag, startPoint x: 77, startPoint y: 157, endPoint x: 100, endPoint y: 120, distance: 43.2
click at [84, 153] on div "conflict" at bounding box center [69, 158] width 49 height 15
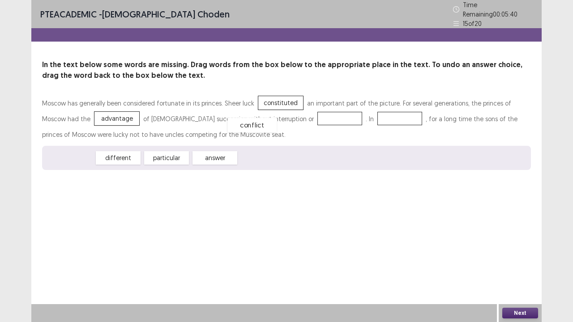
drag, startPoint x: 84, startPoint y: 153, endPoint x: 266, endPoint y: 120, distance: 185.6
drag, startPoint x: 122, startPoint y: 158, endPoint x: 330, endPoint y: 114, distance: 212.8
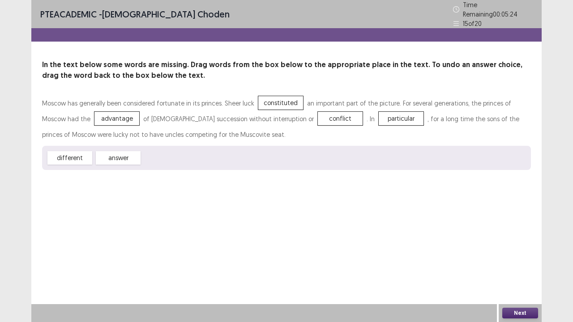
click at [519, 265] on button "Next" at bounding box center [520, 313] width 36 height 11
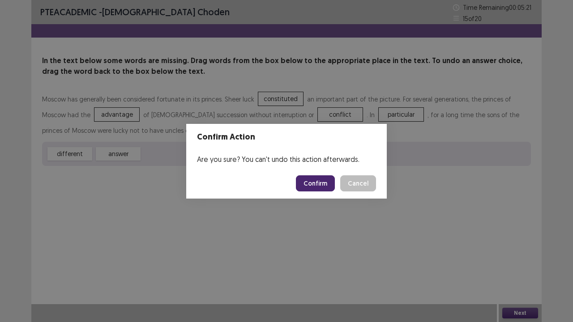
click at [319, 187] on button "Confirm" at bounding box center [315, 183] width 39 height 16
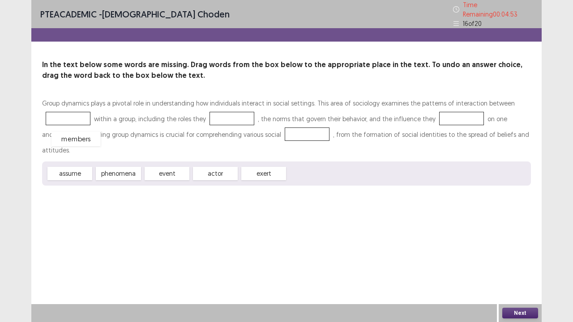
drag, startPoint x: 308, startPoint y: 156, endPoint x: 72, endPoint y: 121, distance: 238.9
drag, startPoint x: 252, startPoint y: 156, endPoint x: 220, endPoint y: 116, distance: 50.3
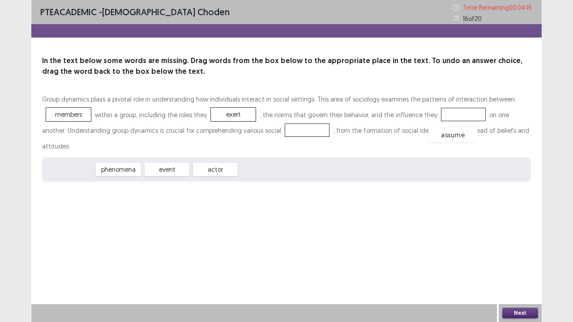
drag, startPoint x: 81, startPoint y: 152, endPoint x: 464, endPoint y: 117, distance: 384.7
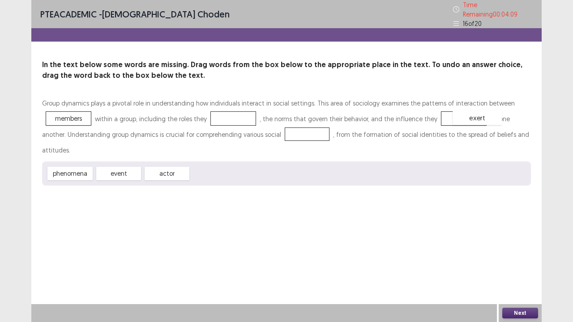
drag, startPoint x: 231, startPoint y: 116, endPoint x: 475, endPoint y: 115, distance: 244.0
drag, startPoint x: 215, startPoint y: 155, endPoint x: 214, endPoint y: 123, distance: 32.7
drag, startPoint x: 112, startPoint y: 159, endPoint x: 273, endPoint y: 137, distance: 162.1
click at [517, 265] on button "Next" at bounding box center [520, 313] width 36 height 11
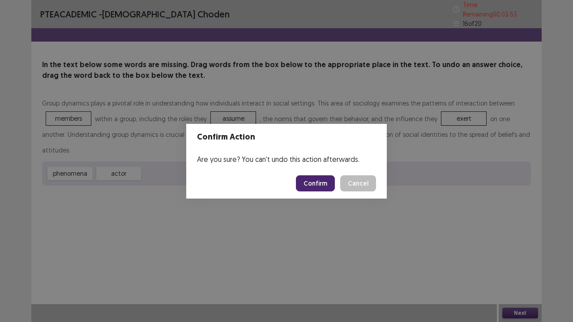
click at [321, 183] on button "Confirm" at bounding box center [315, 183] width 39 height 16
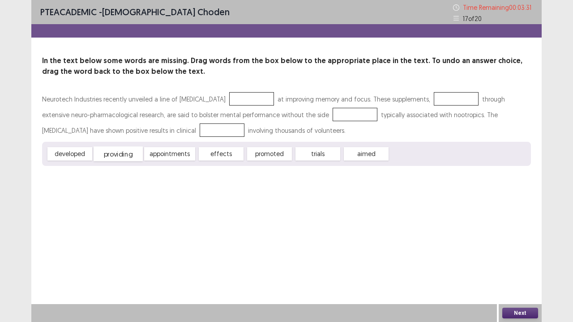
click at [129, 158] on div "providing" at bounding box center [118, 154] width 49 height 15
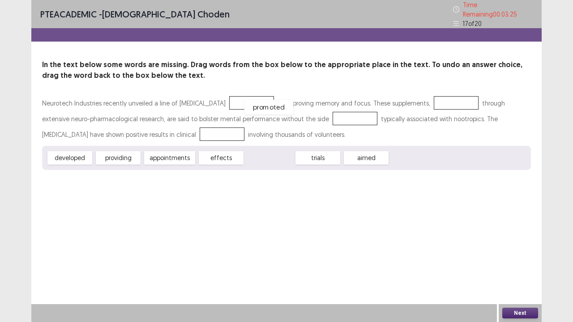
drag, startPoint x: 284, startPoint y: 158, endPoint x: 284, endPoint y: 107, distance: 50.6
click at [127, 154] on div "providing" at bounding box center [118, 158] width 49 height 15
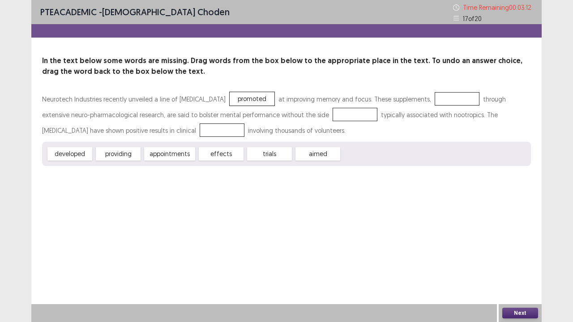
drag, startPoint x: 252, startPoint y: 99, endPoint x: 380, endPoint y: 100, distance: 128.0
click at [465, 100] on div "Neurotech Industries recently unveiled a line of [MEDICAL_DATA] promoted at imp…" at bounding box center [286, 114] width 489 height 47
drag, startPoint x: 268, startPoint y: 100, endPoint x: 471, endPoint y: 104, distance: 202.8
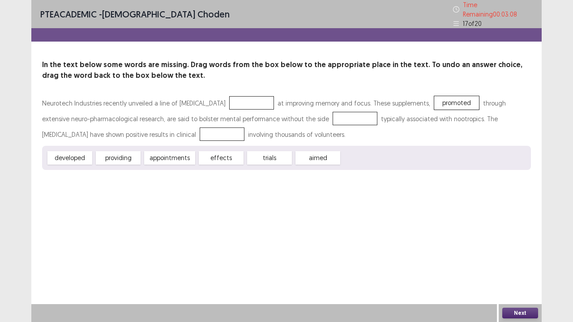
drag, startPoint x: 92, startPoint y: 153, endPoint x: 136, endPoint y: 139, distance: 45.6
click at [217, 116] on div "Neurotech Industries recently unveiled a line of [MEDICAL_DATA] at improving me…" at bounding box center [286, 132] width 489 height 75
drag, startPoint x: 318, startPoint y: 156, endPoint x: 255, endPoint y: 107, distance: 79.1
drag, startPoint x: 209, startPoint y: 156, endPoint x: 321, endPoint y: 118, distance: 118.2
drag, startPoint x: 81, startPoint y: 155, endPoint x: 68, endPoint y: 150, distance: 13.2
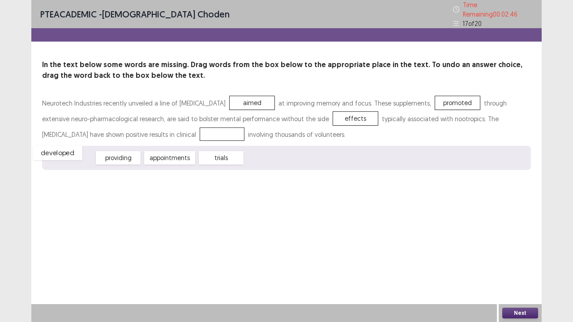
click at [68, 150] on div "developed" at bounding box center [57, 152] width 49 height 15
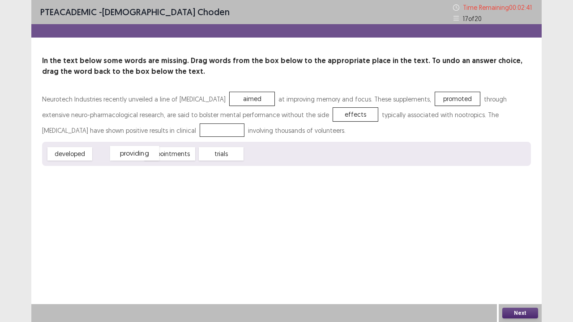
drag, startPoint x: 115, startPoint y: 154, endPoint x: 109, endPoint y: 154, distance: 6.3
click at [112, 154] on div "providing" at bounding box center [134, 153] width 49 height 15
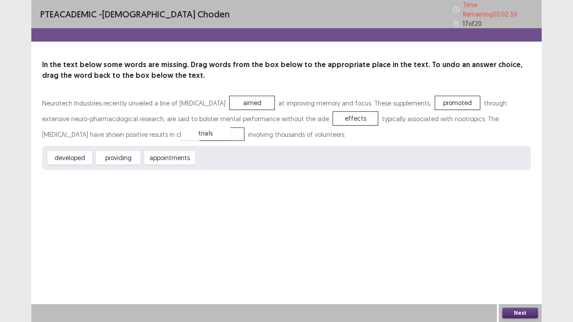
drag, startPoint x: 217, startPoint y: 153, endPoint x: 201, endPoint y: 128, distance: 29.6
click at [530, 265] on button "Next" at bounding box center [520, 313] width 36 height 11
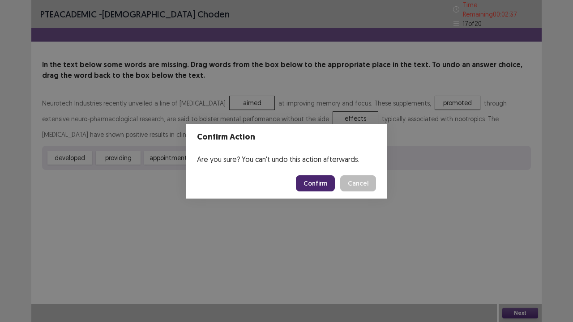
click at [324, 185] on button "Confirm" at bounding box center [315, 183] width 39 height 16
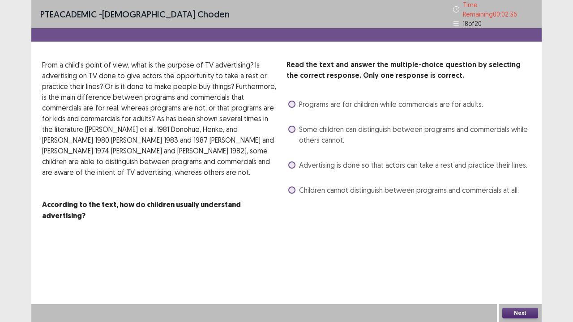
click at [295, 126] on label "Some children can distinguish between programs and commercials while others can…" at bounding box center [409, 134] width 243 height 21
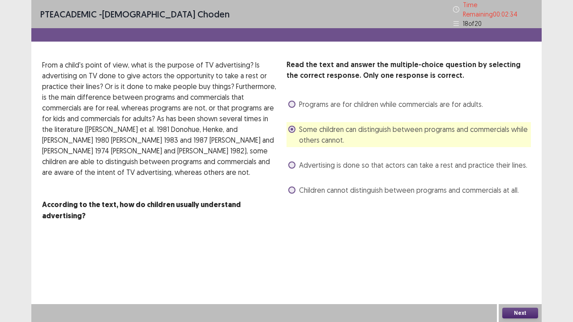
click at [521, 265] on button "Next" at bounding box center [520, 313] width 36 height 11
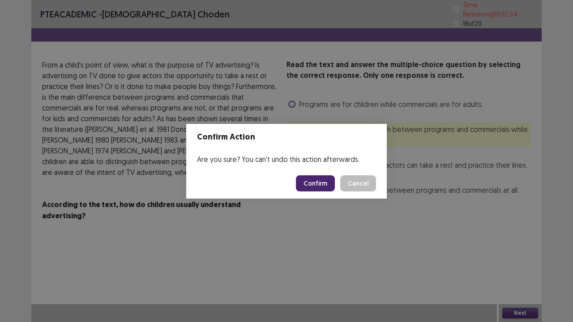
click at [314, 185] on button "Confirm" at bounding box center [315, 183] width 39 height 16
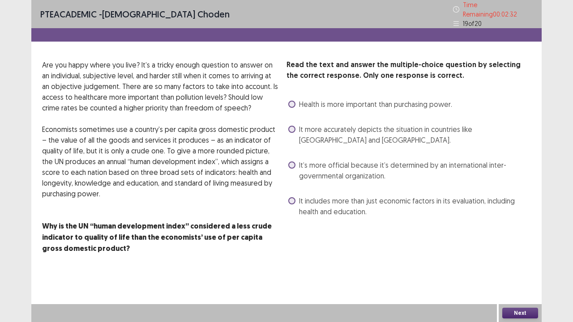
click at [522, 265] on button "Next" at bounding box center [520, 313] width 36 height 11
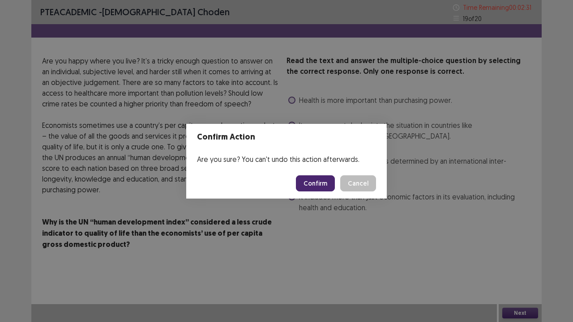
click at [354, 183] on button "Cancel" at bounding box center [358, 183] width 36 height 16
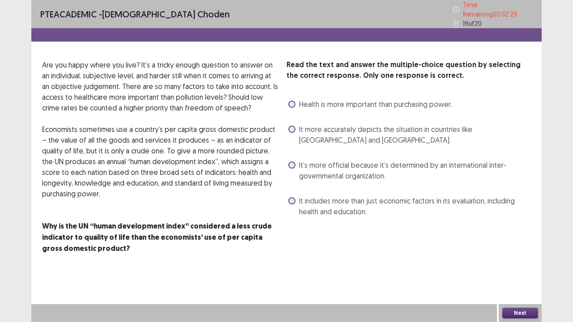
click at [293, 164] on span at bounding box center [291, 165] width 7 height 7
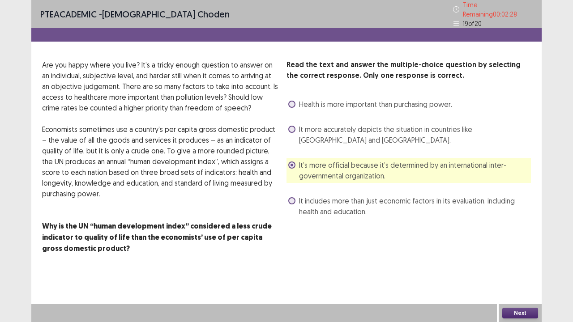
click at [519, 265] on button "Next" at bounding box center [520, 313] width 36 height 11
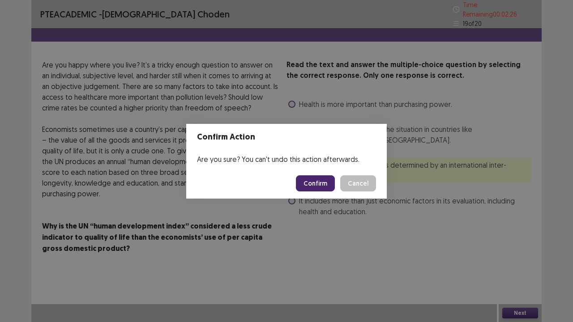
click at [324, 184] on button "Confirm" at bounding box center [315, 183] width 39 height 16
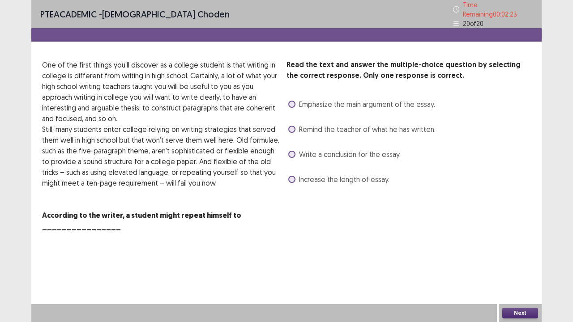
click at [293, 126] on span at bounding box center [291, 129] width 7 height 7
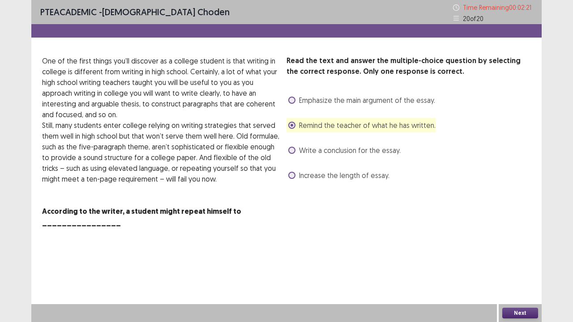
click at [526, 265] on button "Next" at bounding box center [520, 313] width 36 height 11
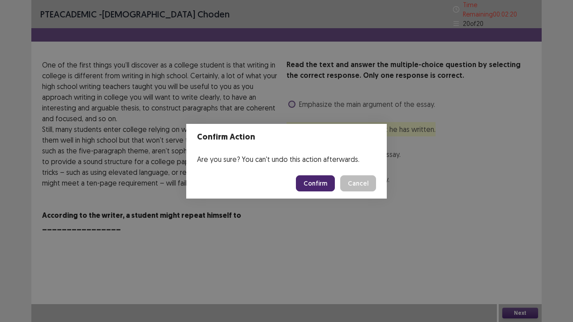
click at [321, 188] on button "Confirm" at bounding box center [315, 183] width 39 height 16
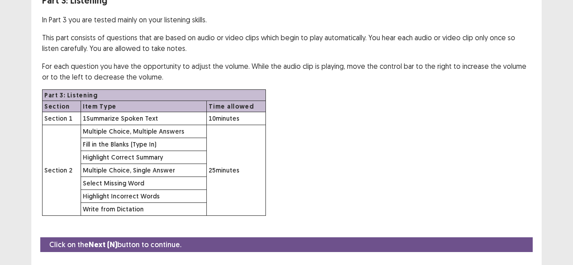
scroll to position [82, 0]
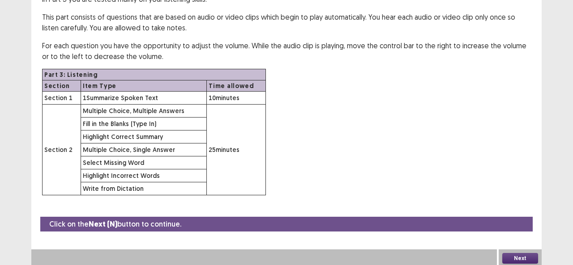
click at [519, 255] on button "Next" at bounding box center [520, 258] width 36 height 11
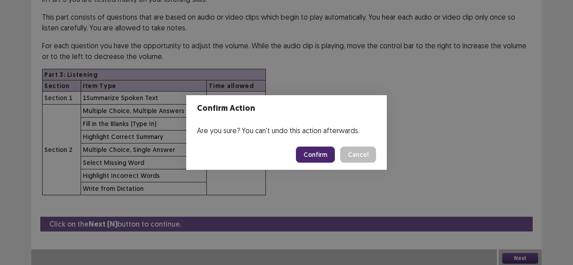
click at [316, 160] on button "Confirm" at bounding box center [315, 155] width 39 height 16
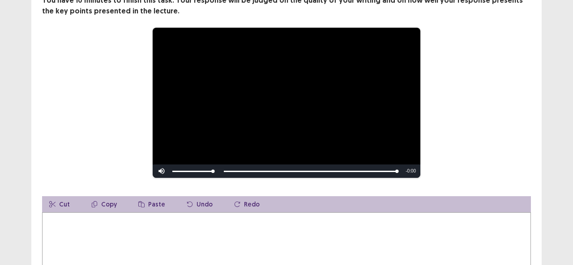
click at [94, 233] on textarea at bounding box center [286, 262] width 489 height 98
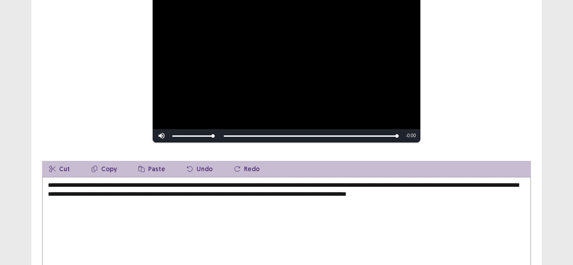
scroll to position [134, 0]
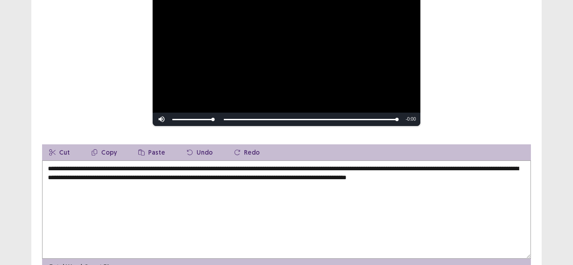
click at [351, 179] on textarea "**********" at bounding box center [286, 210] width 489 height 98
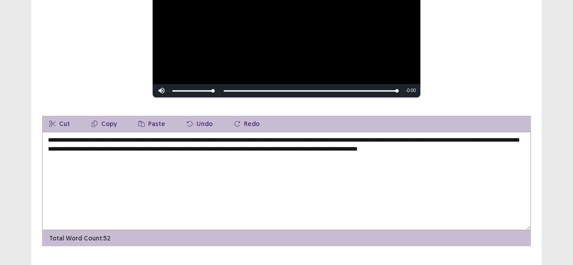
scroll to position [179, 0]
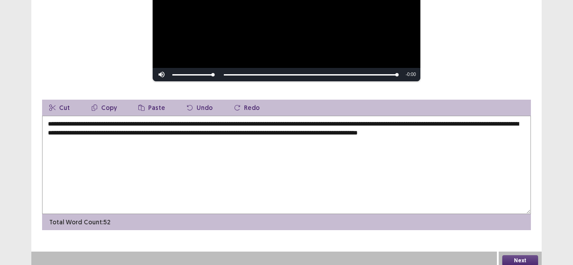
click at [488, 131] on textarea "**********" at bounding box center [286, 165] width 489 height 98
type textarea "**********"
click at [522, 256] on button "Next" at bounding box center [520, 261] width 36 height 11
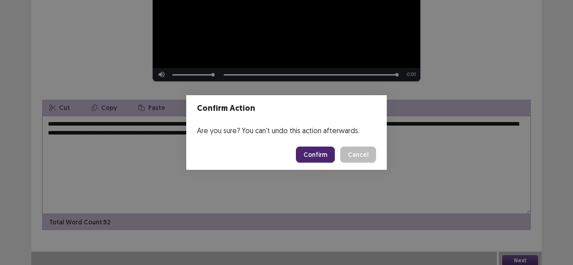
click at [320, 152] on button "Confirm" at bounding box center [315, 155] width 39 height 16
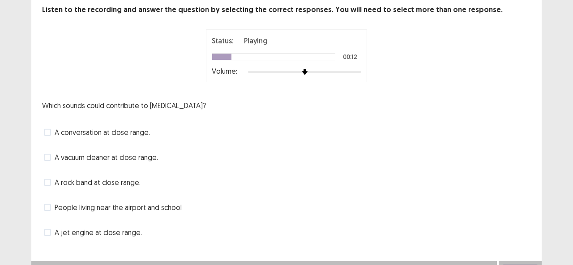
scroll to position [64, 0]
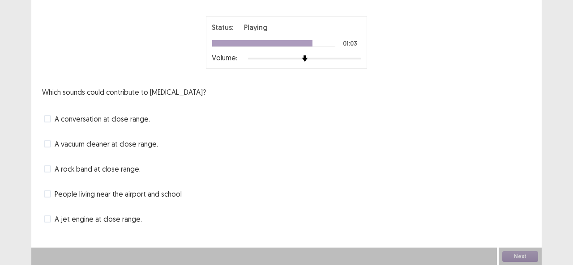
click at [48, 221] on span at bounding box center [47, 219] width 7 height 7
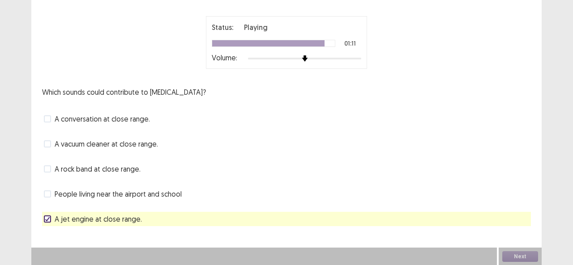
click at [49, 169] on span at bounding box center [47, 169] width 7 height 7
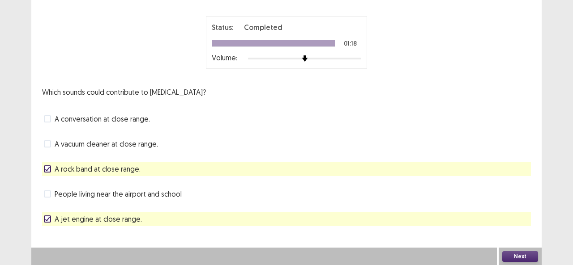
click at [517, 258] on button "Next" at bounding box center [520, 257] width 36 height 11
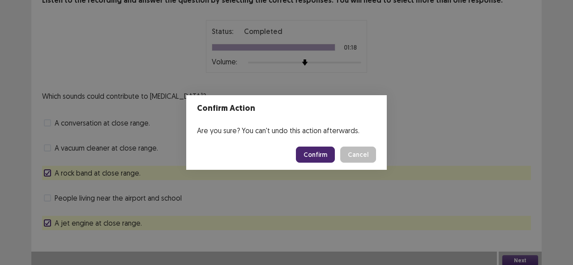
click at [314, 159] on button "Confirm" at bounding box center [315, 155] width 39 height 16
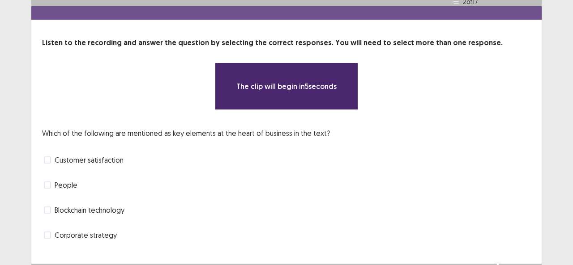
scroll to position [34, 0]
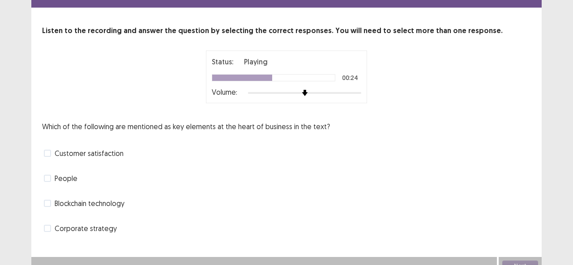
click at [50, 226] on span at bounding box center [47, 228] width 7 height 7
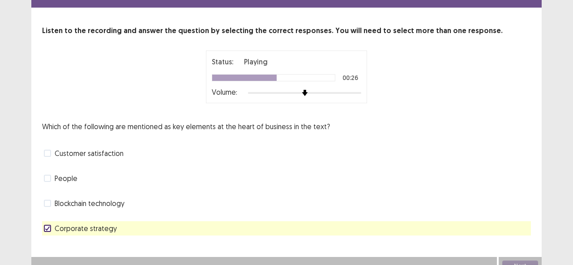
click at [50, 206] on div "Blockchain technology" at bounding box center [286, 204] width 489 height 14
click at [48, 175] on span at bounding box center [47, 178] width 7 height 7
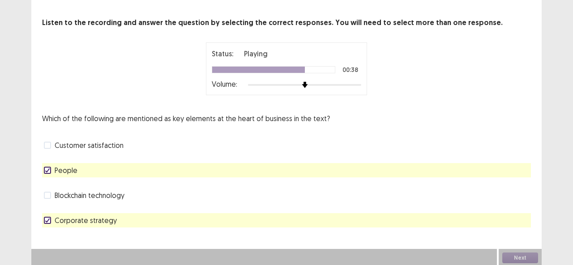
scroll to position [39, 0]
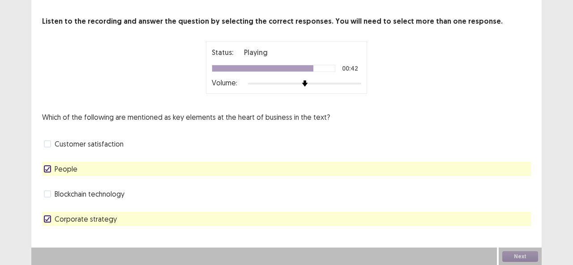
click at [49, 195] on span at bounding box center [47, 194] width 7 height 7
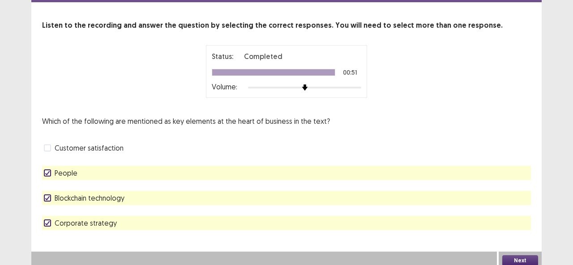
click at [516, 256] on button "Next" at bounding box center [520, 261] width 36 height 11
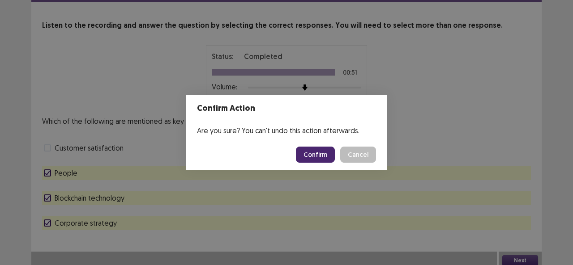
click at [323, 154] on button "Confirm" at bounding box center [315, 155] width 39 height 16
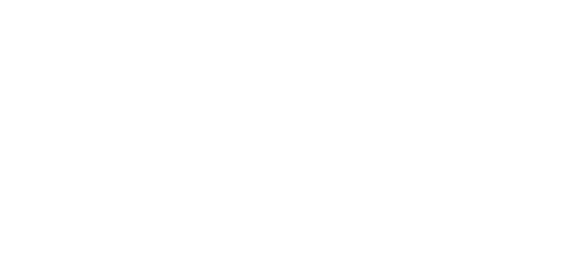
scroll to position [0, 0]
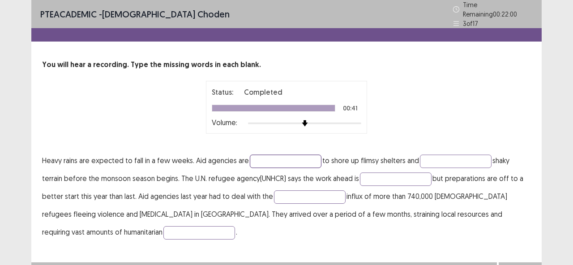
click at [275, 158] on input "text" at bounding box center [286, 161] width 72 height 13
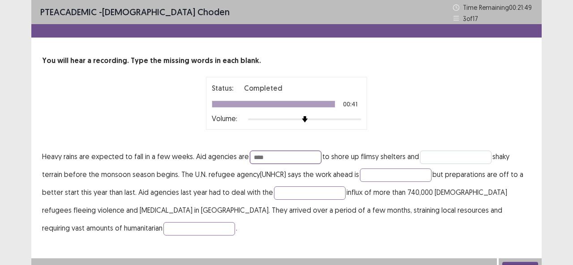
type input "****"
click at [433, 159] on input "text" at bounding box center [456, 157] width 72 height 13
type input "**********"
click at [384, 177] on input "text" at bounding box center [396, 175] width 72 height 13
type input "**********"
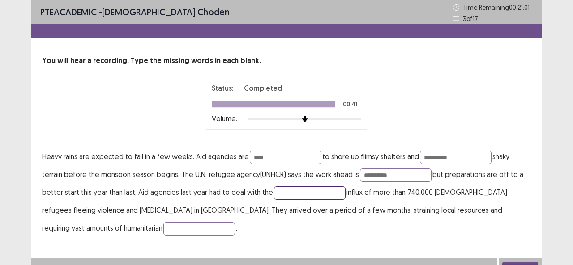
click at [307, 195] on input "text" at bounding box center [310, 193] width 72 height 13
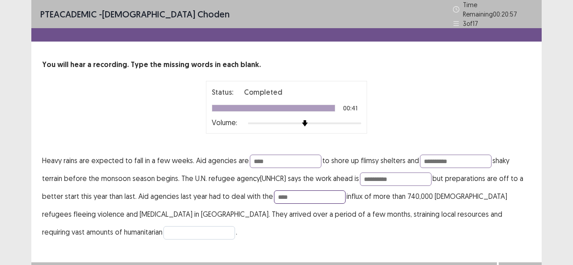
type input "****"
click at [163, 227] on input "text" at bounding box center [199, 233] width 72 height 13
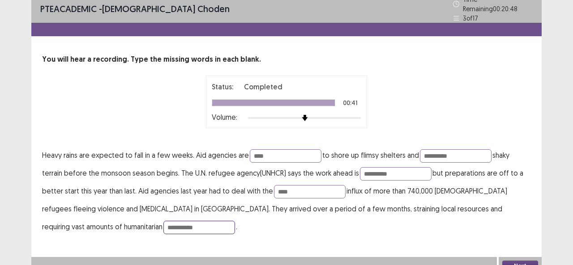
scroll to position [11, 0]
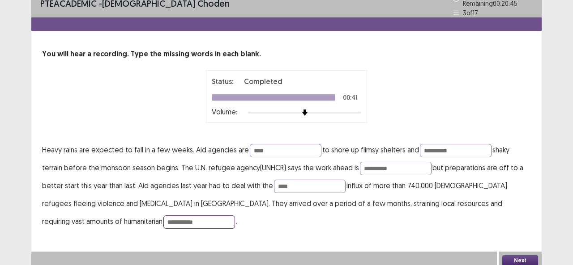
type input "**********"
click at [514, 256] on button "Next" at bounding box center [520, 261] width 36 height 11
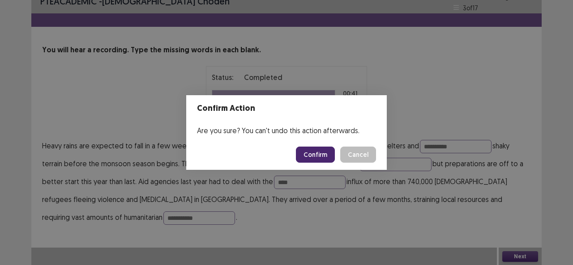
click at [317, 166] on footer "Confirm Cancel" at bounding box center [286, 155] width 201 height 30
click at [316, 162] on button "Confirm" at bounding box center [315, 155] width 39 height 16
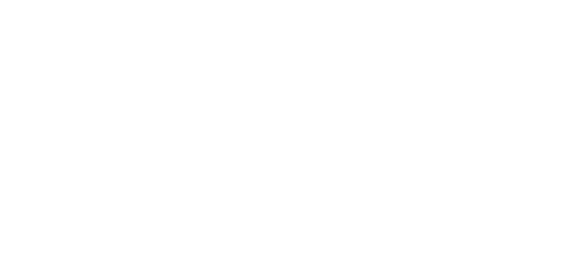
scroll to position [0, 0]
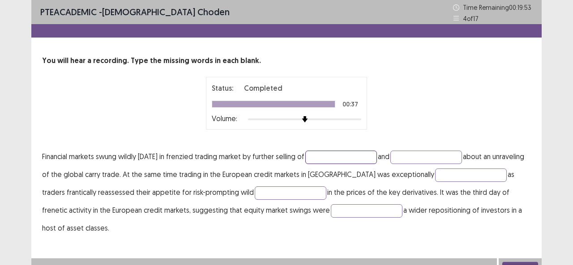
click at [332, 154] on input "text" at bounding box center [341, 157] width 72 height 13
click at [328, 156] on input "*******" at bounding box center [341, 157] width 72 height 13
click at [324, 158] on input "*******" at bounding box center [341, 157] width 72 height 13
type input "*******"
click at [418, 157] on input "text" at bounding box center [426, 157] width 72 height 13
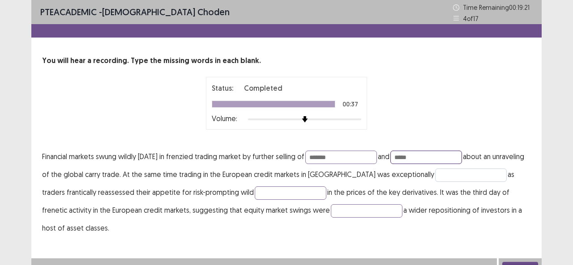
type input "*****"
click at [435, 175] on input "text" at bounding box center [471, 175] width 72 height 13
type input "*****"
type input "******"
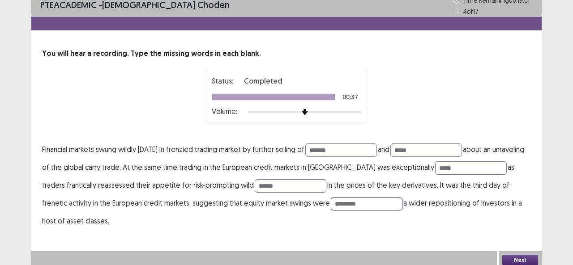
scroll to position [11, 0]
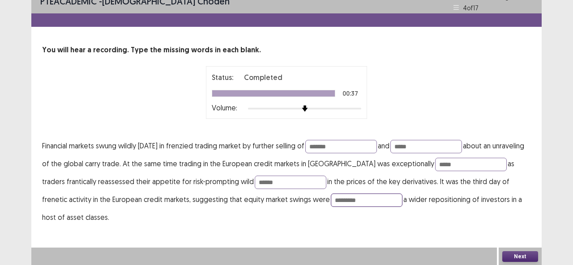
type input "*********"
click at [519, 256] on button "Next" at bounding box center [520, 257] width 36 height 11
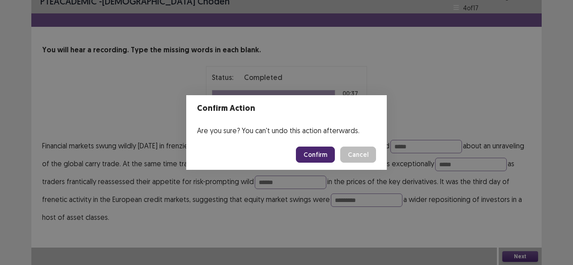
click at [320, 156] on button "Confirm" at bounding box center [315, 155] width 39 height 16
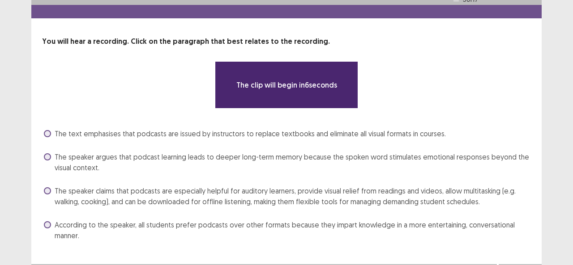
scroll to position [36, 0]
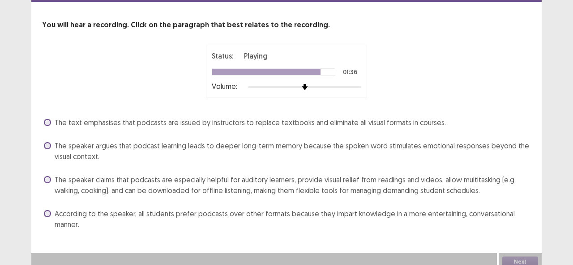
click at [47, 184] on label "The speaker claims that podcasts are especially helpful for auditory learners, …" at bounding box center [287, 185] width 487 height 21
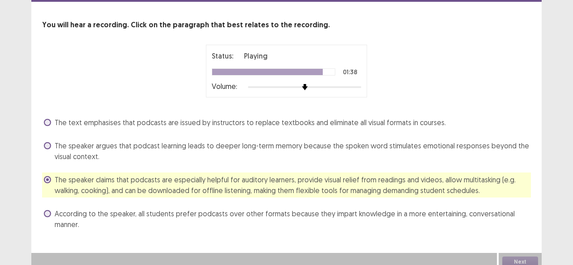
scroll to position [41, 0]
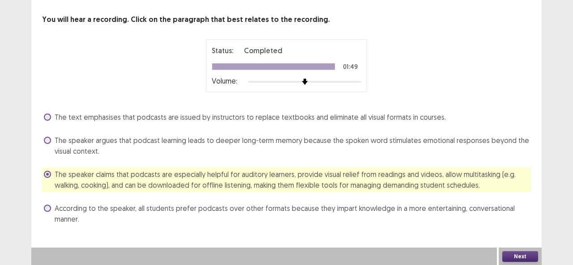
click at [514, 259] on button "Next" at bounding box center [520, 257] width 36 height 11
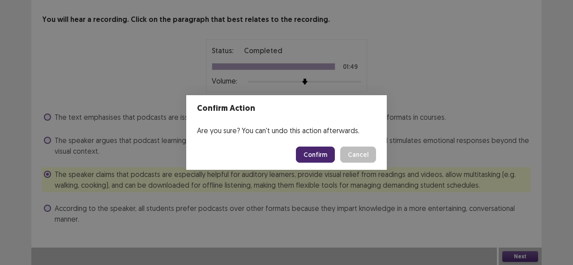
click at [309, 156] on button "Confirm" at bounding box center [315, 155] width 39 height 16
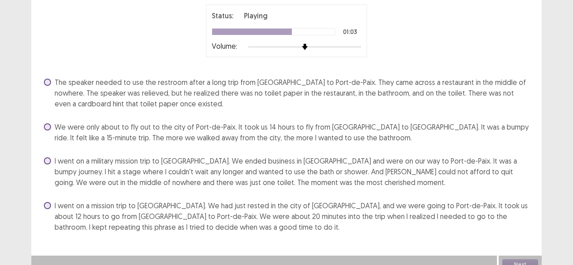
scroll to position [84, 0]
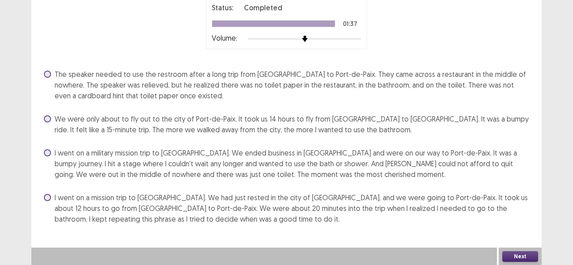
click at [44, 74] on span at bounding box center [47, 74] width 7 height 7
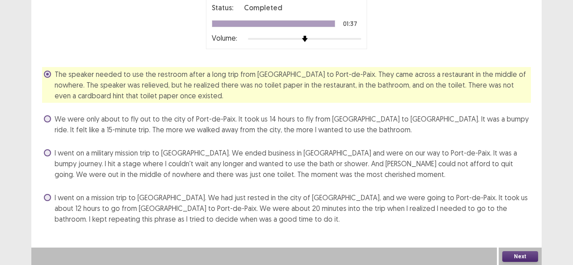
click at [521, 261] on button "Next" at bounding box center [520, 257] width 36 height 11
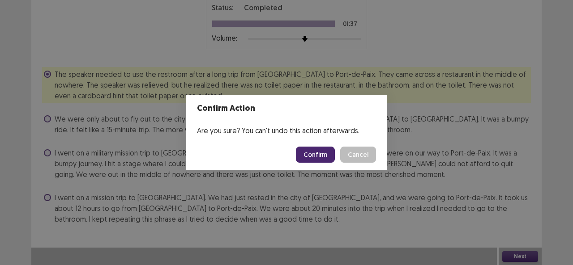
click at [316, 154] on button "Confirm" at bounding box center [315, 155] width 39 height 16
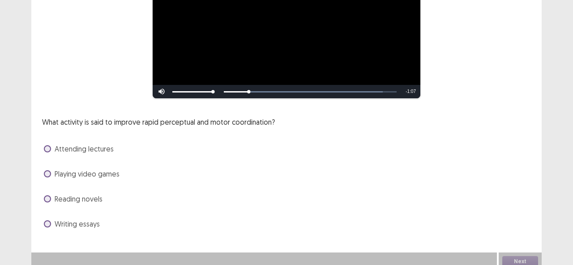
scroll to position [138, 0]
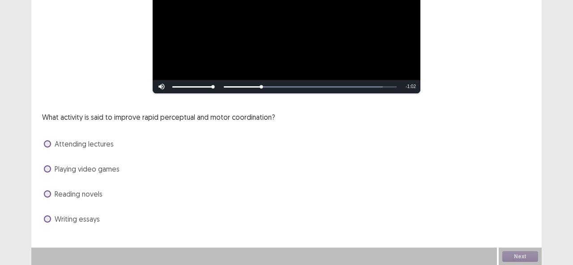
click at [45, 171] on span at bounding box center [47, 169] width 7 height 7
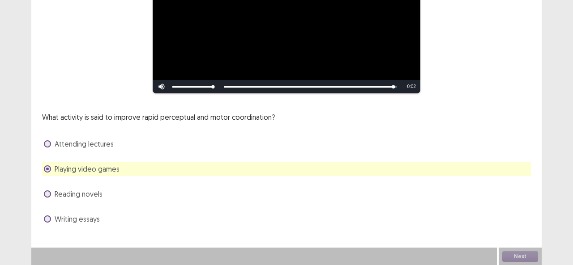
click at [44, 220] on span at bounding box center [47, 219] width 7 height 7
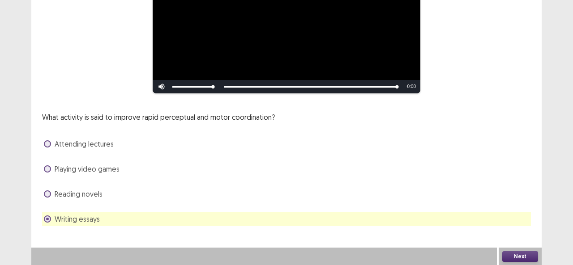
click at [48, 175] on div "Playing video games" at bounding box center [286, 169] width 489 height 14
click at [47, 167] on span at bounding box center [47, 169] width 7 height 7
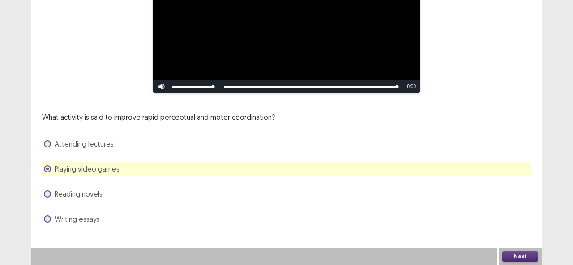
click at [526, 259] on button "Next" at bounding box center [520, 257] width 36 height 11
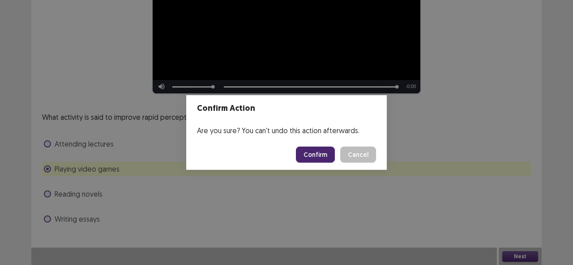
click at [322, 151] on button "Confirm" at bounding box center [315, 155] width 39 height 16
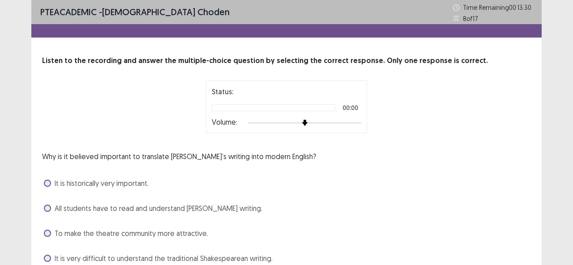
scroll to position [39, 0]
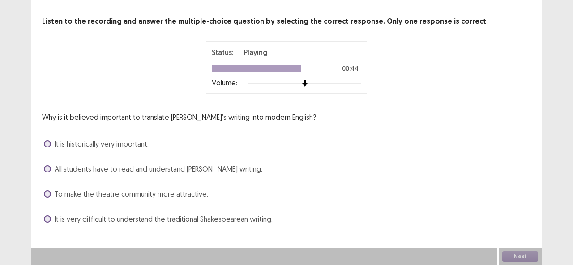
click at [48, 224] on label "It is very difficult to understand the traditional Shakespearean writing." at bounding box center [158, 219] width 229 height 11
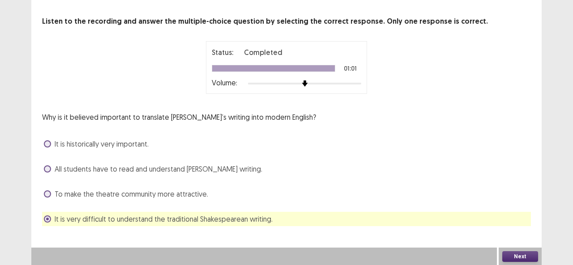
click at [530, 254] on button "Next" at bounding box center [520, 257] width 36 height 11
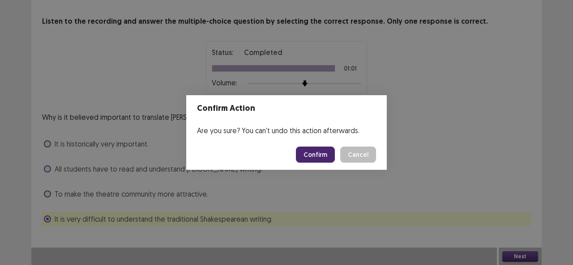
click at [320, 157] on button "Confirm" at bounding box center [315, 155] width 39 height 16
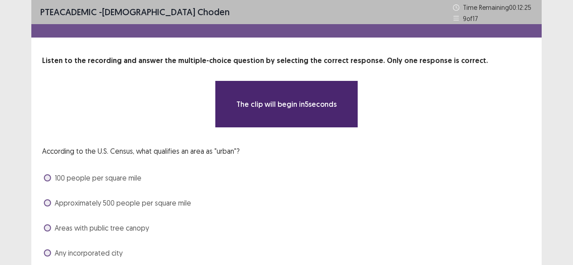
scroll to position [34, 0]
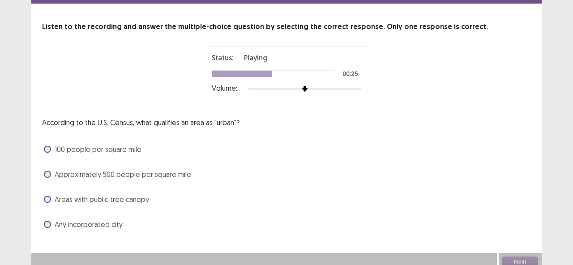
click at [38, 173] on div "Listen to the recording and answer the multiple-choice question by selecting th…" at bounding box center [286, 126] width 510 height 210
click at [44, 175] on span at bounding box center [47, 174] width 7 height 7
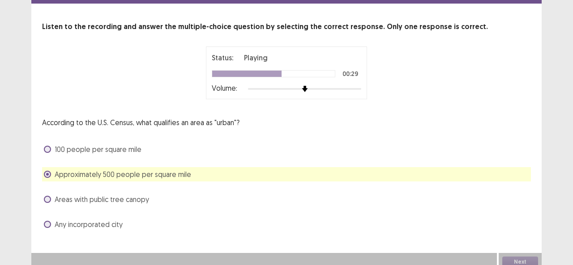
scroll to position [39, 0]
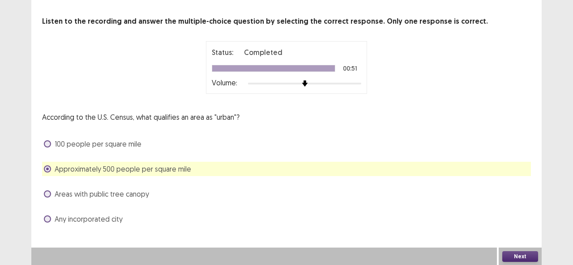
click at [515, 255] on button "Next" at bounding box center [520, 257] width 36 height 11
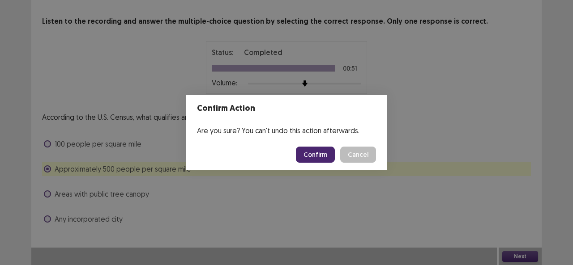
click at [321, 156] on button "Confirm" at bounding box center [315, 155] width 39 height 16
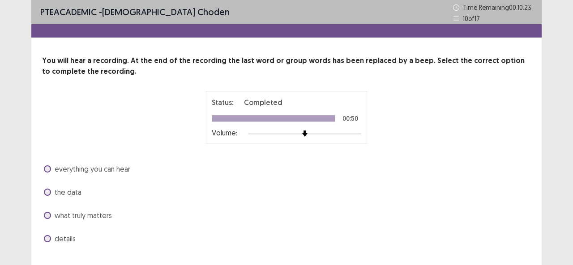
click at [48, 217] on span at bounding box center [47, 215] width 7 height 7
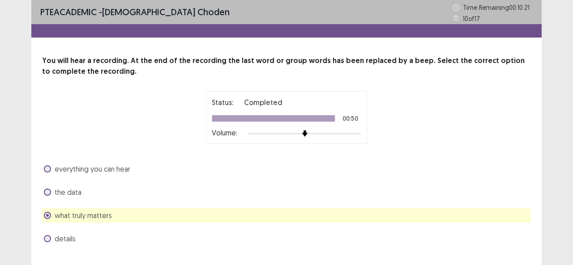
click at [47, 242] on span at bounding box center [47, 238] width 7 height 7
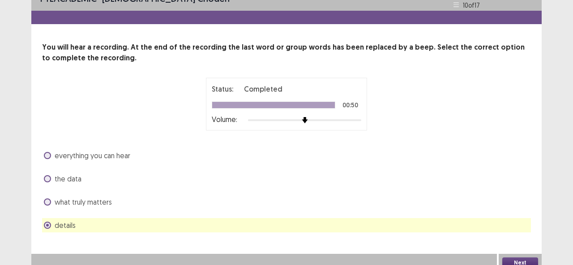
scroll to position [20, 0]
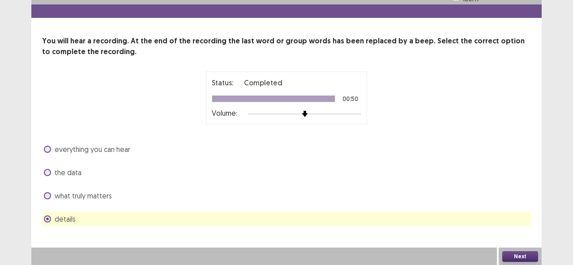
click at [523, 252] on button "Next" at bounding box center [520, 257] width 36 height 11
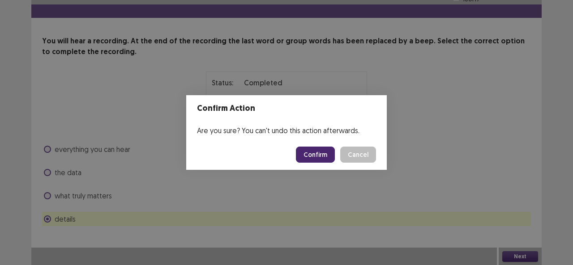
click at [315, 157] on button "Confirm" at bounding box center [315, 155] width 39 height 16
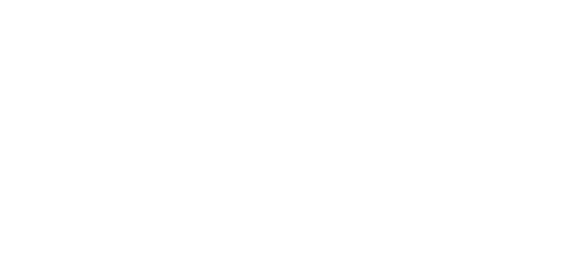
scroll to position [0, 0]
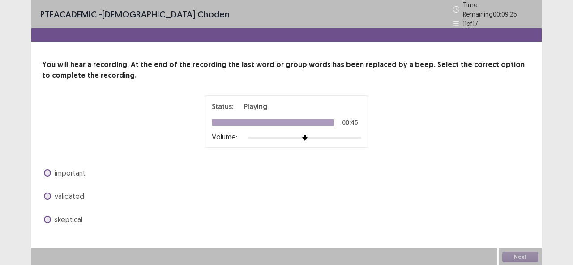
click at [48, 194] on span at bounding box center [47, 196] width 7 height 7
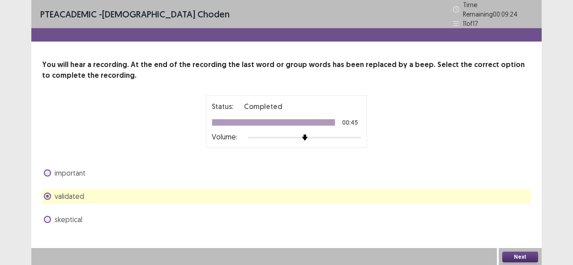
click at [513, 257] on button "Next" at bounding box center [520, 257] width 36 height 11
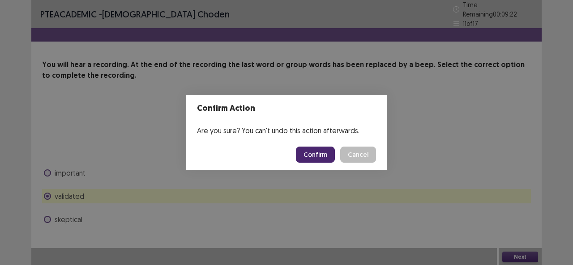
click at [326, 156] on button "Confirm" at bounding box center [315, 155] width 39 height 16
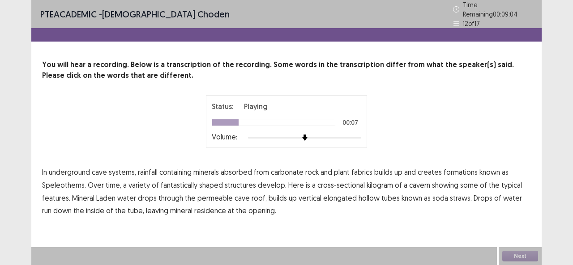
click at [358, 170] on span "fabrics" at bounding box center [361, 172] width 21 height 11
click at [382, 181] on span "kilogram" at bounding box center [380, 185] width 26 height 11
click at [197, 209] on span "residence" at bounding box center [210, 210] width 32 height 11
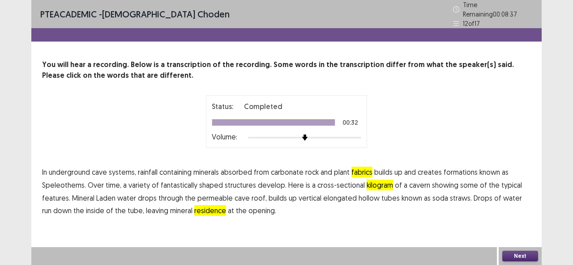
click at [523, 259] on button "Next" at bounding box center [520, 256] width 36 height 11
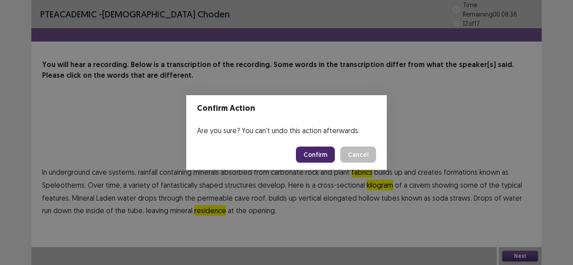
click at [312, 156] on button "Confirm" at bounding box center [315, 155] width 39 height 16
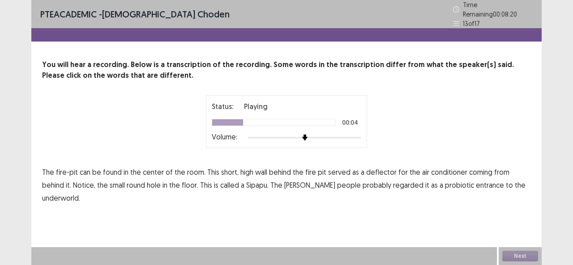
click at [235, 171] on p "The fire-pit can be found in the center of the room. This short, high wall behi…" at bounding box center [286, 185] width 489 height 38
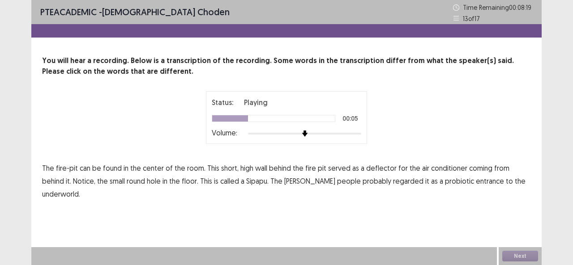
click at [242, 166] on span "high" at bounding box center [246, 168] width 13 height 11
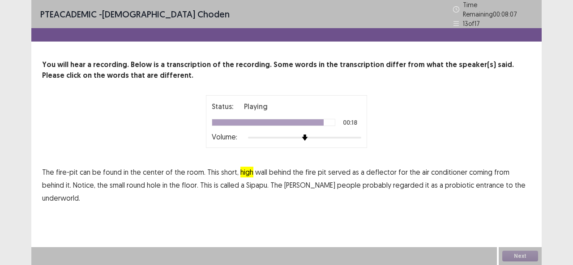
click at [445, 180] on span "probiotic" at bounding box center [459, 185] width 29 height 11
click at [524, 257] on button "Next" at bounding box center [520, 256] width 36 height 11
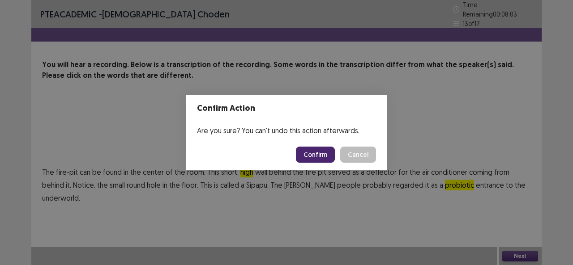
click at [329, 158] on button "Confirm" at bounding box center [315, 155] width 39 height 16
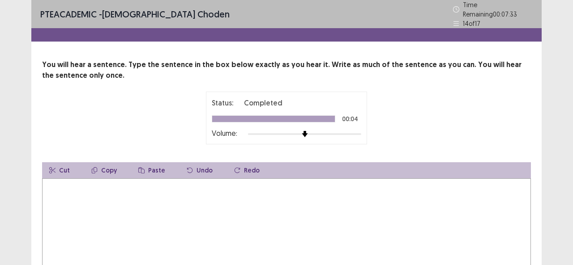
click at [55, 184] on textarea at bounding box center [286, 228] width 489 height 98
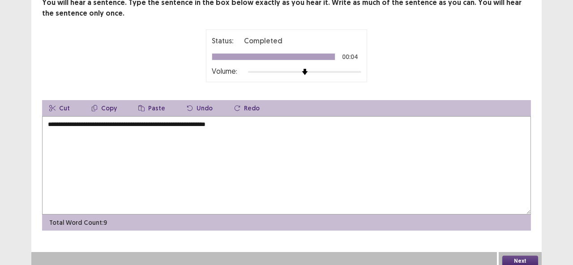
scroll to position [63, 0]
click at [183, 120] on textarea "**********" at bounding box center [286, 165] width 489 height 98
type textarea "**********"
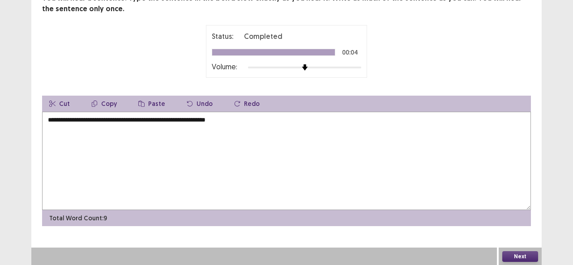
click at [521, 256] on button "Next" at bounding box center [520, 257] width 36 height 11
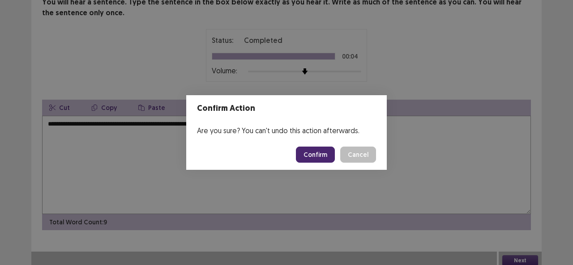
click at [317, 152] on button "Confirm" at bounding box center [315, 155] width 39 height 16
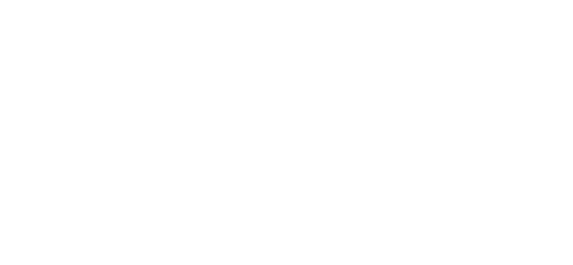
scroll to position [0, 0]
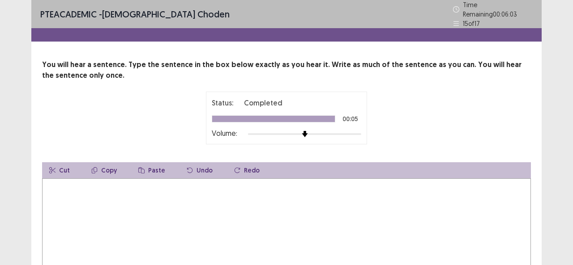
click at [66, 198] on textarea at bounding box center [286, 228] width 489 height 98
click at [195, 184] on textarea "**********" at bounding box center [286, 228] width 489 height 98
click at [226, 180] on textarea "**********" at bounding box center [286, 228] width 489 height 98
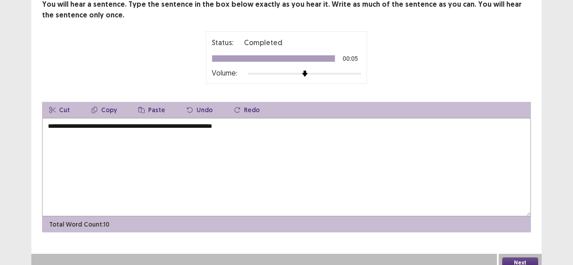
scroll to position [63, 0]
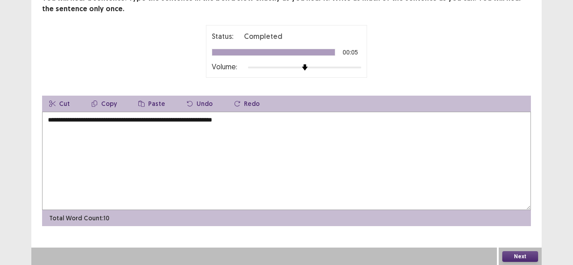
type textarea "**********"
click at [530, 255] on button "Next" at bounding box center [520, 257] width 36 height 11
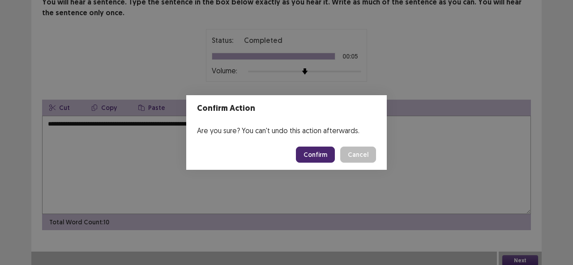
click at [265, 207] on div "Confirm Action Are you sure? You can't undo this action afterwards. Confirm Can…" at bounding box center [286, 132] width 573 height 265
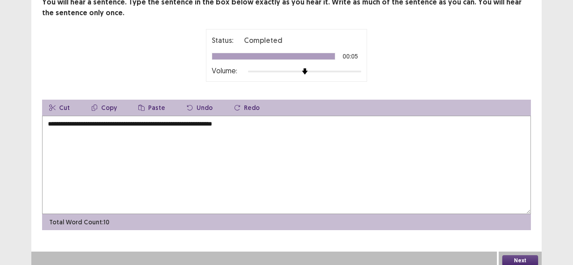
click at [510, 258] on button "Next" at bounding box center [520, 261] width 36 height 11
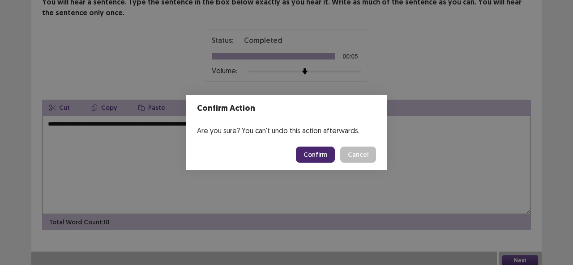
click at [318, 154] on button "Confirm" at bounding box center [315, 155] width 39 height 16
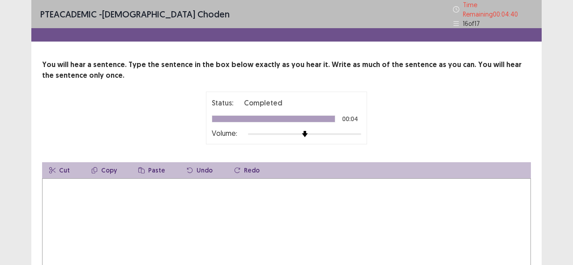
click at [83, 207] on textarea at bounding box center [286, 228] width 489 height 98
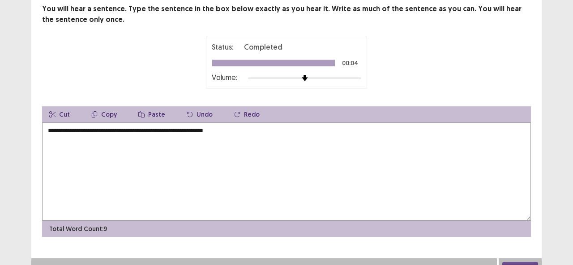
scroll to position [63, 0]
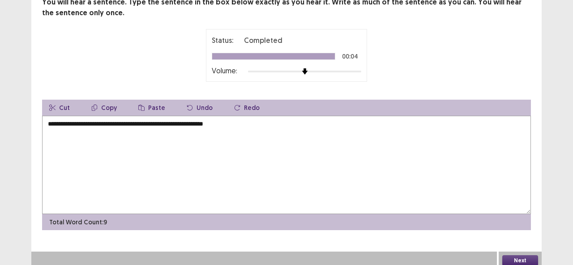
type textarea "**********"
click at [529, 260] on button "Next" at bounding box center [520, 261] width 36 height 11
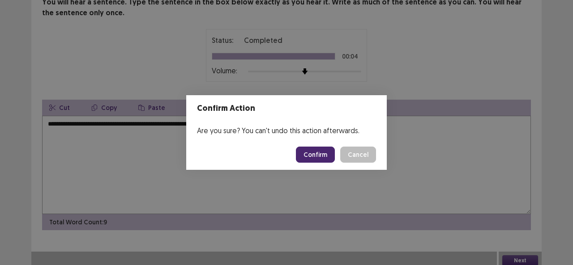
click at [317, 152] on button "Confirm" at bounding box center [315, 155] width 39 height 16
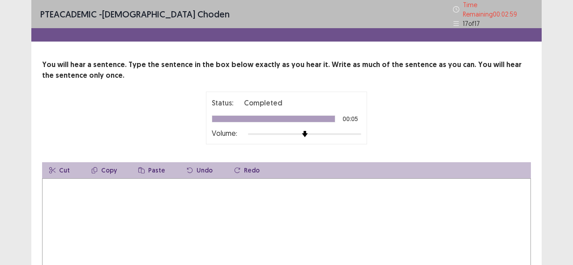
click at [74, 193] on textarea at bounding box center [286, 228] width 489 height 98
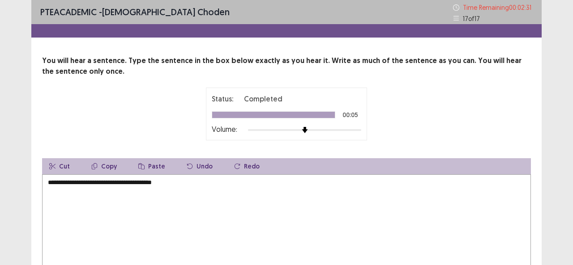
drag, startPoint x: 151, startPoint y: 181, endPoint x: 126, endPoint y: 191, distance: 26.8
click at [126, 191] on textarea "**********" at bounding box center [286, 224] width 489 height 98
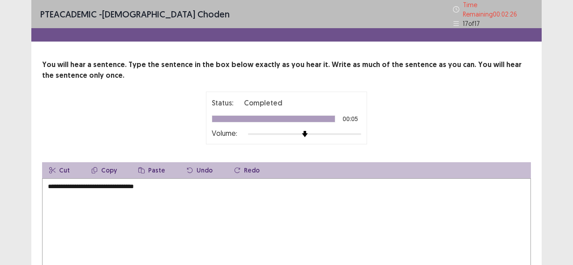
click at [159, 181] on textarea "**********" at bounding box center [286, 228] width 489 height 98
paste textarea "********"
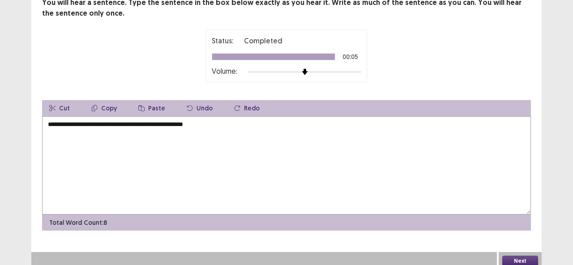
scroll to position [63, 0]
type textarea "**********"
click at [516, 256] on button "Next" at bounding box center [520, 261] width 36 height 11
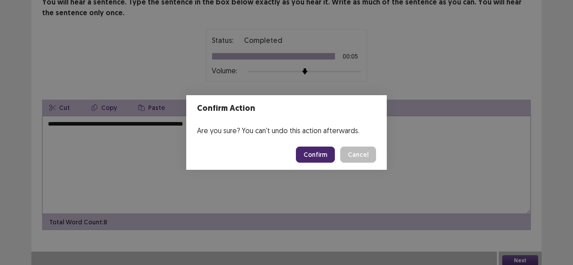
click at [326, 154] on button "Confirm" at bounding box center [315, 155] width 39 height 16
